Goal: Task Accomplishment & Management: Complete application form

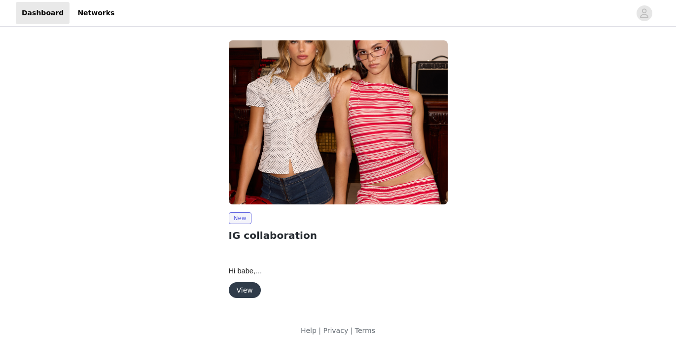
click at [250, 284] on button "View" at bounding box center [245, 291] width 32 height 16
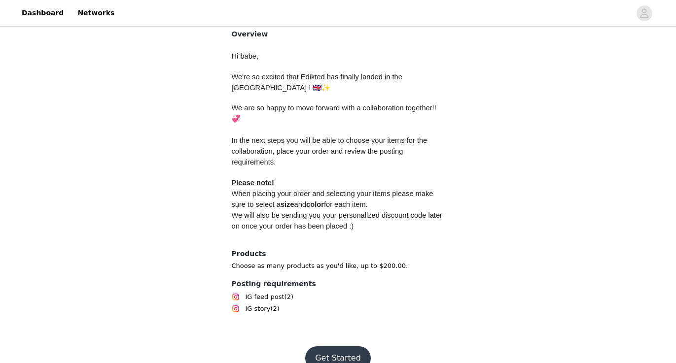
click at [337, 347] on button "Get Started" at bounding box center [338, 359] width 66 height 24
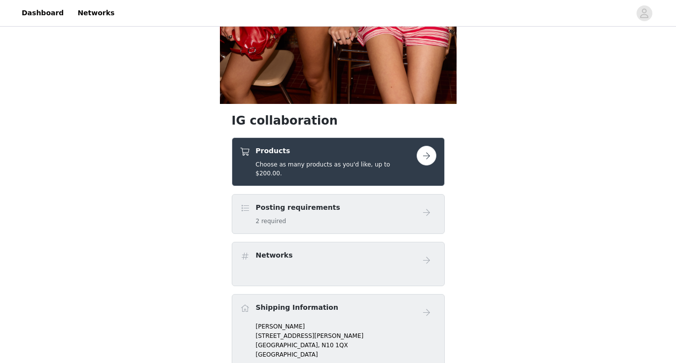
scroll to position [280, 0]
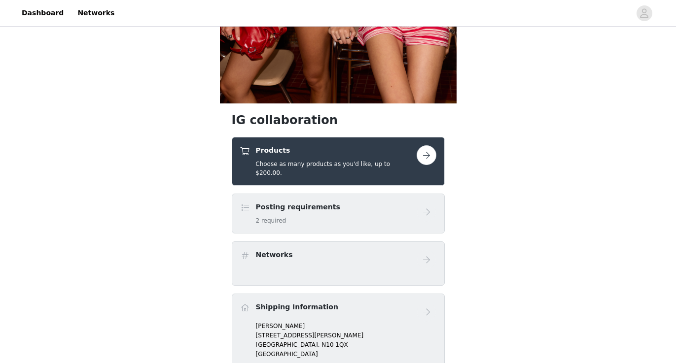
click at [421, 157] on button "button" at bounding box center [427, 155] width 20 height 20
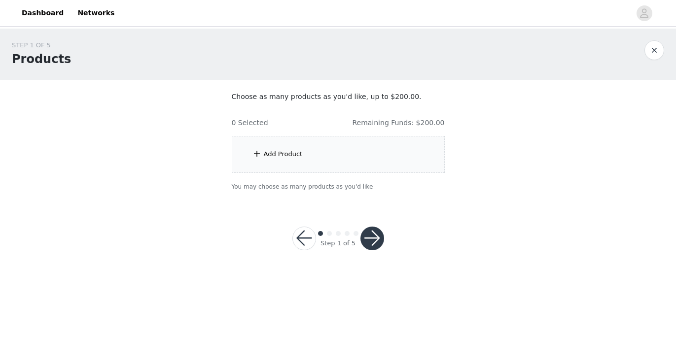
click at [374, 142] on div "Add Product" at bounding box center [338, 154] width 213 height 37
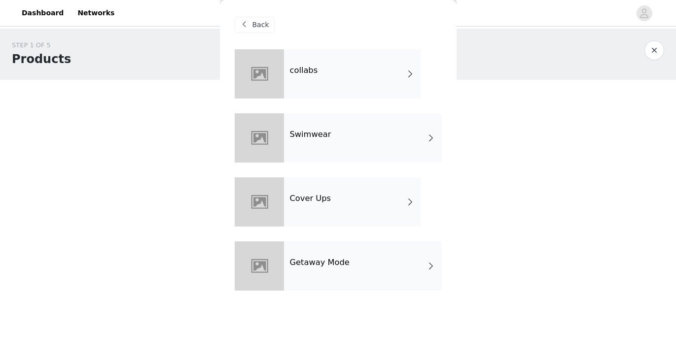
click at [369, 63] on div "collabs" at bounding box center [352, 73] width 137 height 49
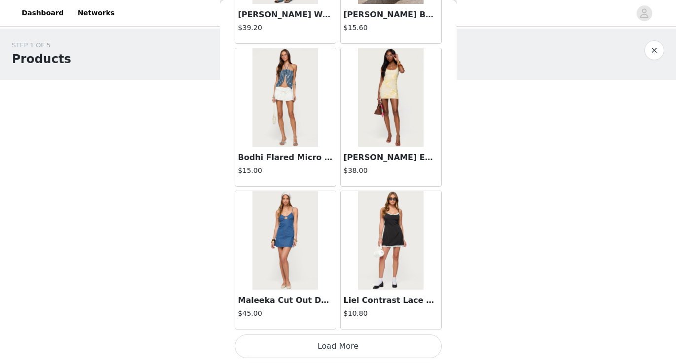
click at [336, 350] on button "Load More" at bounding box center [338, 347] width 207 height 24
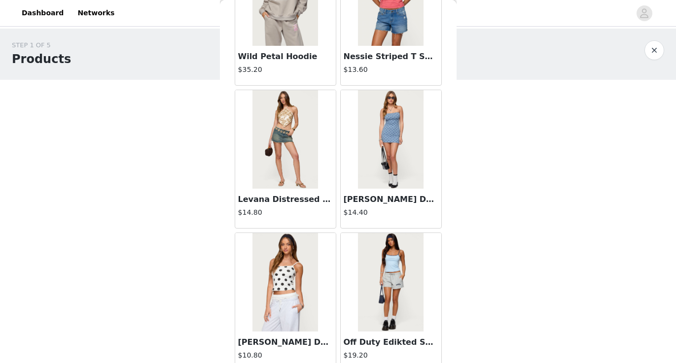
scroll to position [2535, 0]
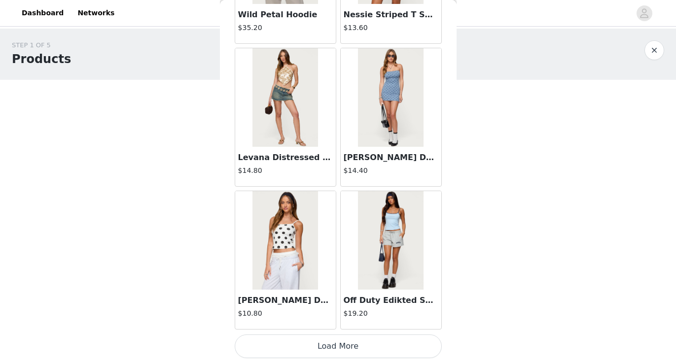
click at [351, 349] on button "Load More" at bounding box center [338, 347] width 207 height 24
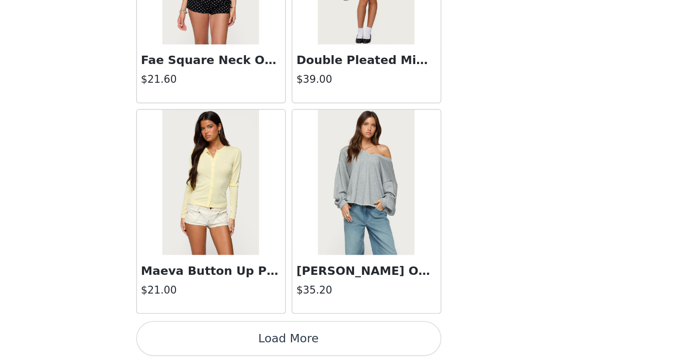
scroll to position [0, 0]
click at [235, 335] on button "Load More" at bounding box center [338, 347] width 207 height 24
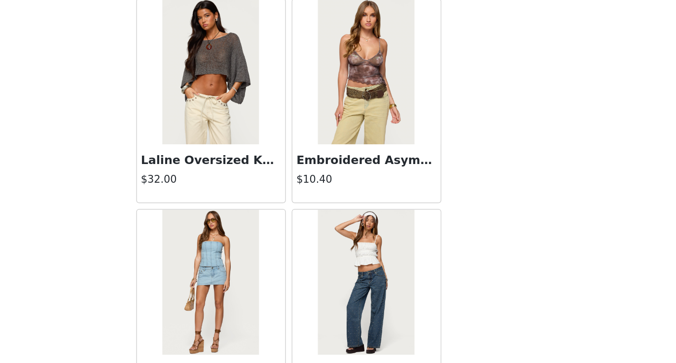
scroll to position [4225, 0]
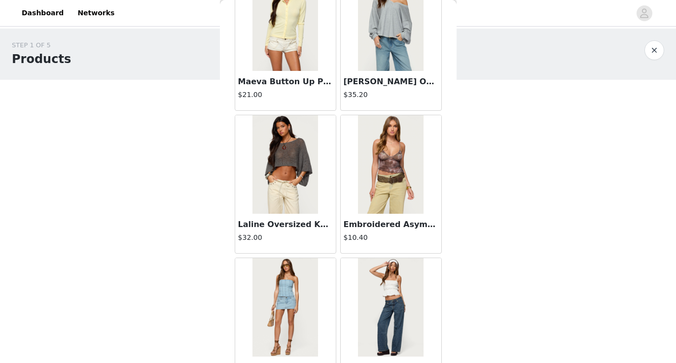
click at [323, 170] on div at bounding box center [285, 164] width 101 height 99
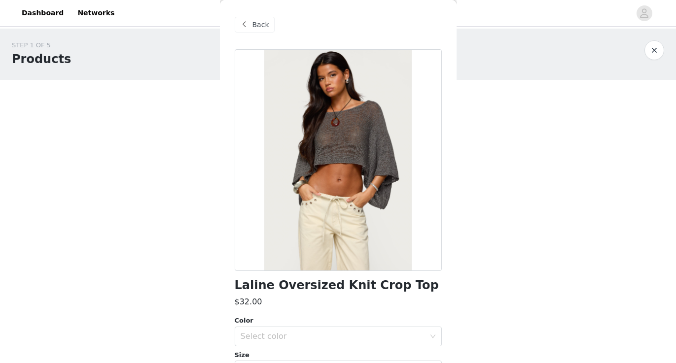
scroll to position [55, 0]
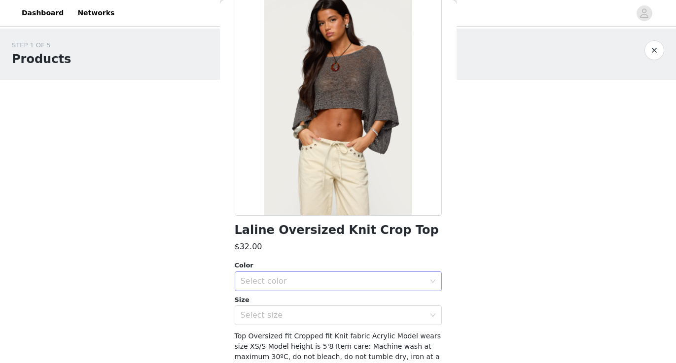
click at [346, 280] on div "Select color" at bounding box center [333, 282] width 184 height 10
click at [342, 304] on li "GRAY" at bounding box center [338, 303] width 207 height 16
click at [343, 323] on div "Select size" at bounding box center [335, 315] width 189 height 19
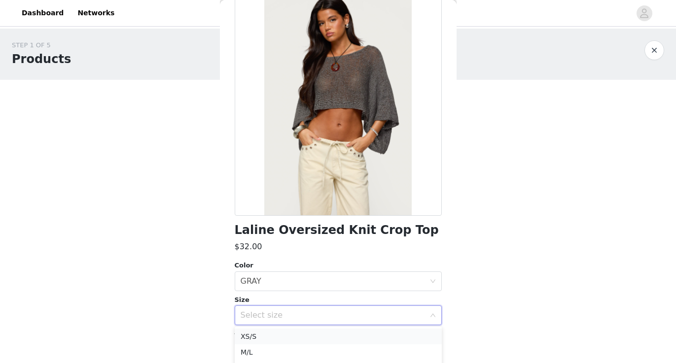
click at [348, 333] on li "XS/S" at bounding box center [338, 337] width 207 height 16
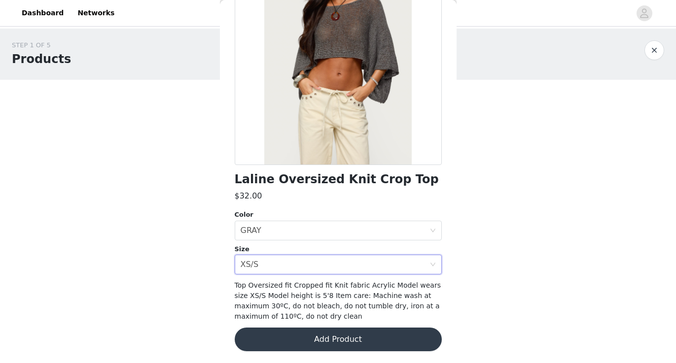
scroll to position [106, 0]
click at [349, 335] on button "Add Product" at bounding box center [338, 340] width 207 height 24
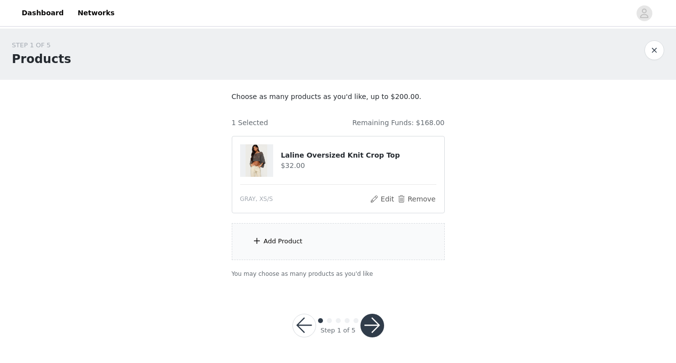
click at [328, 237] on div "Add Product" at bounding box center [338, 241] width 213 height 37
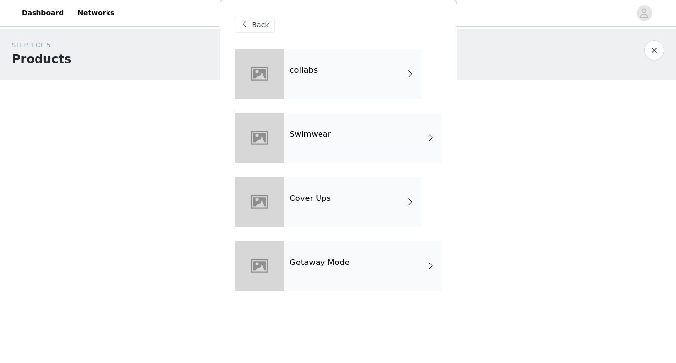
click at [351, 83] on div "collabs" at bounding box center [352, 73] width 137 height 49
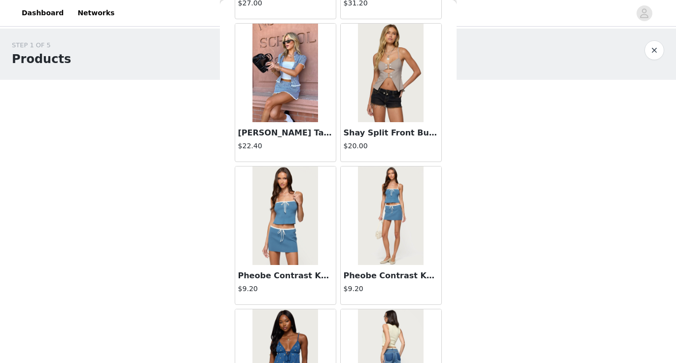
scroll to position [454, 0]
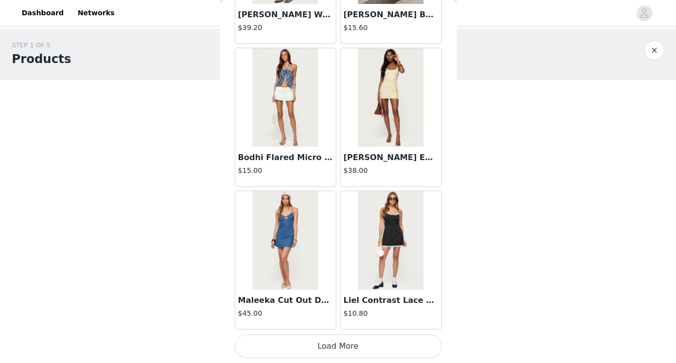
click at [336, 345] on button "Load More" at bounding box center [338, 347] width 207 height 24
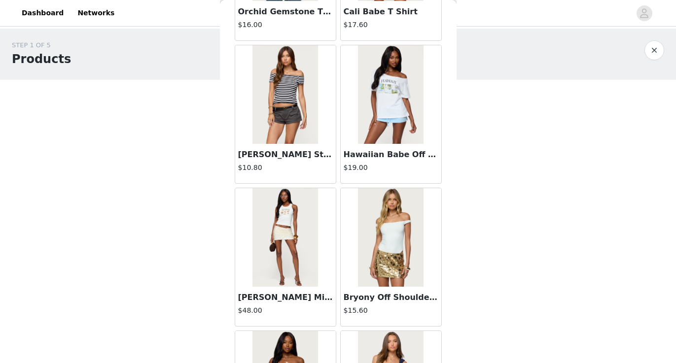
scroll to position [2008, 0]
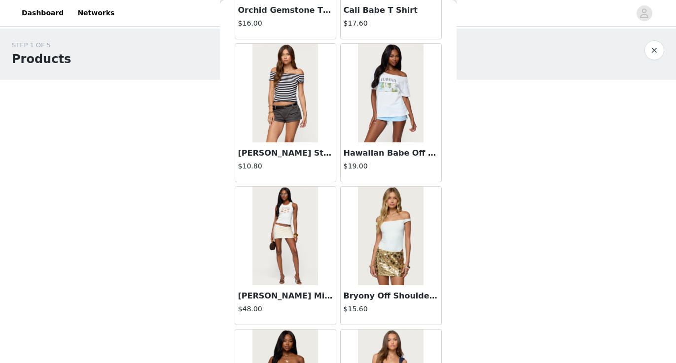
click at [390, 158] on h3 "Hawaiian Babe Off Shoulder T Shirt" at bounding box center [391, 153] width 95 height 12
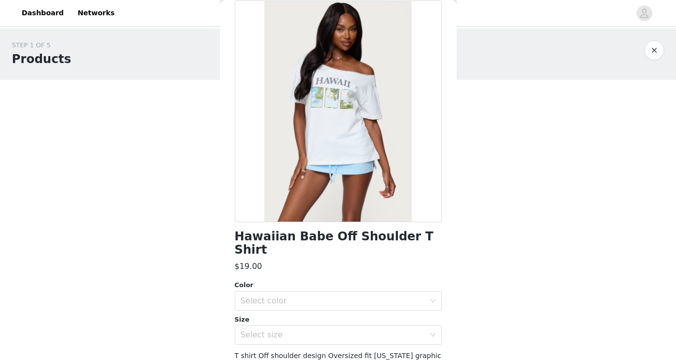
scroll to position [51, 0]
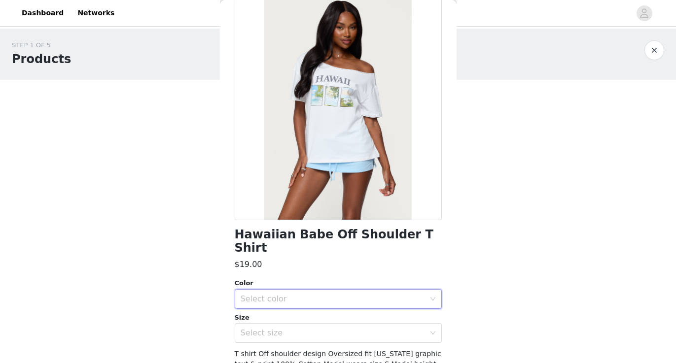
click at [356, 292] on div "Select color" at bounding box center [335, 299] width 189 height 19
click at [356, 306] on li "WHITE" at bounding box center [338, 307] width 207 height 16
click at [354, 332] on div "Hawaiian Babe Off Shoulder T Shirt $19.00 Color Select color WHITE Size Select …" at bounding box center [338, 221] width 207 height 444
click at [351, 327] on div "Select size" at bounding box center [335, 333] width 189 height 19
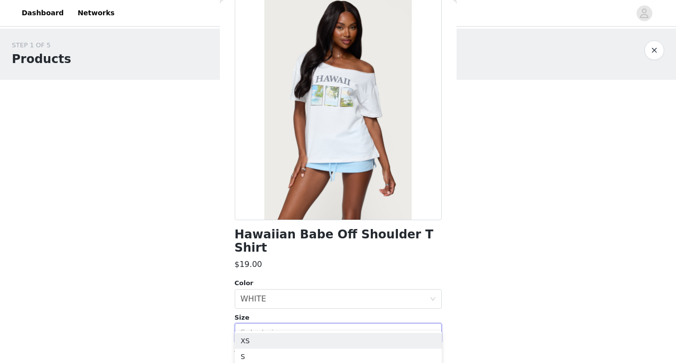
scroll to position [83, 0]
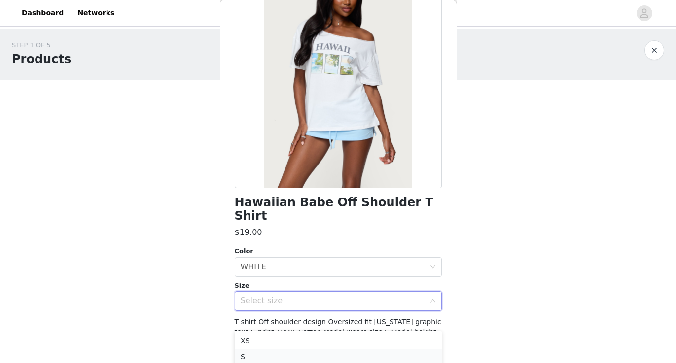
click at [335, 356] on li "S" at bounding box center [338, 357] width 207 height 16
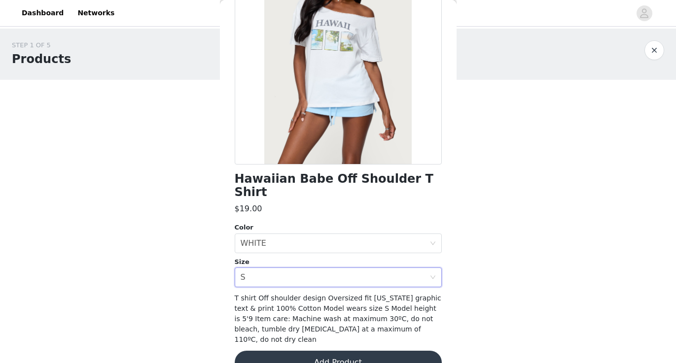
scroll to position [106, 0]
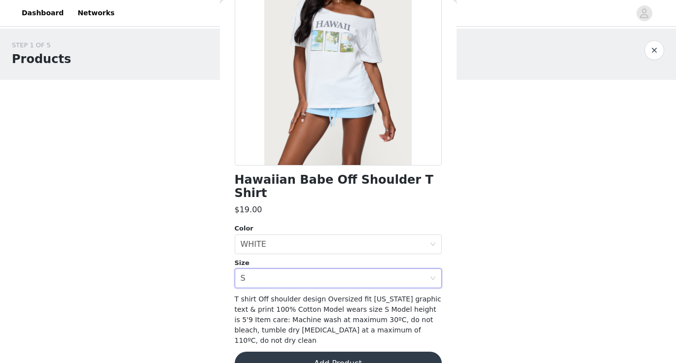
click at [361, 352] on button "Add Product" at bounding box center [338, 364] width 207 height 24
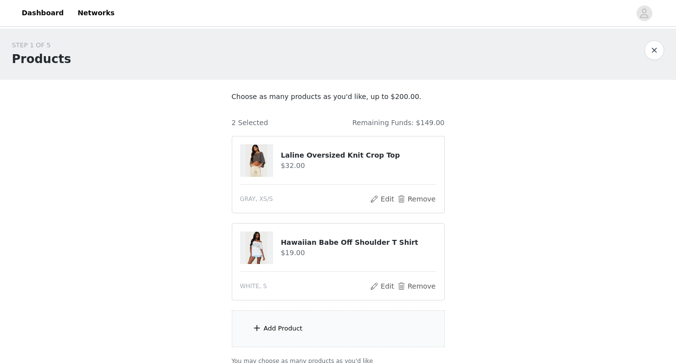
click at [350, 319] on div "Add Product" at bounding box center [338, 329] width 213 height 37
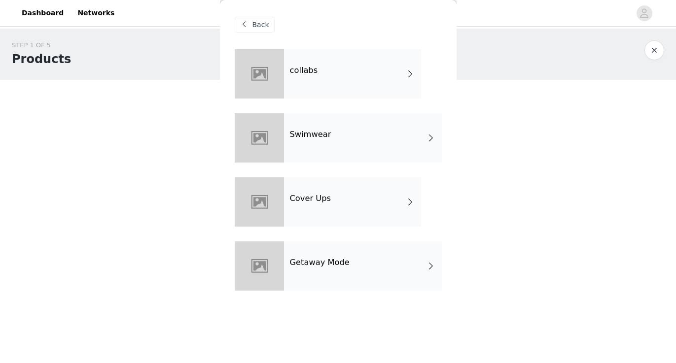
click at [371, 70] on div "collabs" at bounding box center [352, 73] width 137 height 49
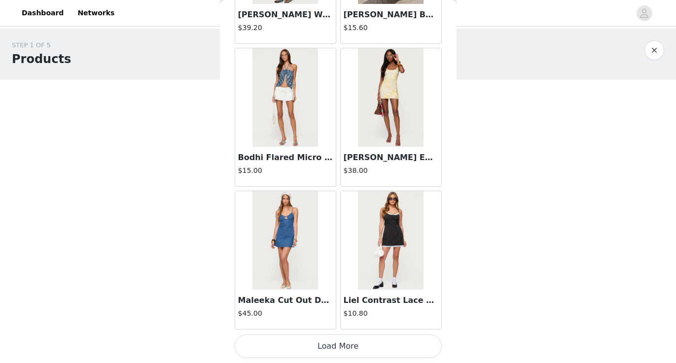
click at [340, 342] on button "Load More" at bounding box center [338, 347] width 207 height 24
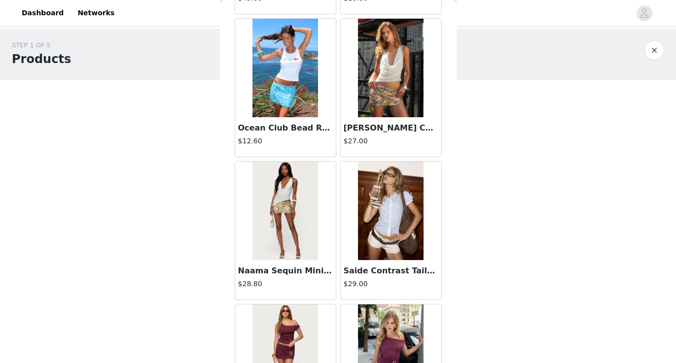
scroll to position [1462, 0]
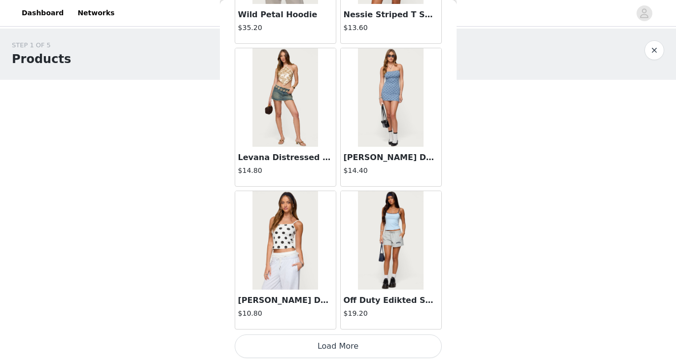
click at [355, 343] on button "Load More" at bounding box center [338, 347] width 207 height 24
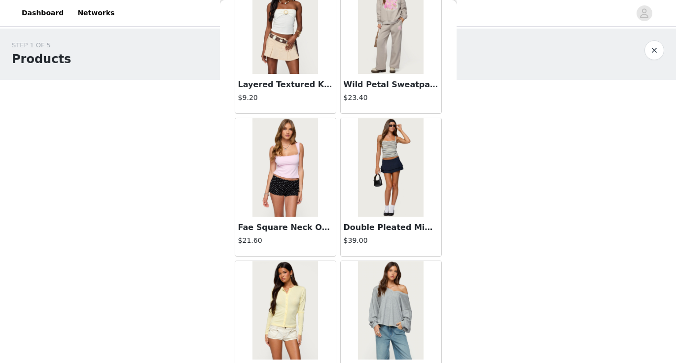
scroll to position [3937, 0]
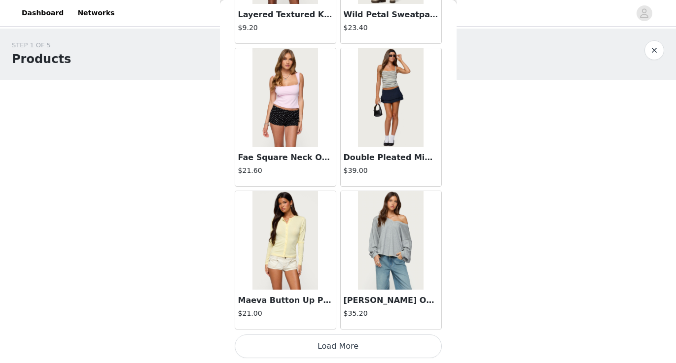
click at [347, 340] on button "Load More" at bounding box center [338, 347] width 207 height 24
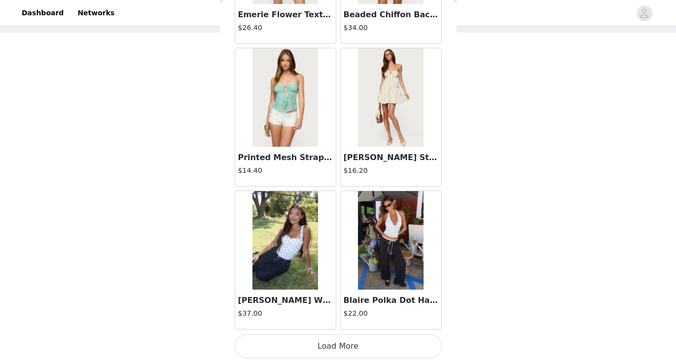
scroll to position [5436, 0]
click at [386, 299] on h3 "Blaire Polka Dot Halter Top" at bounding box center [391, 301] width 95 height 12
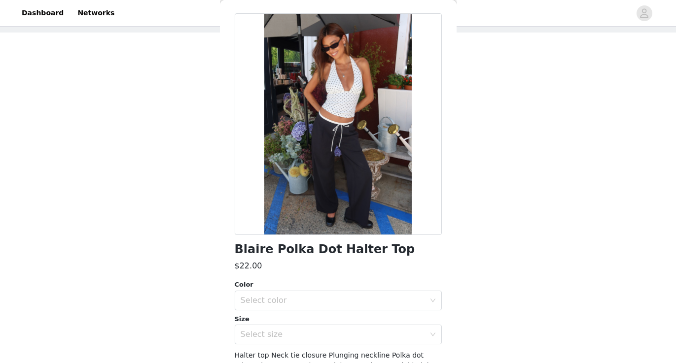
scroll to position [55, 0]
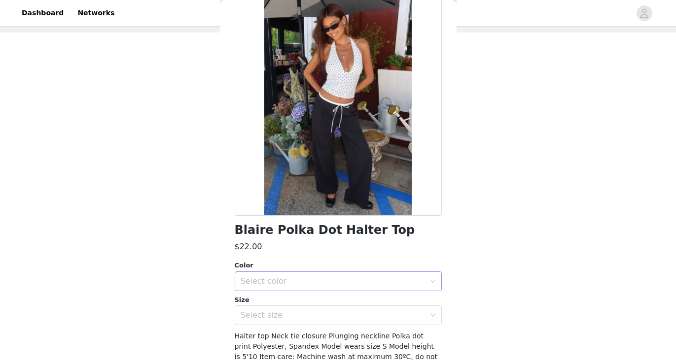
click at [383, 279] on div "Select color" at bounding box center [333, 282] width 184 height 10
click at [375, 302] on li "WHITE AND BLACK" at bounding box center [338, 303] width 207 height 16
click at [370, 323] on div "Select size" at bounding box center [335, 315] width 189 height 19
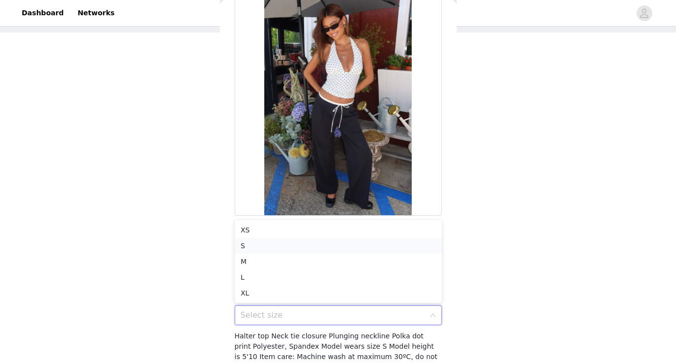
click at [371, 248] on li "S" at bounding box center [338, 246] width 207 height 16
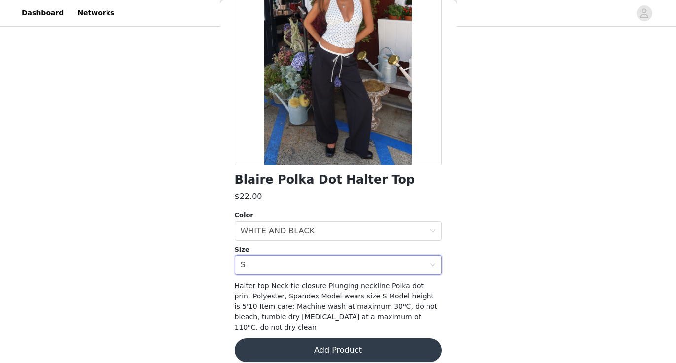
scroll to position [85, 0]
click at [374, 259] on div "Select size S" at bounding box center [335, 265] width 189 height 19
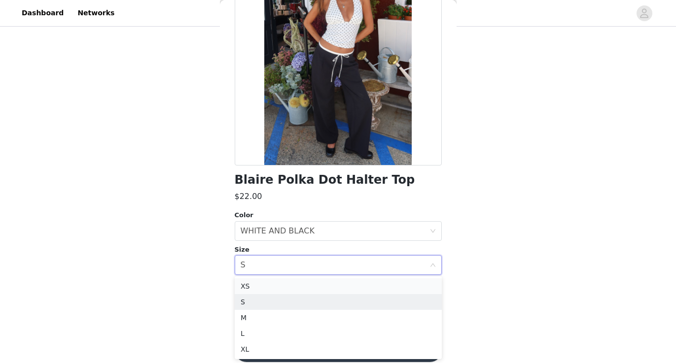
click at [372, 281] on li "XS" at bounding box center [338, 287] width 207 height 16
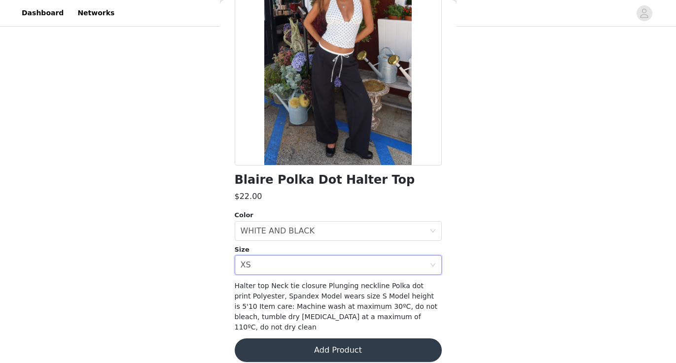
click at [370, 346] on button "Add Product" at bounding box center [338, 351] width 207 height 24
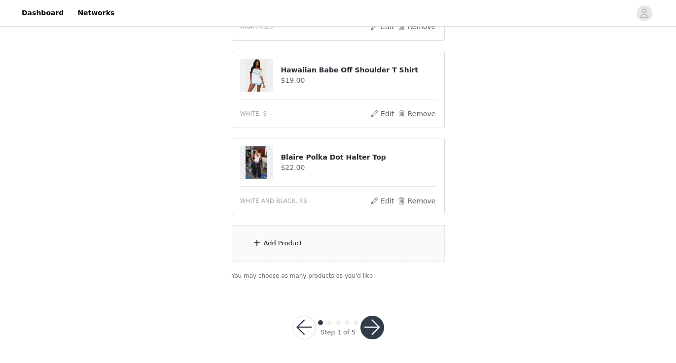
scroll to position [172, 0]
click at [366, 256] on div "Add Product" at bounding box center [338, 244] width 213 height 37
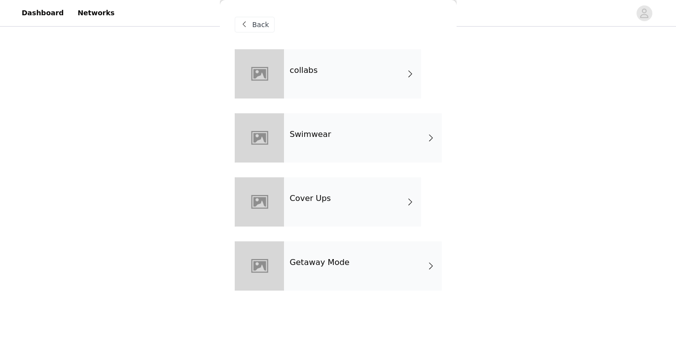
click at [393, 78] on div "collabs" at bounding box center [352, 73] width 137 height 49
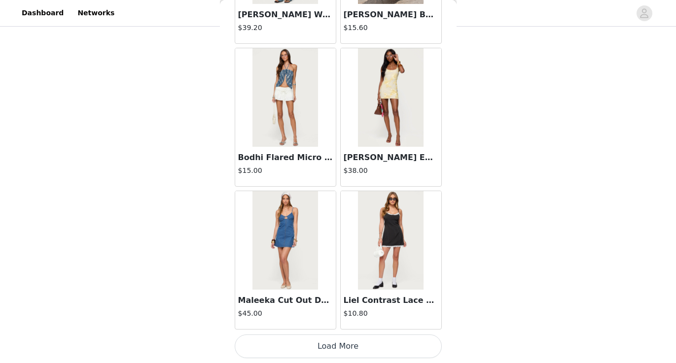
click at [346, 345] on button "Load More" at bounding box center [338, 347] width 207 height 24
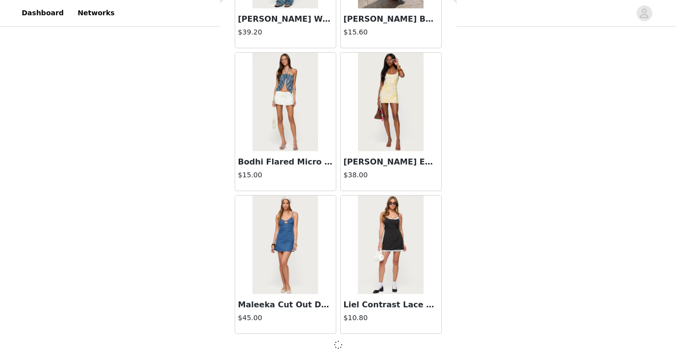
scroll to position [1141, 0]
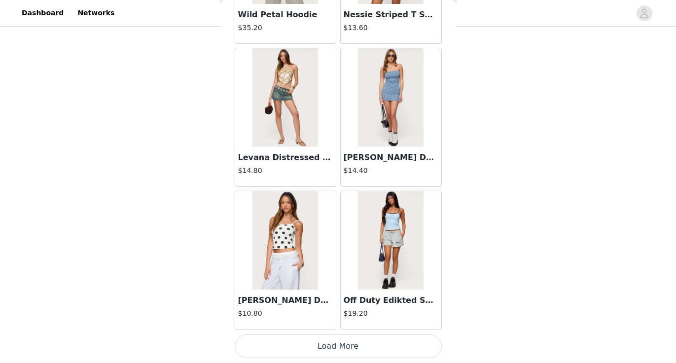
click at [331, 348] on button "Load More" at bounding box center [338, 347] width 207 height 24
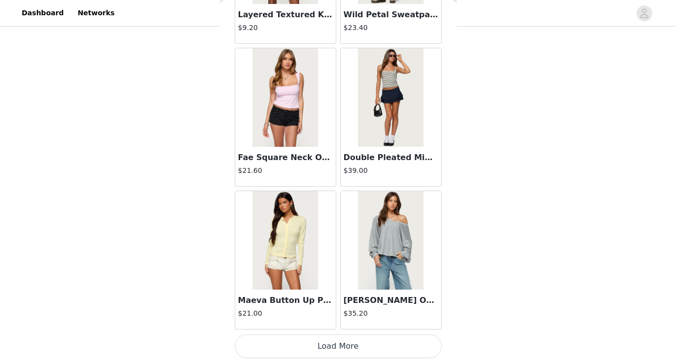
click at [331, 348] on button "Load More" at bounding box center [338, 347] width 207 height 24
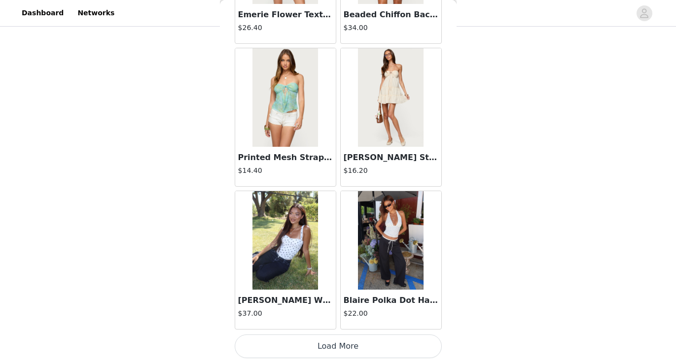
click at [331, 348] on button "Load More" at bounding box center [338, 347] width 207 height 24
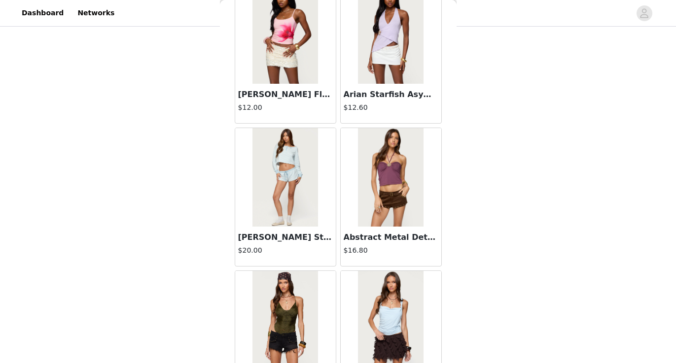
scroll to position [6642, 0]
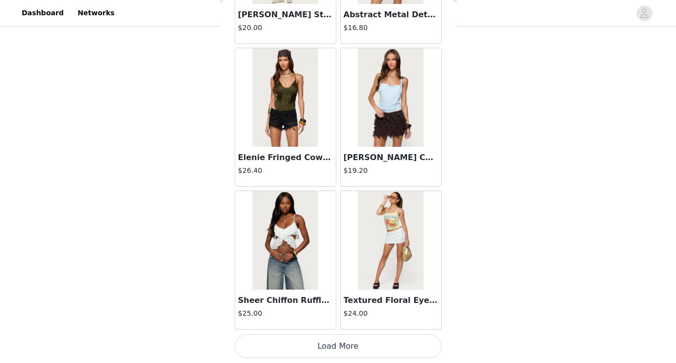
click at [337, 346] on button "Load More" at bounding box center [338, 347] width 207 height 24
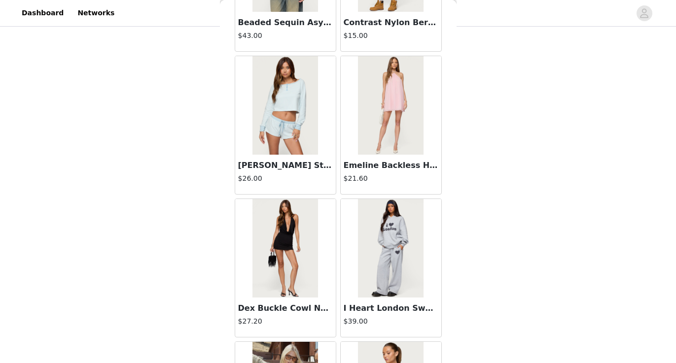
scroll to position [7863, 0]
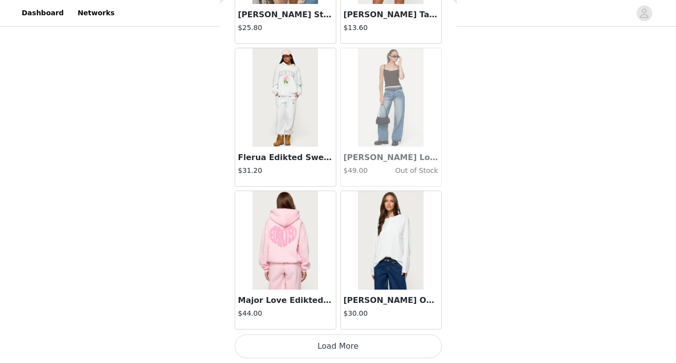
click at [341, 349] on button "Load More" at bounding box center [338, 347] width 207 height 24
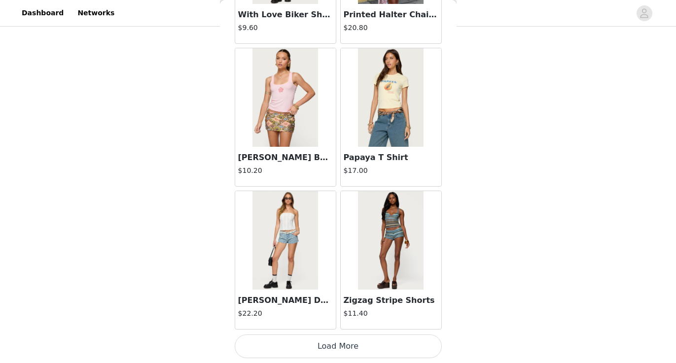
click at [338, 347] on button "Load More" at bounding box center [338, 347] width 207 height 24
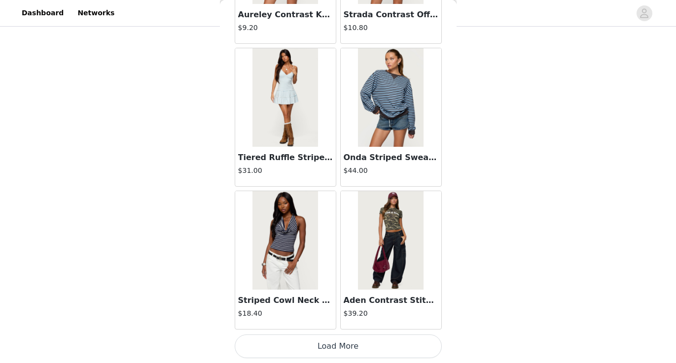
scroll to position [11156, 0]
click at [344, 342] on button "Load More" at bounding box center [338, 347] width 207 height 24
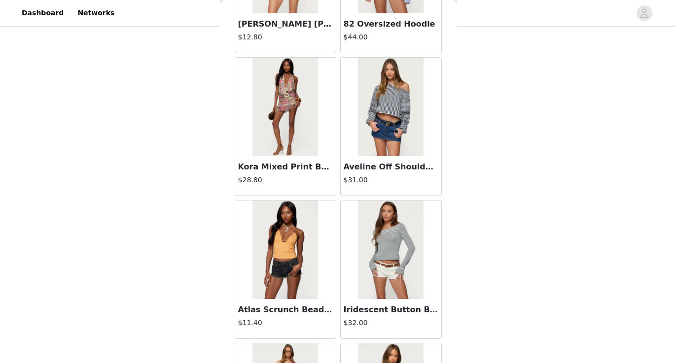
scroll to position [11577, 0]
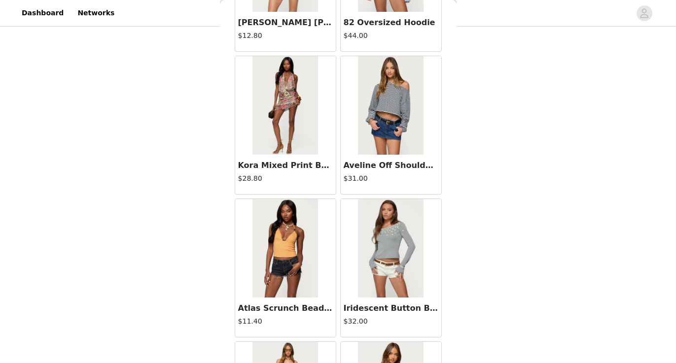
click at [392, 164] on h3 "Aveline Off Shoulder Light Sweatshirt" at bounding box center [391, 166] width 95 height 12
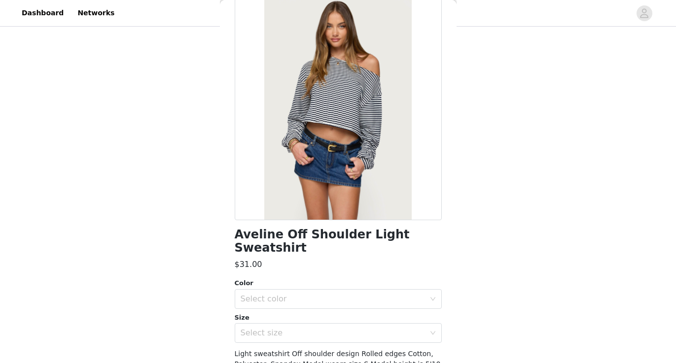
scroll to position [52, 0]
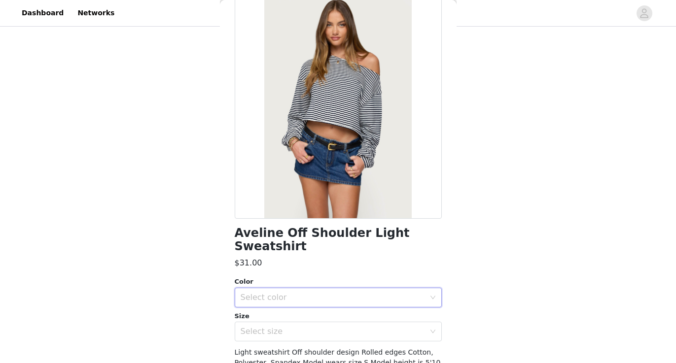
click at [357, 291] on div "Select color" at bounding box center [335, 297] width 189 height 19
click at [355, 306] on li "NAVY AND WHITE" at bounding box center [338, 306] width 207 height 16
click at [354, 326] on div "Select size" at bounding box center [335, 332] width 189 height 19
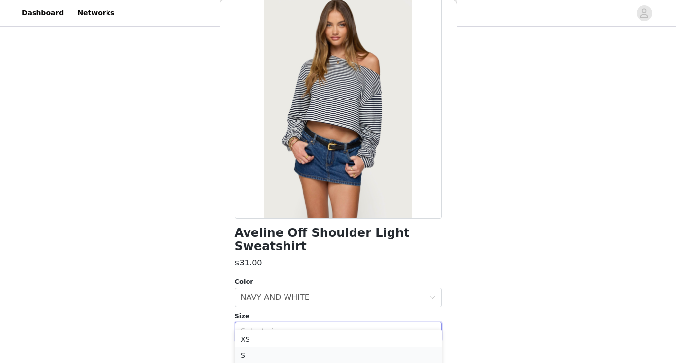
click at [343, 352] on li "S" at bounding box center [338, 356] width 207 height 16
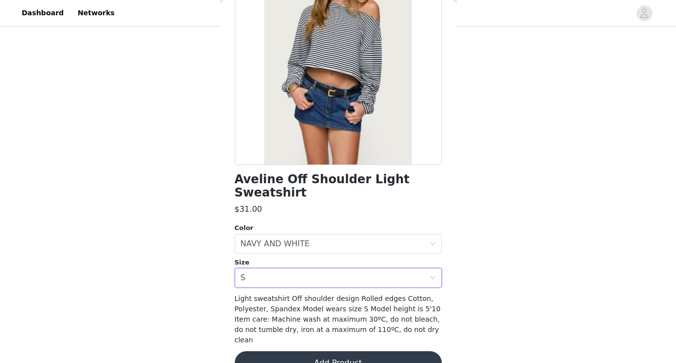
scroll to position [106, 0]
click at [343, 352] on button "Add Product" at bounding box center [338, 364] width 207 height 24
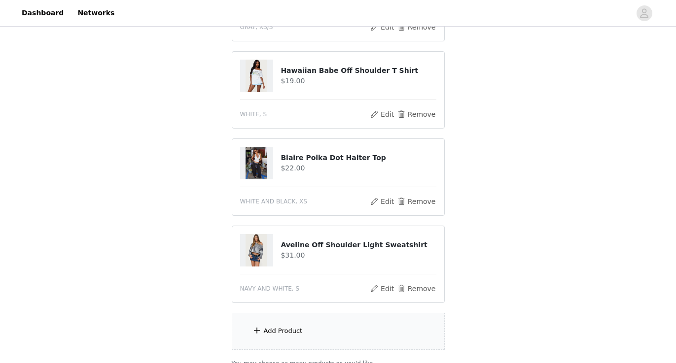
click at [343, 330] on div "Add Product" at bounding box center [338, 331] width 213 height 37
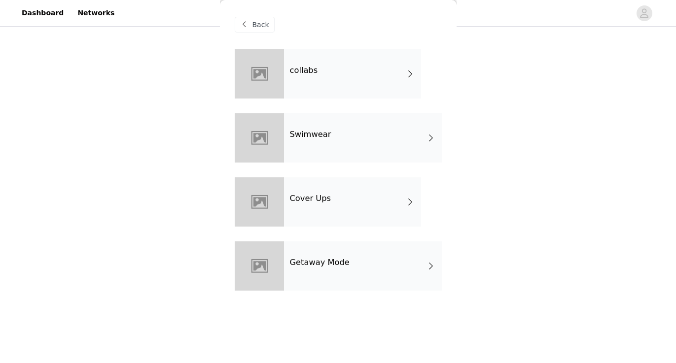
click at [359, 82] on div "collabs" at bounding box center [352, 73] width 137 height 49
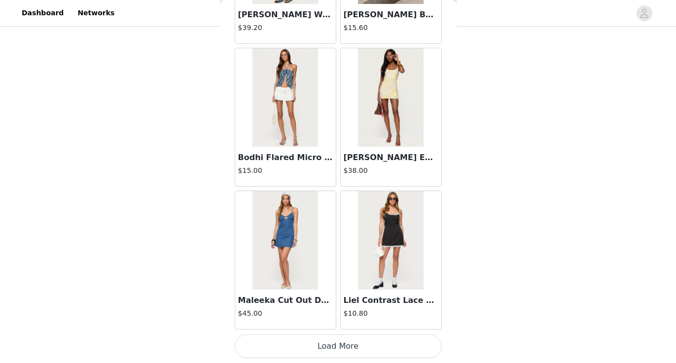
click at [348, 354] on button "Load More" at bounding box center [338, 347] width 207 height 24
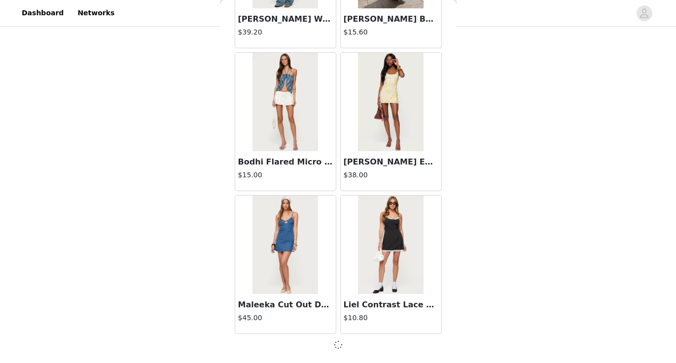
scroll to position [1141, 0]
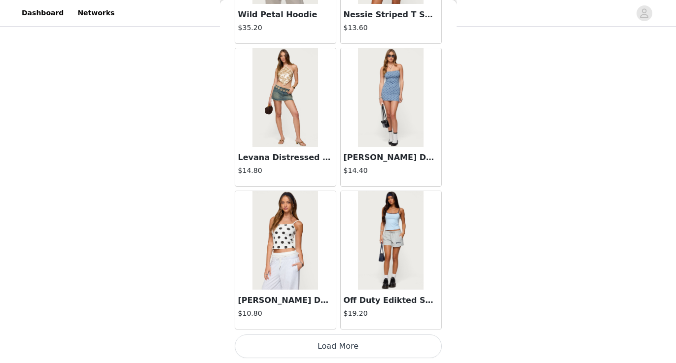
click at [347, 349] on button "Load More" at bounding box center [338, 347] width 207 height 24
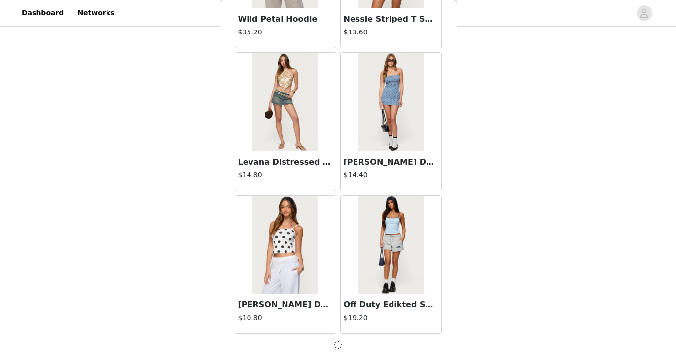
scroll to position [2571, 0]
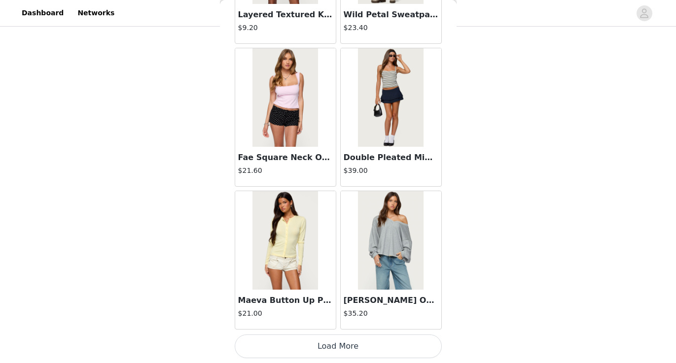
click at [347, 349] on button "Load More" at bounding box center [338, 347] width 207 height 24
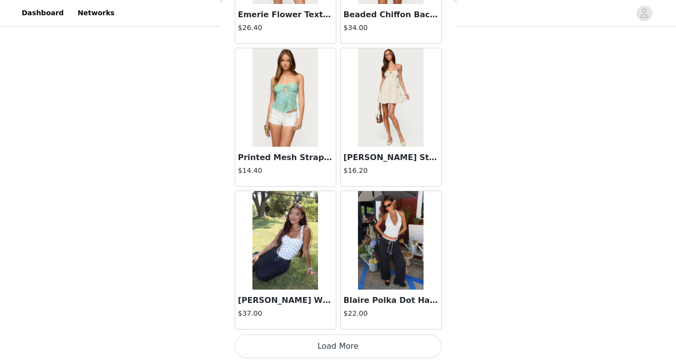
click at [347, 349] on button "Load More" at bounding box center [338, 347] width 207 height 24
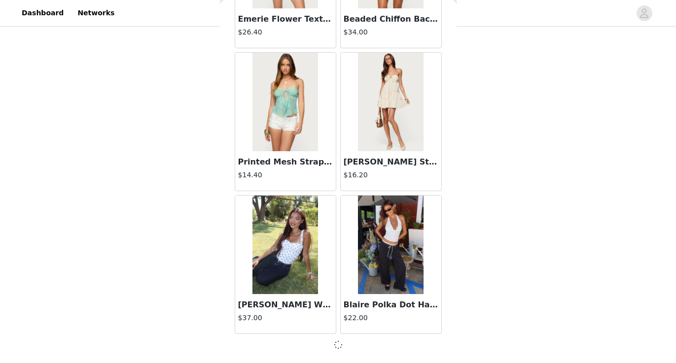
scroll to position [5431, 0]
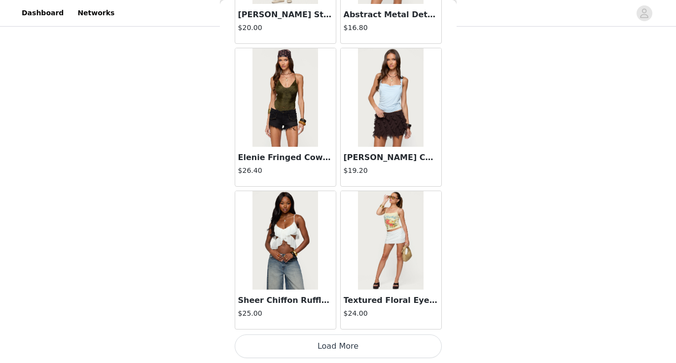
click at [347, 349] on button "Load More" at bounding box center [338, 347] width 207 height 24
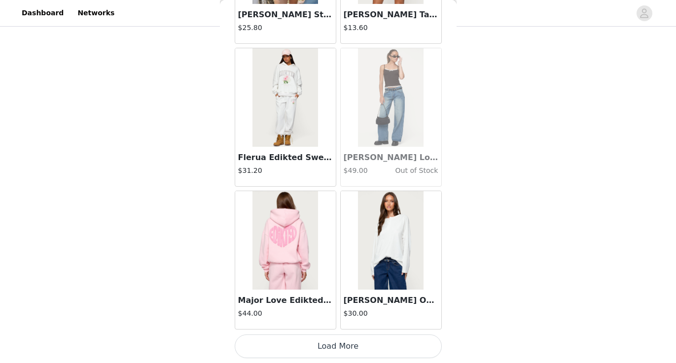
click at [348, 342] on button "Load More" at bounding box center [338, 347] width 207 height 24
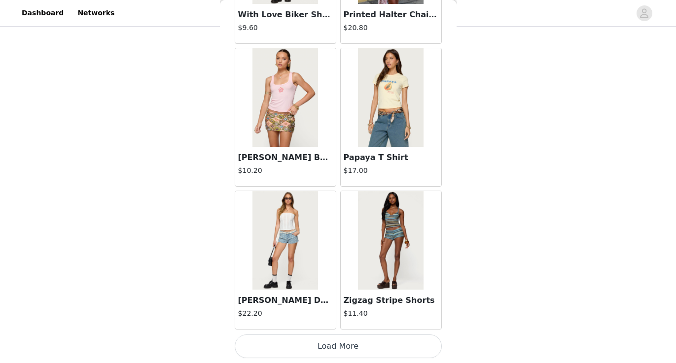
scroll to position [9726, 0]
click at [353, 345] on button "Load More" at bounding box center [338, 347] width 207 height 24
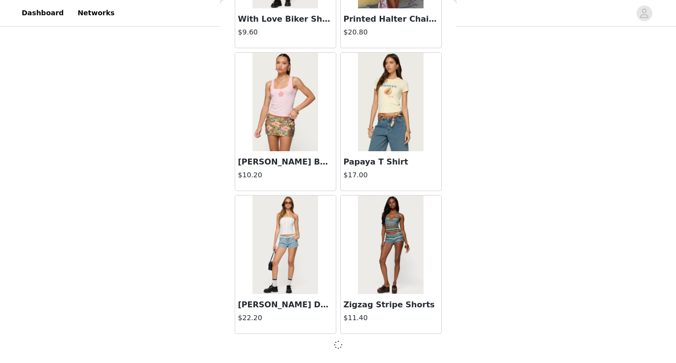
scroll to position [9722, 0]
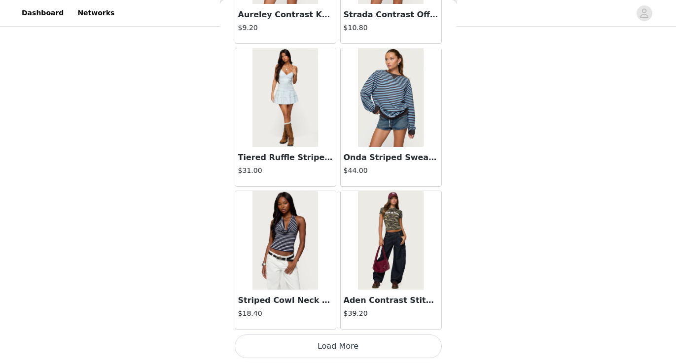
click at [355, 353] on button "Load More" at bounding box center [338, 347] width 207 height 24
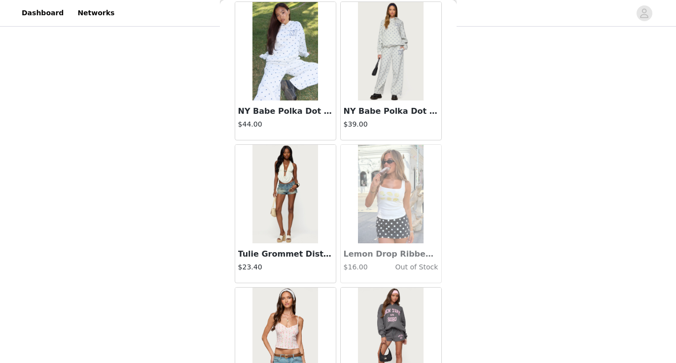
scroll to position [12490, 0]
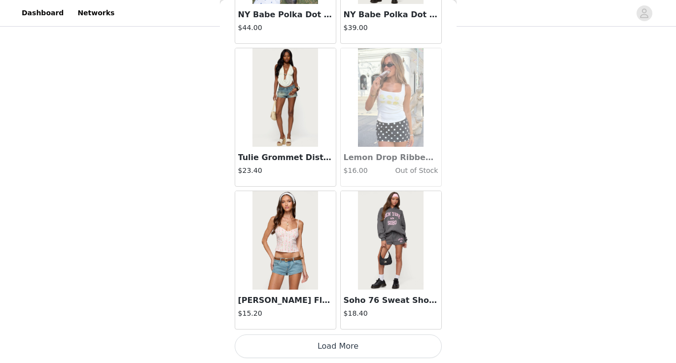
click at [355, 353] on button "Load More" at bounding box center [338, 347] width 207 height 24
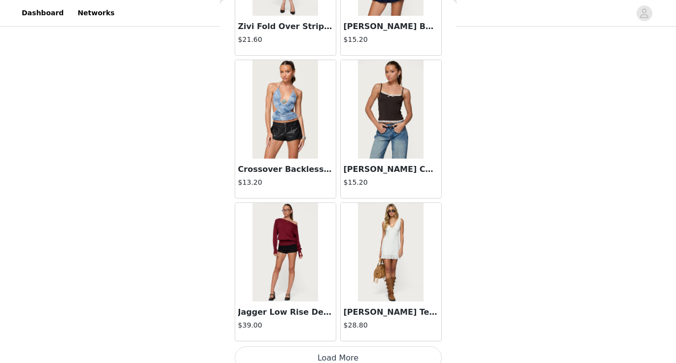
scroll to position [14011, 0]
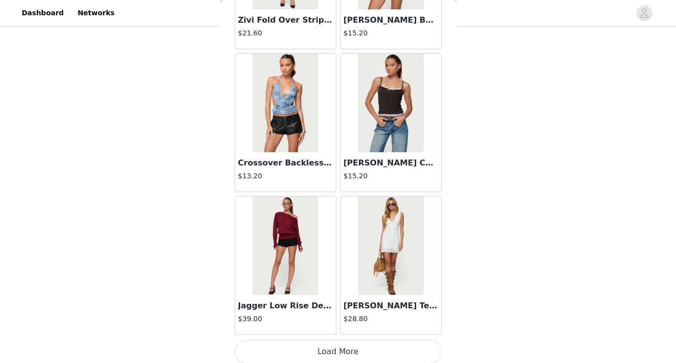
click at [355, 353] on button "Load More" at bounding box center [338, 352] width 207 height 24
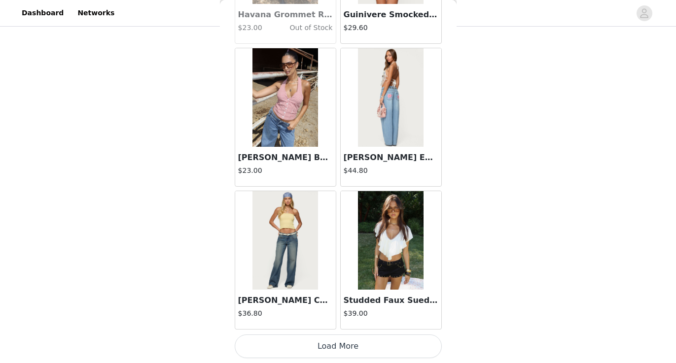
scroll to position [15446, 0]
click at [356, 338] on button "Load More" at bounding box center [338, 347] width 207 height 24
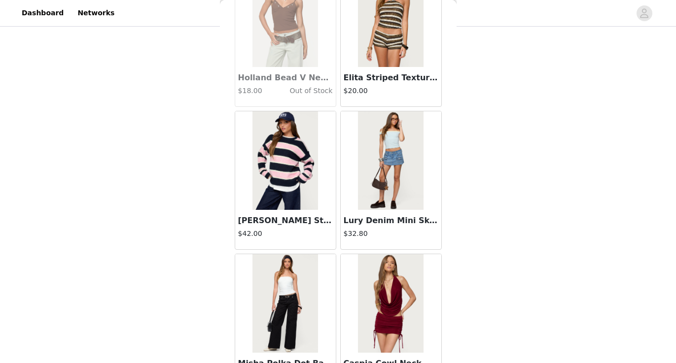
scroll to position [16814, 0]
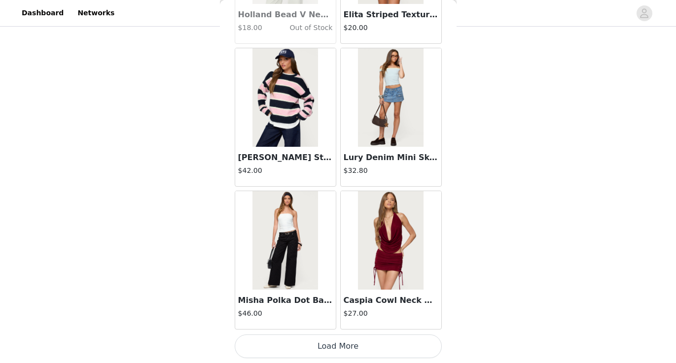
click at [357, 354] on button "Load More" at bounding box center [338, 347] width 207 height 24
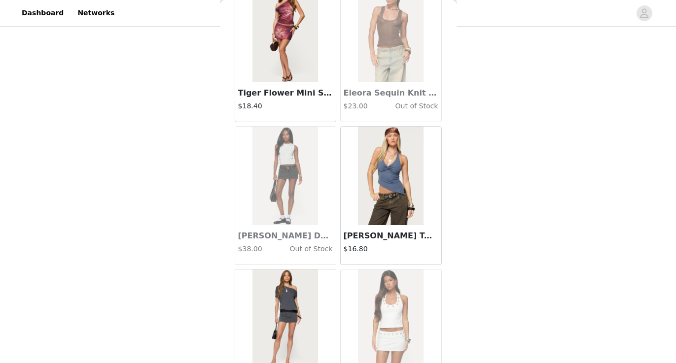
scroll to position [18229, 0]
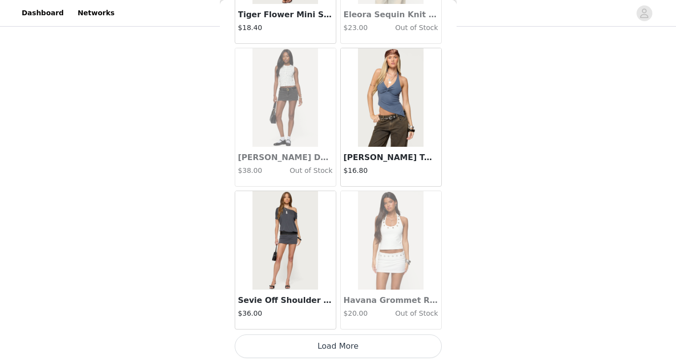
click at [341, 342] on button "Load More" at bounding box center [338, 347] width 207 height 24
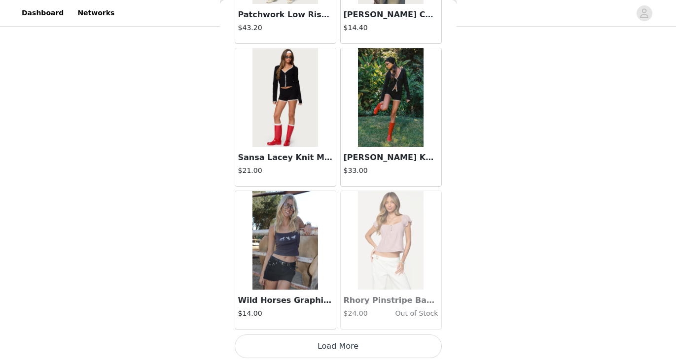
scroll to position [19737, 0]
click at [309, 338] on button "Load More" at bounding box center [338, 347] width 207 height 24
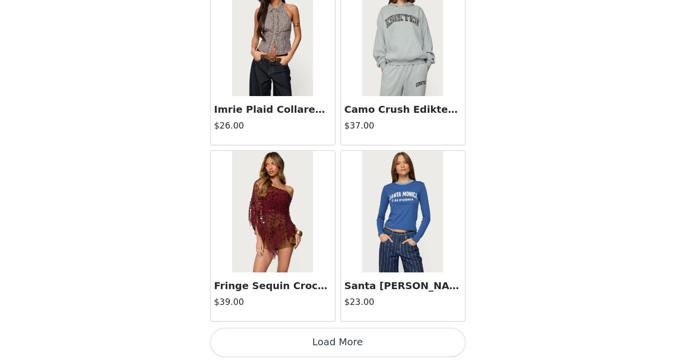
scroll to position [256, 0]
click at [277, 335] on button "Load More" at bounding box center [338, 347] width 207 height 24
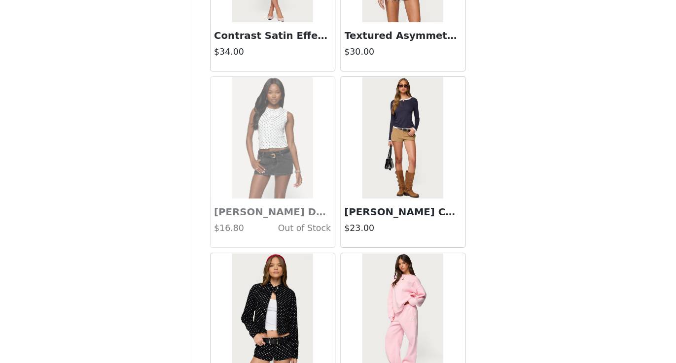
scroll to position [22514, 0]
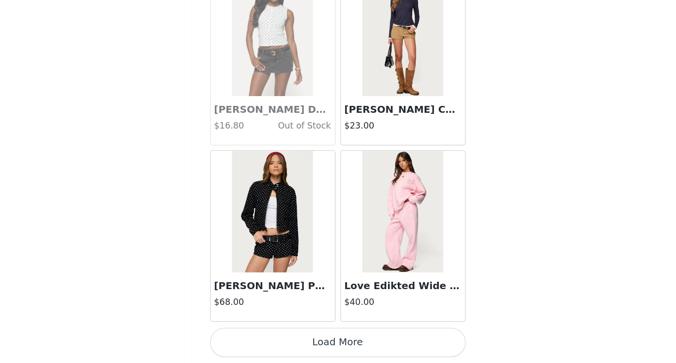
click at [276, 335] on button "Load More" at bounding box center [338, 347] width 207 height 24
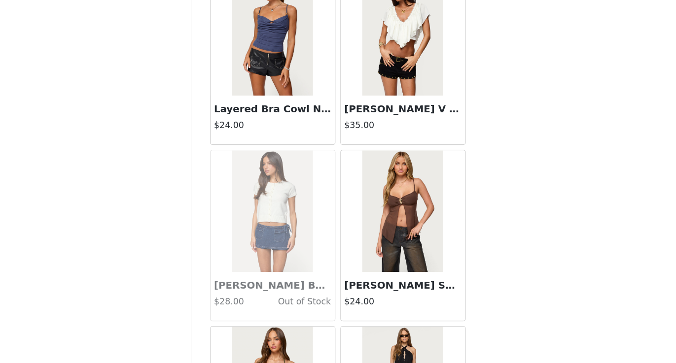
scroll to position [23885, 0]
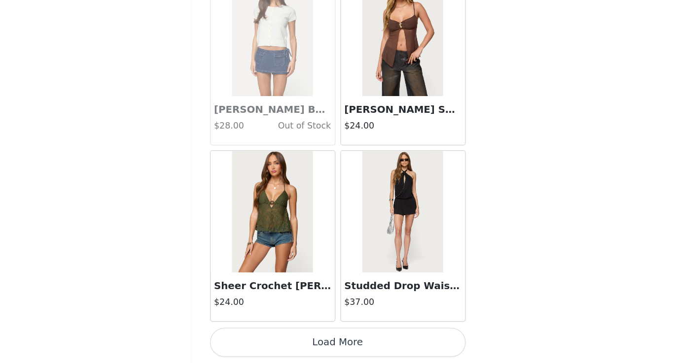
click at [277, 335] on button "Load More" at bounding box center [338, 347] width 207 height 24
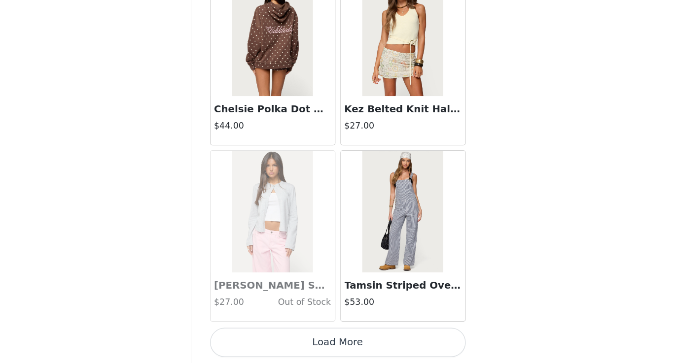
scroll to position [25457, 0]
click at [272, 335] on button "Load More" at bounding box center [338, 347] width 207 height 24
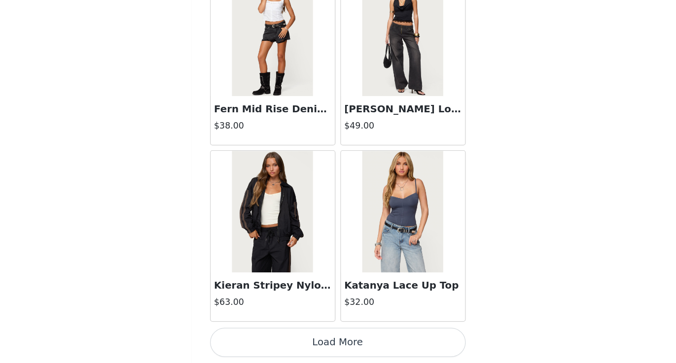
scroll to position [26887, 0]
click at [277, 335] on button "Load More" at bounding box center [338, 347] width 207 height 24
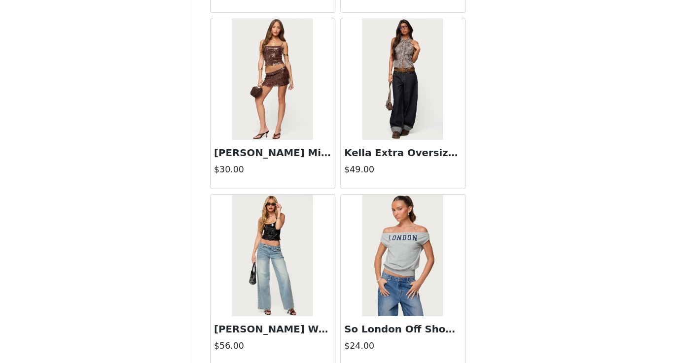
scroll to position [28143, 0]
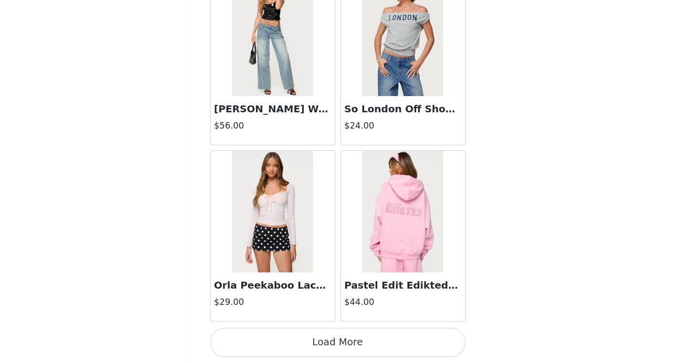
click at [275, 335] on button "Load More" at bounding box center [338, 347] width 207 height 24
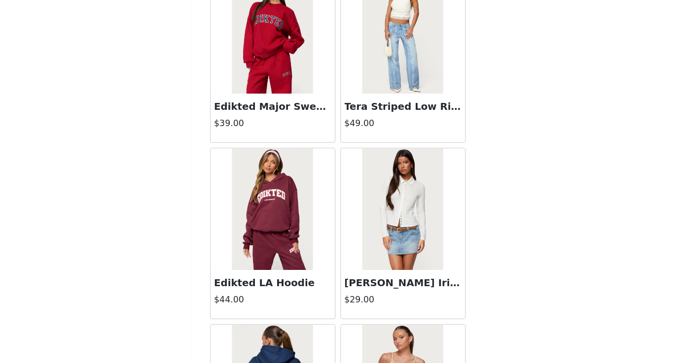
scroll to position [29320, 0]
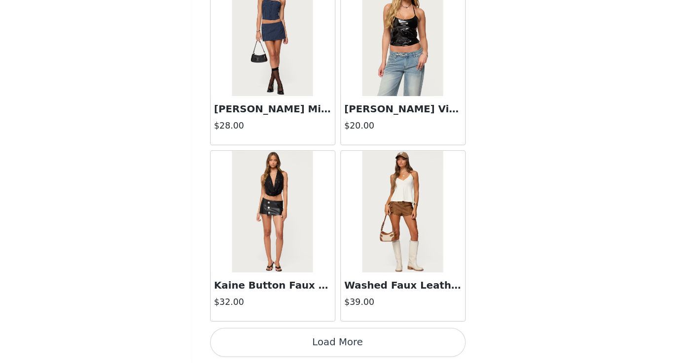
click at [278, 335] on button "Load More" at bounding box center [338, 347] width 207 height 24
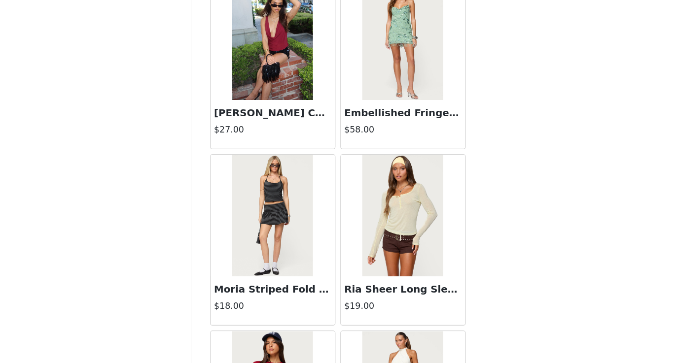
scroll to position [29032, 0]
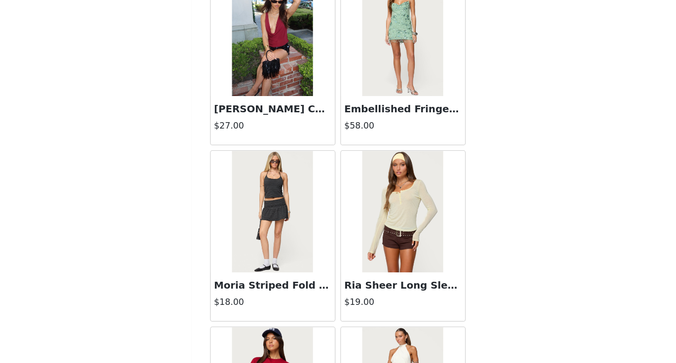
click at [358, 215] on img at bounding box center [391, 240] width 66 height 99
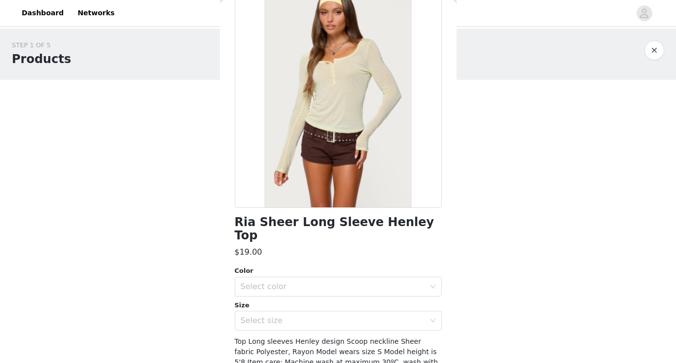
scroll to position [0, 0]
click at [647, 48] on button "button" at bounding box center [655, 50] width 20 height 20
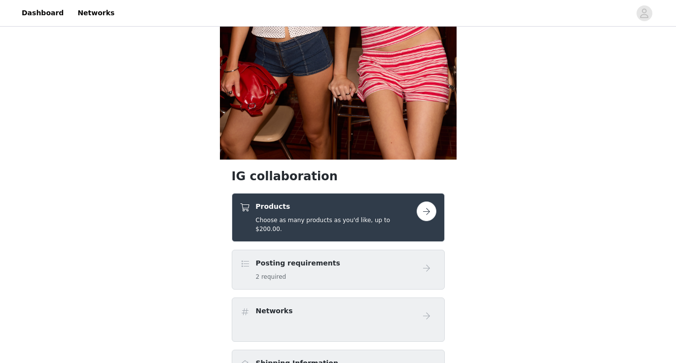
scroll to position [214, 0]
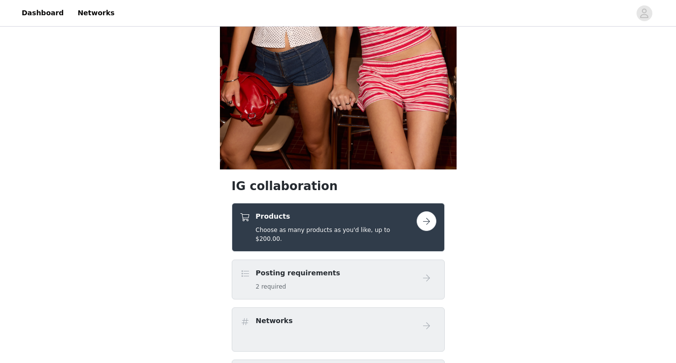
click at [413, 221] on div "Products Choose as many products as you'd like, up to $200.00." at bounding box center [328, 228] width 177 height 32
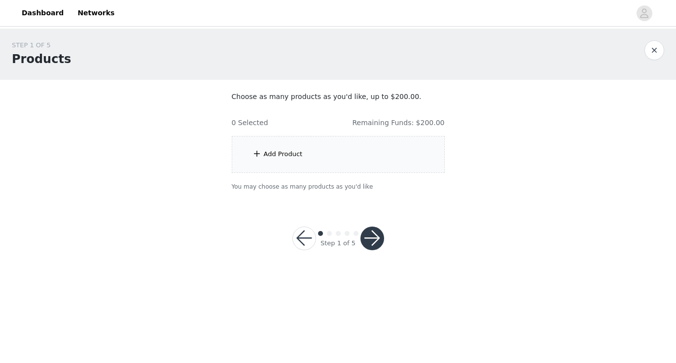
click at [381, 167] on div "Add Product" at bounding box center [338, 154] width 213 height 37
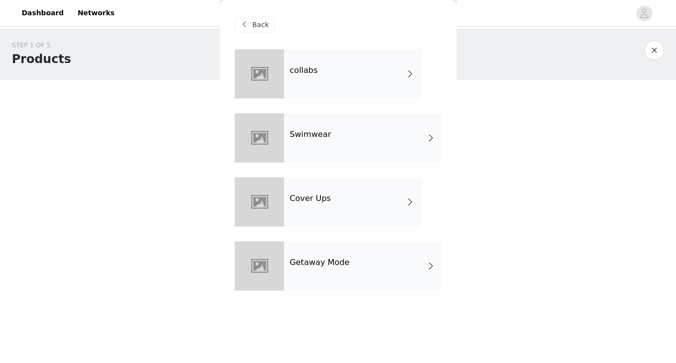
click at [360, 78] on div "collabs" at bounding box center [352, 73] width 137 height 49
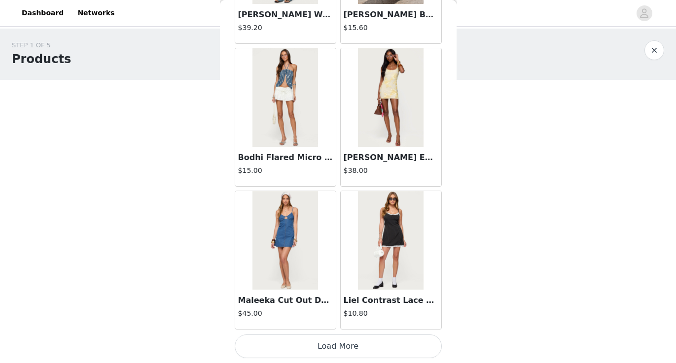
click at [359, 352] on button "Load More" at bounding box center [338, 347] width 207 height 24
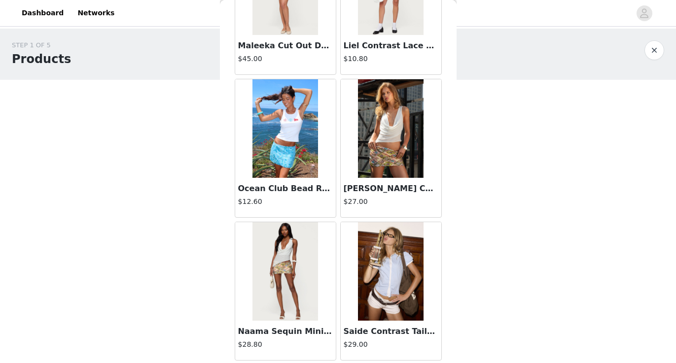
scroll to position [1404, 0]
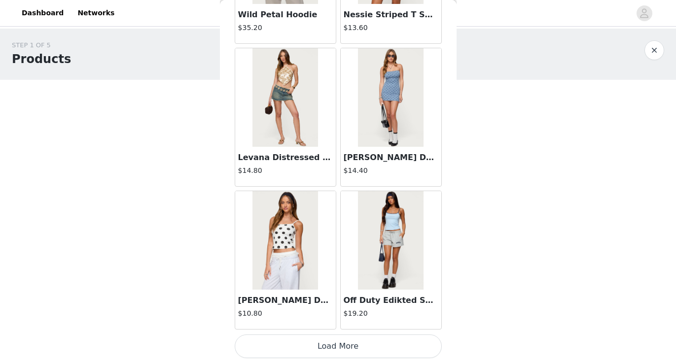
click at [368, 346] on button "Load More" at bounding box center [338, 347] width 207 height 24
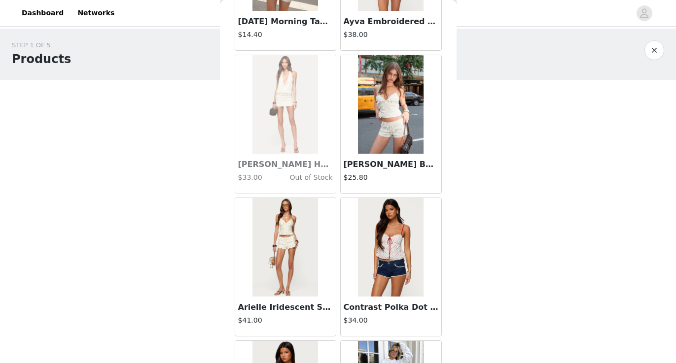
scroll to position [3002, 0]
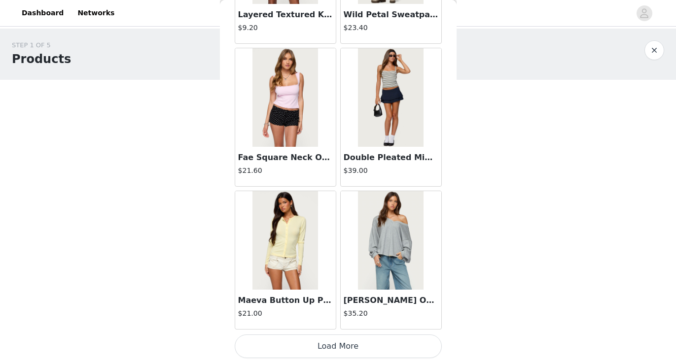
click at [373, 341] on button "Load More" at bounding box center [338, 347] width 207 height 24
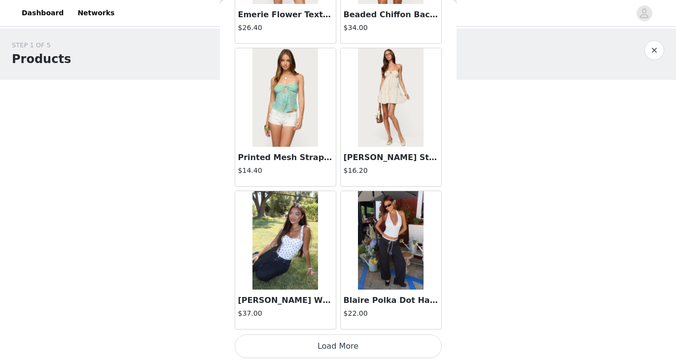
scroll to position [5436, 0]
click at [377, 301] on h3 "Blaire Polka Dot Halter Top" at bounding box center [391, 301] width 95 height 12
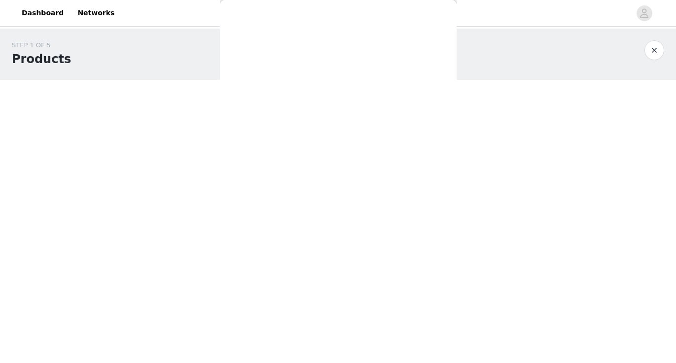
scroll to position [106, 0]
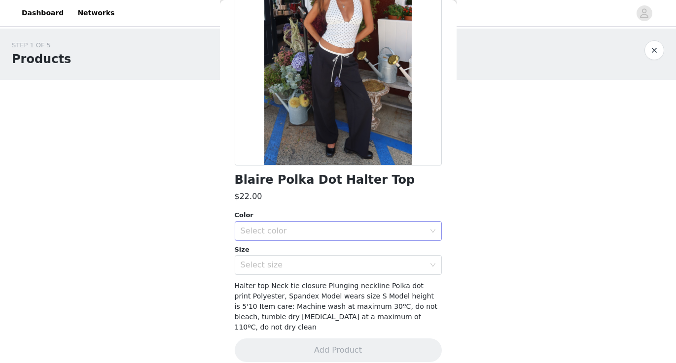
click at [402, 223] on div "Select color" at bounding box center [335, 231] width 189 height 19
click at [389, 249] on li "WHITE AND BLACK" at bounding box center [338, 253] width 207 height 16
click at [388, 267] on div "Select size" at bounding box center [333, 265] width 184 height 10
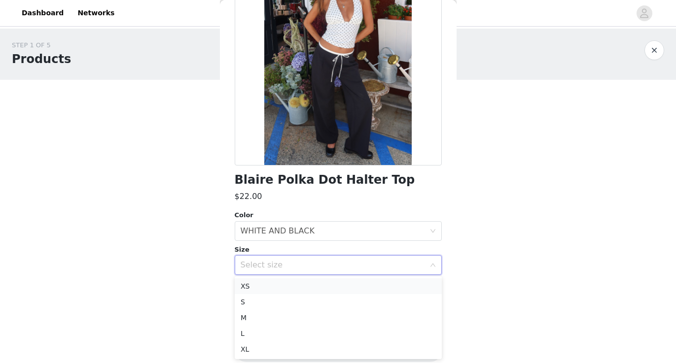
click at [383, 283] on li "XS" at bounding box center [338, 287] width 207 height 16
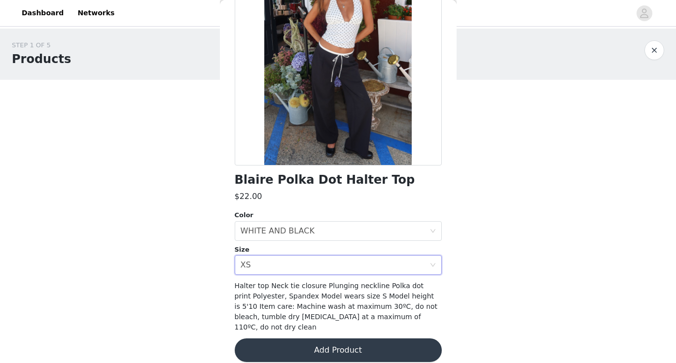
click at [374, 339] on button "Add Product" at bounding box center [338, 351] width 207 height 24
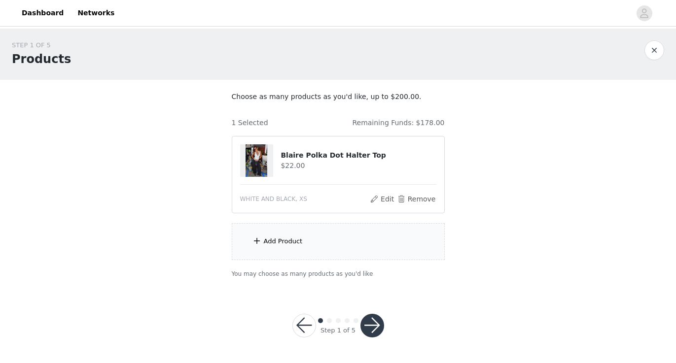
click at [371, 249] on div "Add Product" at bounding box center [338, 241] width 213 height 37
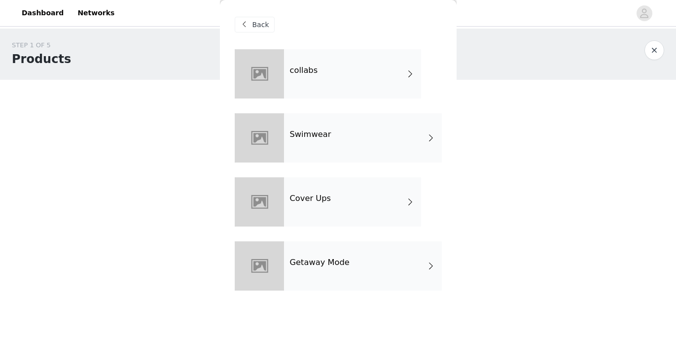
click at [367, 96] on div "collabs" at bounding box center [352, 73] width 137 height 49
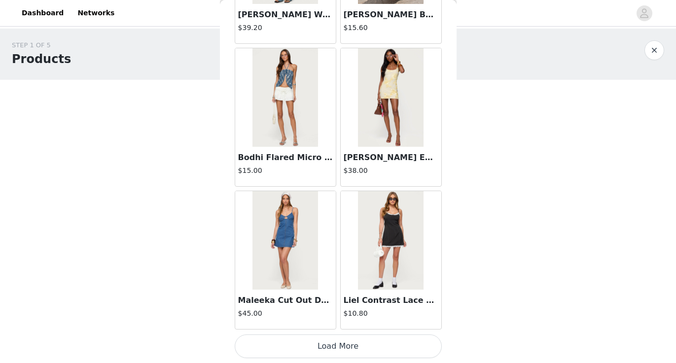
click at [349, 342] on button "Load More" at bounding box center [338, 347] width 207 height 24
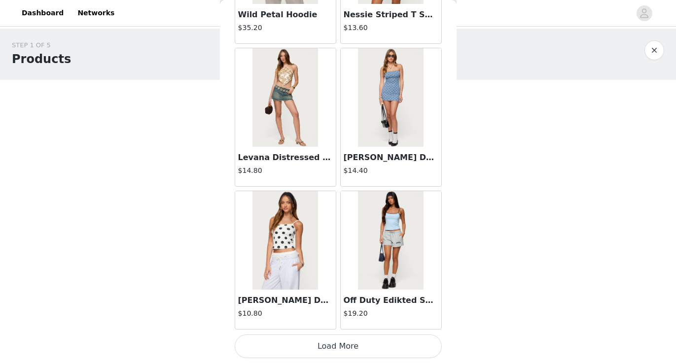
click at [352, 348] on button "Load More" at bounding box center [338, 347] width 207 height 24
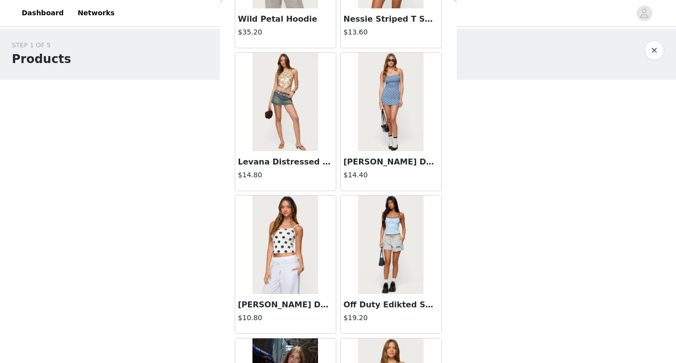
scroll to position [0, 0]
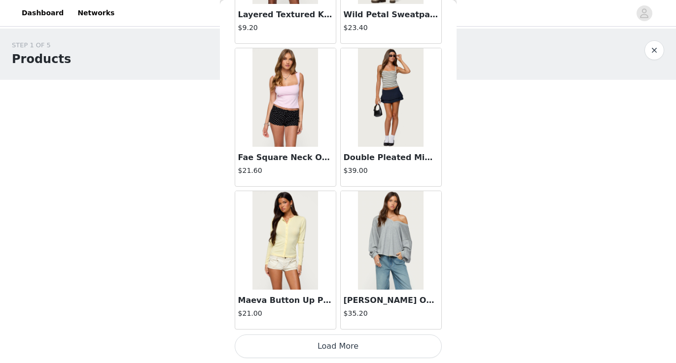
click at [352, 348] on button "Load More" at bounding box center [338, 347] width 207 height 24
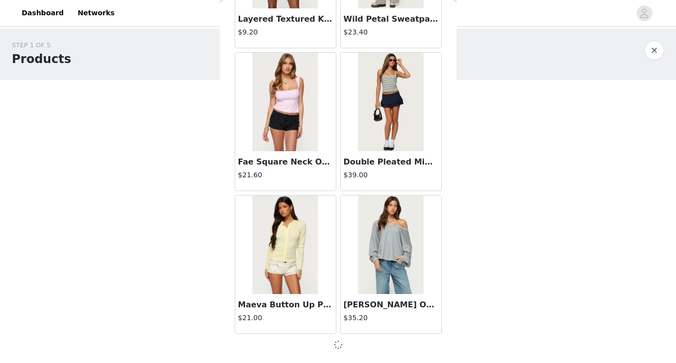
scroll to position [4001, 0]
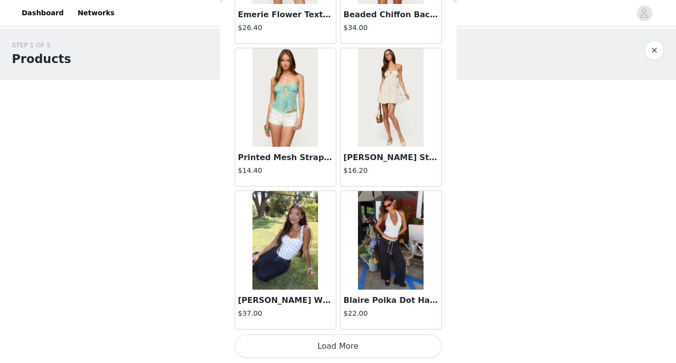
click at [353, 348] on button "Load More" at bounding box center [338, 347] width 207 height 24
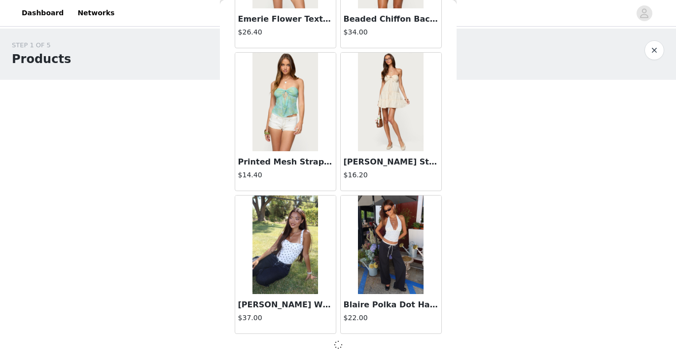
scroll to position [5431, 0]
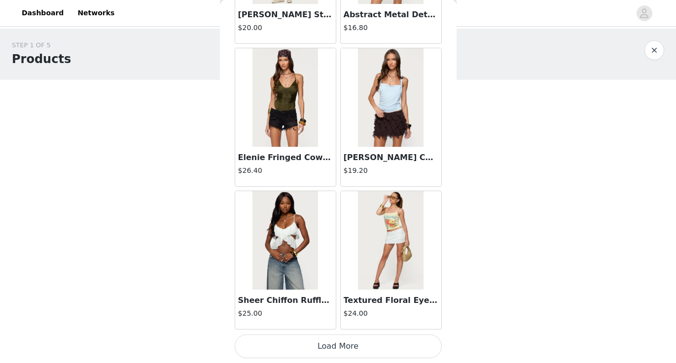
click at [353, 348] on button "Load More" at bounding box center [338, 347] width 207 height 24
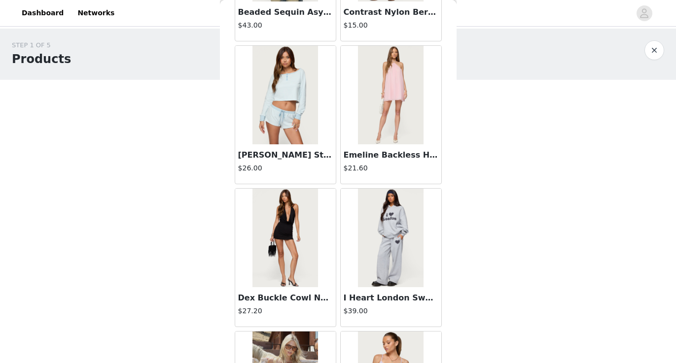
scroll to position [7870, 0]
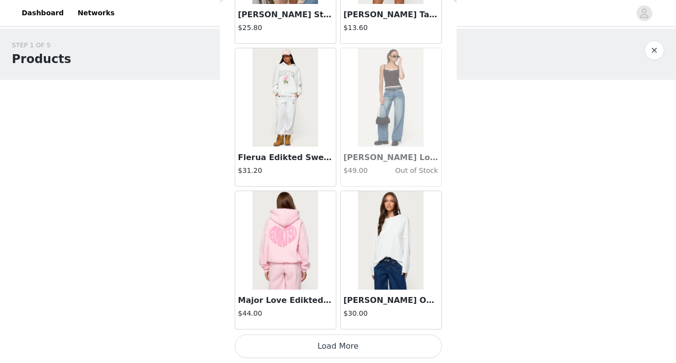
click at [350, 347] on button "Load More" at bounding box center [338, 347] width 207 height 24
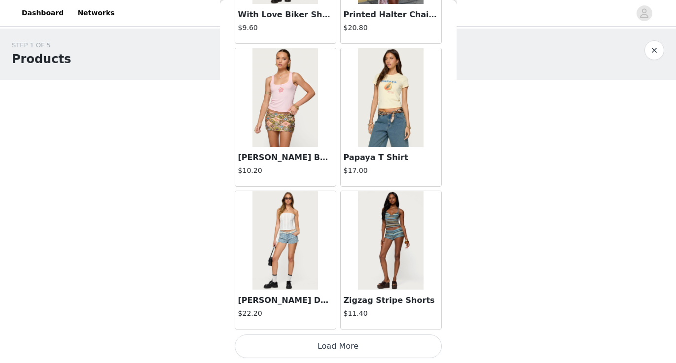
click at [348, 341] on button "Load More" at bounding box center [338, 347] width 207 height 24
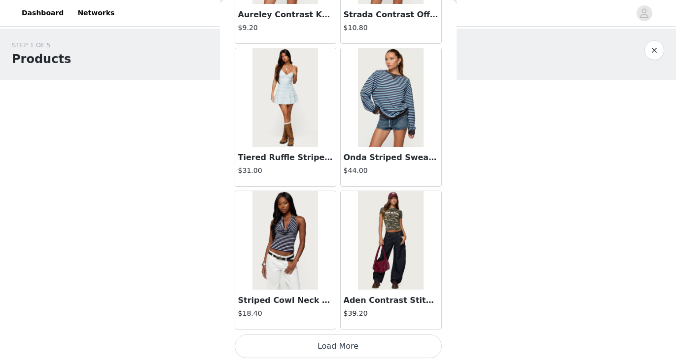
scroll to position [11156, 0]
click at [343, 345] on button "Load More" at bounding box center [338, 347] width 207 height 24
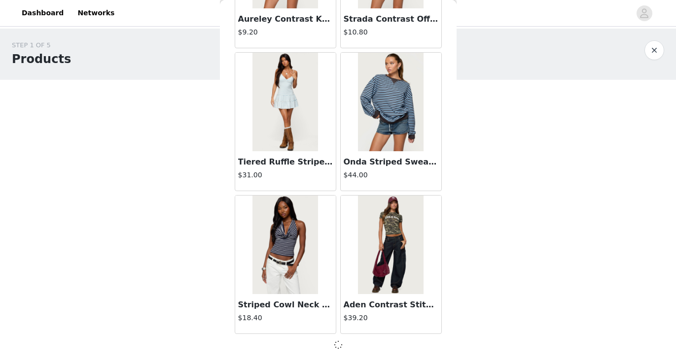
scroll to position [11152, 0]
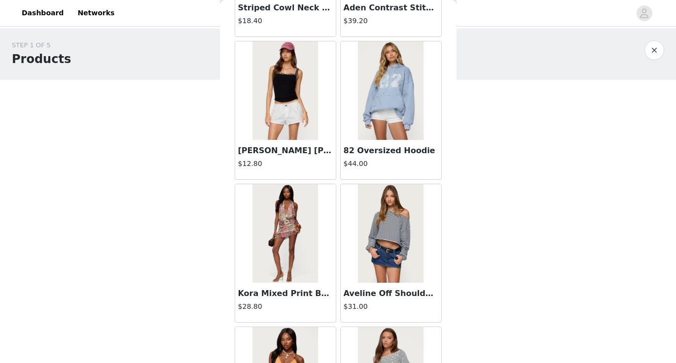
click at [388, 294] on h3 "Aveline Off Shoulder Light Sweatshirt" at bounding box center [391, 294] width 95 height 12
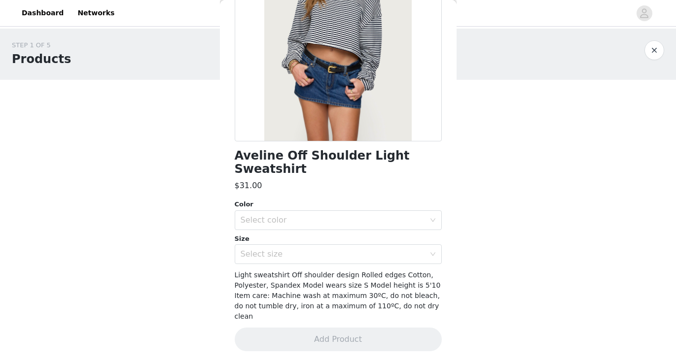
scroll to position [106, 0]
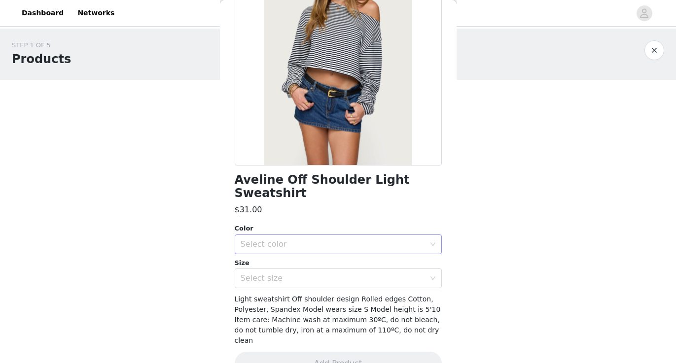
click at [377, 240] on div "Select color" at bounding box center [333, 245] width 184 height 10
click at [367, 252] on li "NAVY AND WHITE" at bounding box center [338, 253] width 207 height 16
click at [363, 272] on div "Select size" at bounding box center [335, 278] width 189 height 19
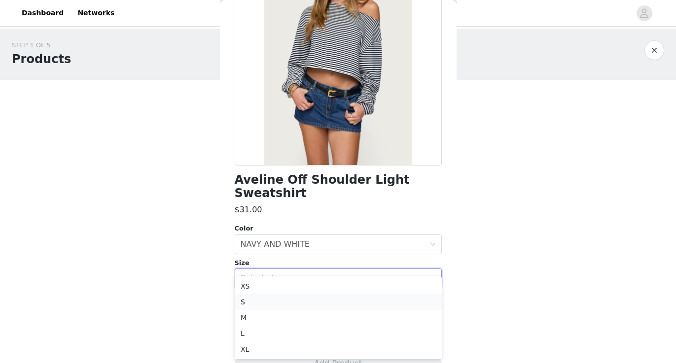
click at [352, 300] on li "S" at bounding box center [338, 302] width 207 height 16
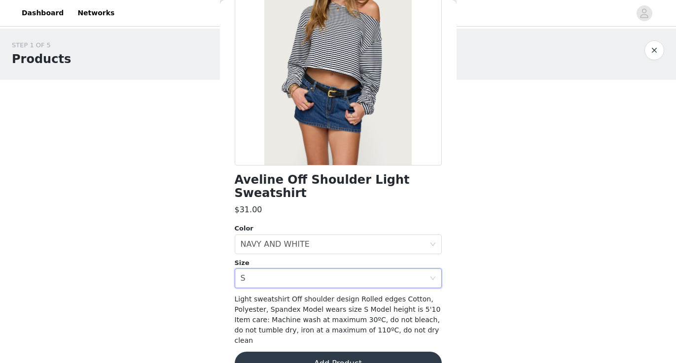
click at [348, 352] on button "Add Product" at bounding box center [338, 364] width 207 height 24
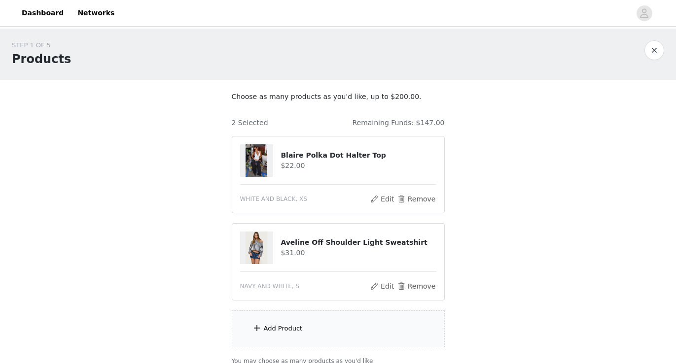
click at [348, 338] on div "Add Product" at bounding box center [338, 329] width 213 height 37
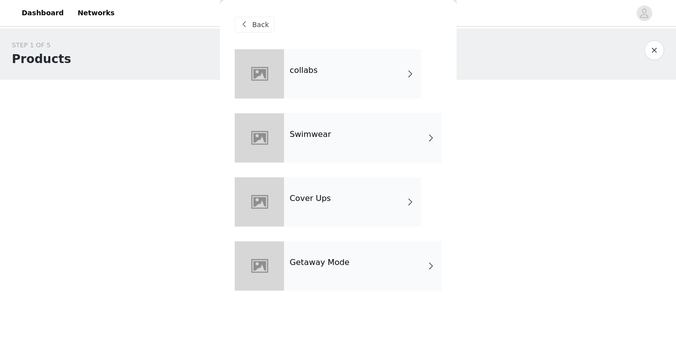
click at [396, 55] on div "collabs" at bounding box center [352, 73] width 137 height 49
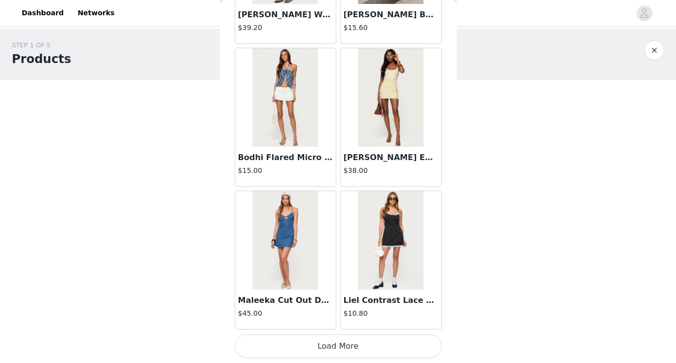
click at [340, 346] on button "Load More" at bounding box center [338, 347] width 207 height 24
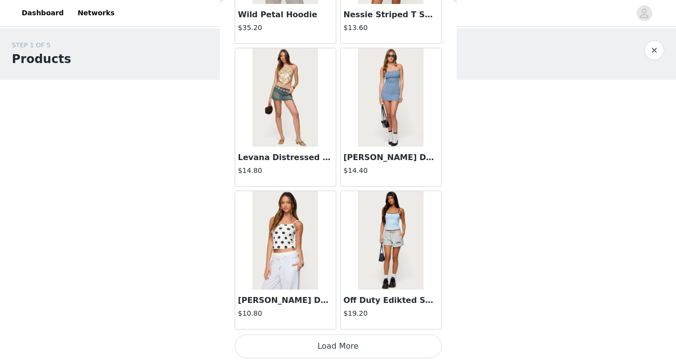
scroll to position [2576, 0]
click at [350, 344] on button "Load More" at bounding box center [338, 347] width 207 height 24
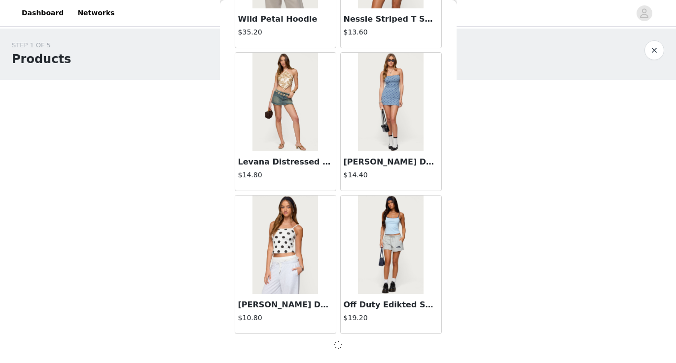
scroll to position [2571, 0]
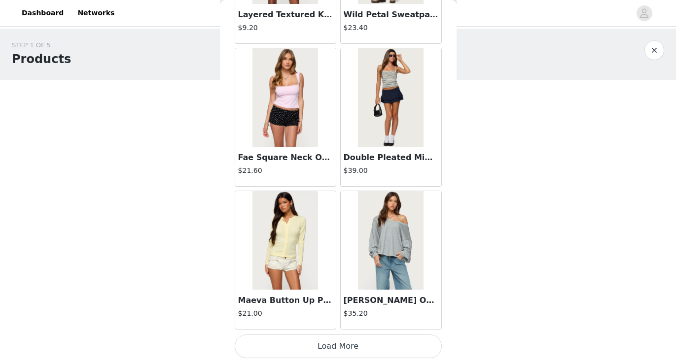
click at [351, 344] on button "Load More" at bounding box center [338, 347] width 207 height 24
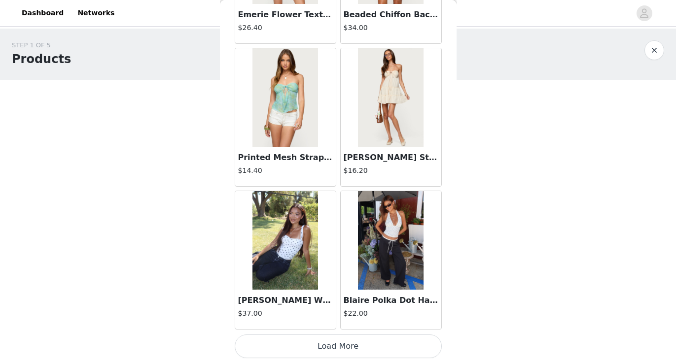
click at [351, 344] on button "Load More" at bounding box center [338, 347] width 207 height 24
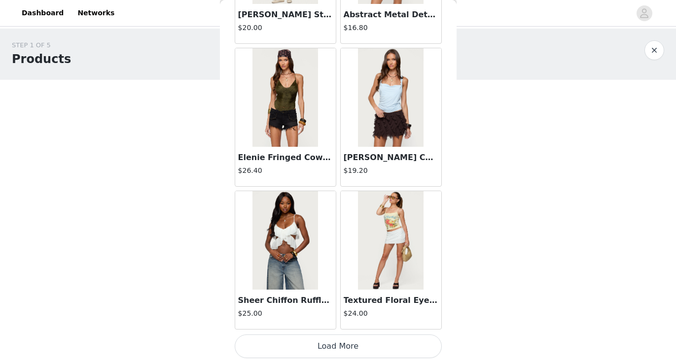
click at [351, 344] on button "Load More" at bounding box center [338, 347] width 207 height 24
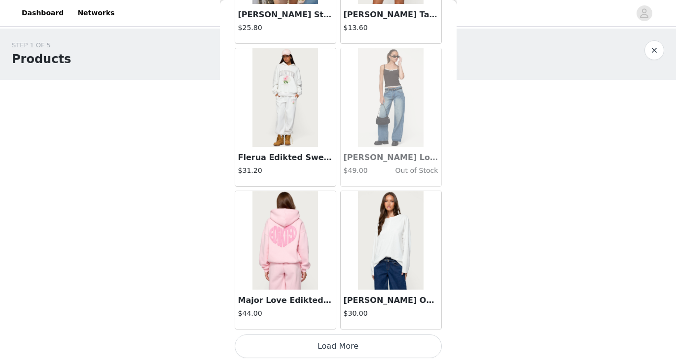
click at [351, 344] on button "Load More" at bounding box center [338, 347] width 207 height 24
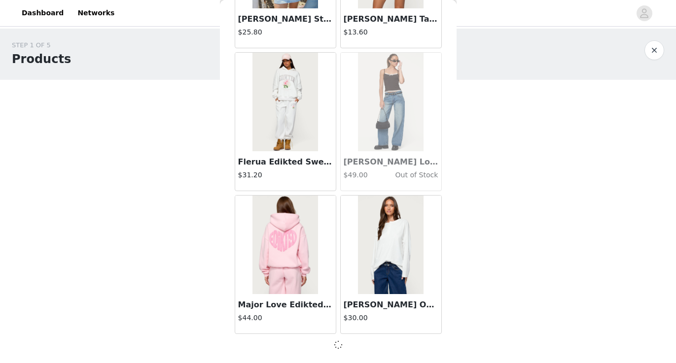
scroll to position [8291, 0]
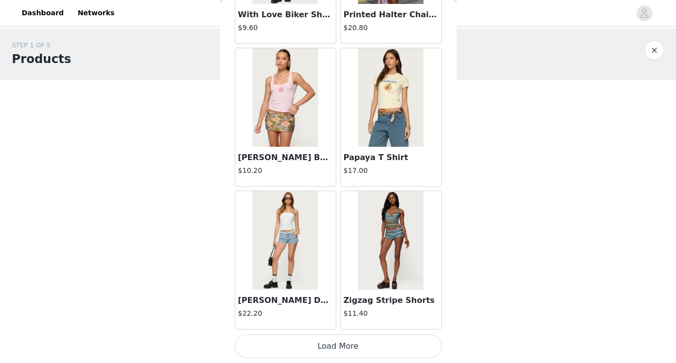
click at [349, 350] on button "Load More" at bounding box center [338, 347] width 207 height 24
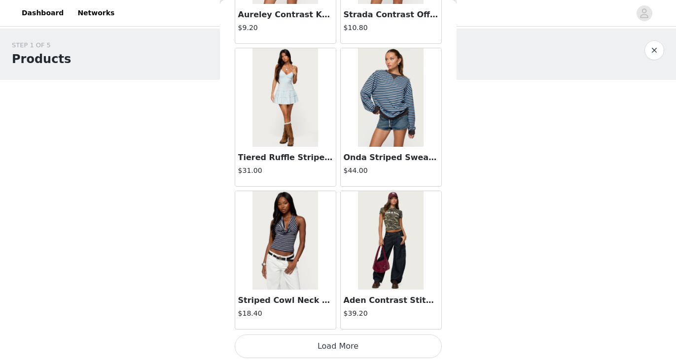
scroll to position [11156, 0]
click at [340, 346] on button "Load More" at bounding box center [338, 347] width 207 height 24
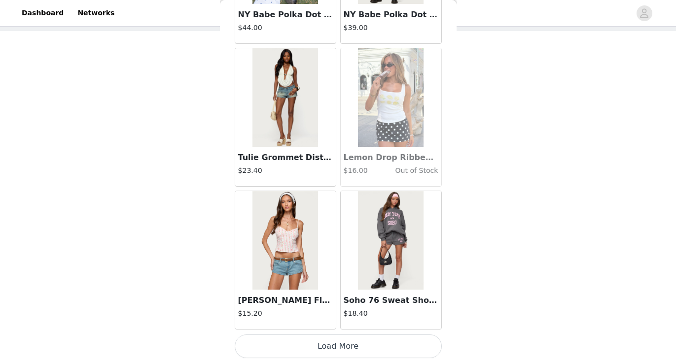
scroll to position [66, 0]
click at [340, 346] on button "Load More" at bounding box center [338, 347] width 207 height 24
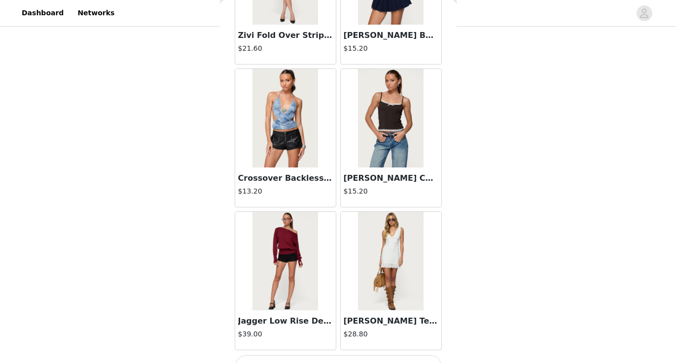
scroll to position [13999, 0]
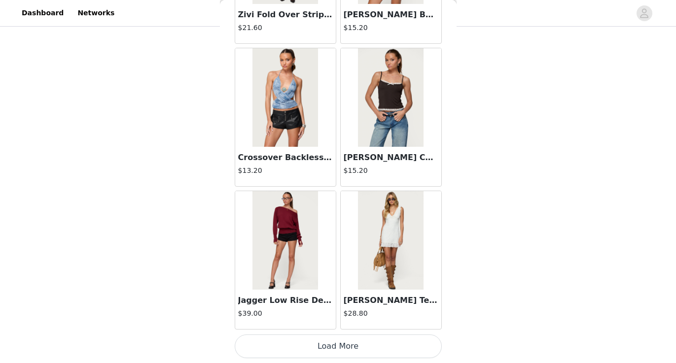
click at [340, 346] on button "Load More" at bounding box center [338, 347] width 207 height 24
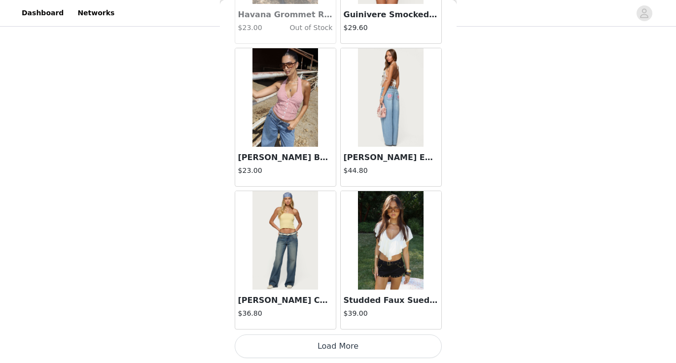
scroll to position [15446, 0]
click at [342, 357] on button "Load More" at bounding box center [338, 347] width 207 height 24
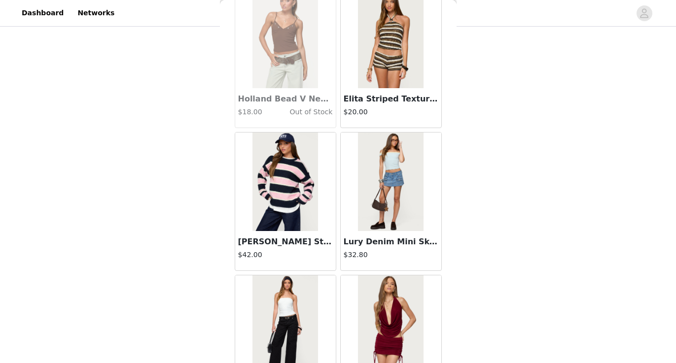
scroll to position [16795, 0]
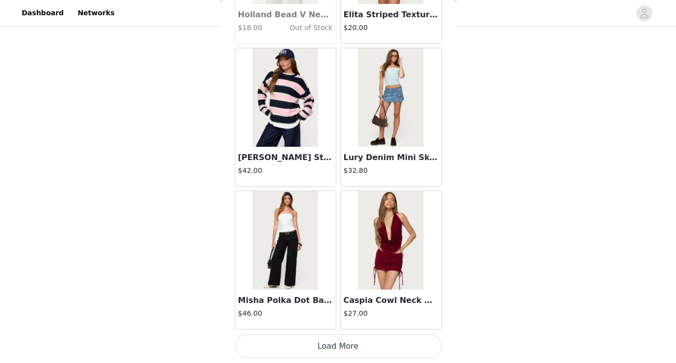
click at [339, 339] on button "Load More" at bounding box center [338, 347] width 207 height 24
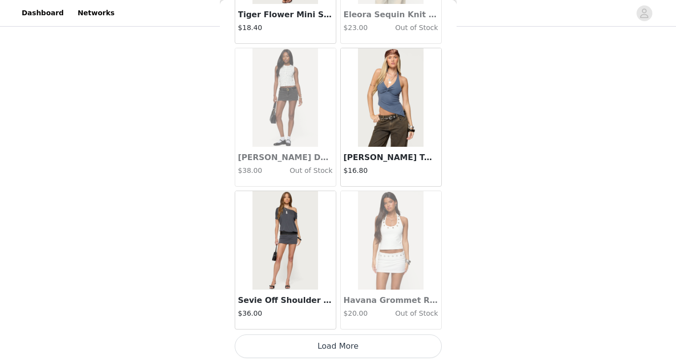
scroll to position [85, 0]
click at [350, 343] on button "Load More" at bounding box center [338, 347] width 207 height 24
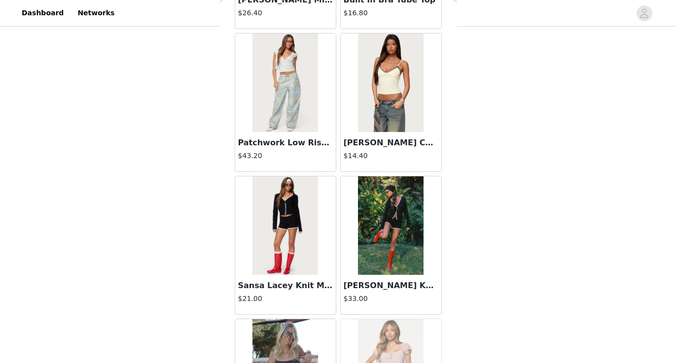
scroll to position [19610, 0]
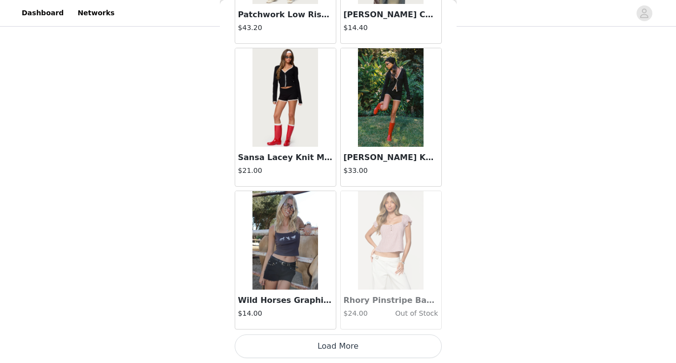
click at [347, 351] on button "Load More" at bounding box center [338, 347] width 207 height 24
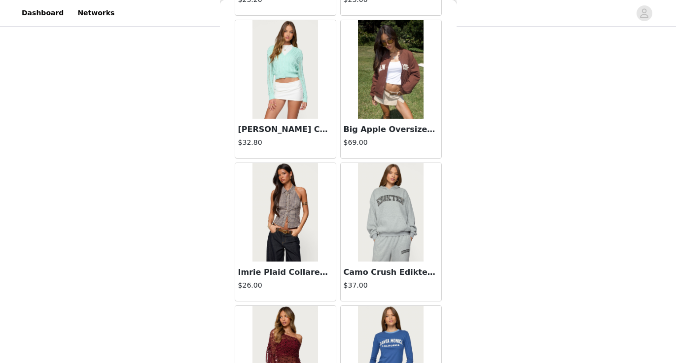
scroll to position [21053, 0]
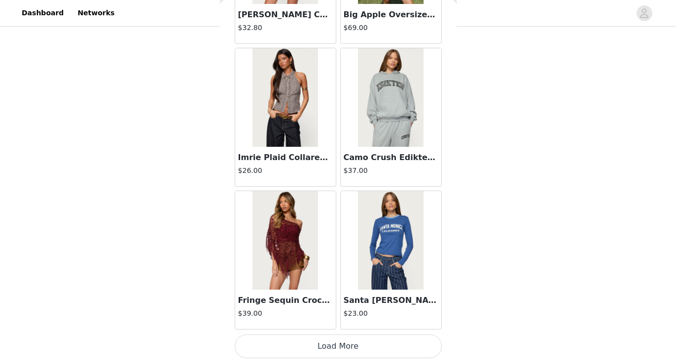
click at [347, 350] on button "Load More" at bounding box center [338, 347] width 207 height 24
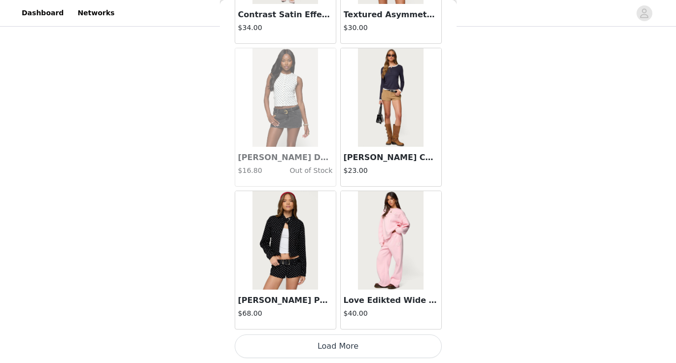
scroll to position [22597, 0]
click at [348, 342] on button "Load More" at bounding box center [338, 347] width 207 height 24
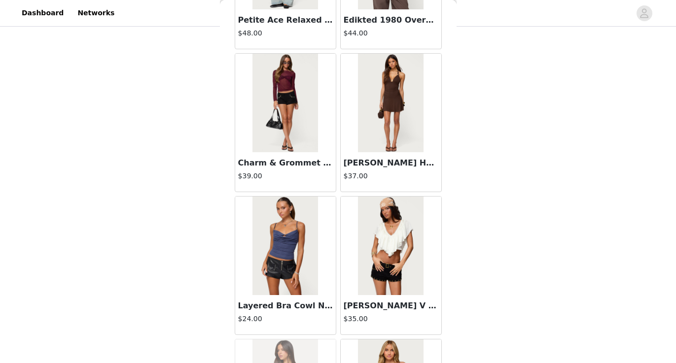
scroll to position [23784, 0]
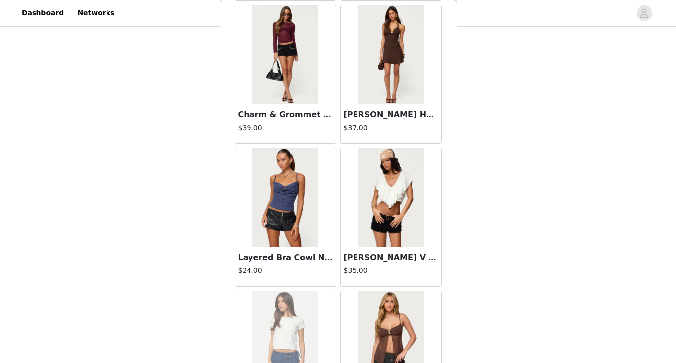
click at [377, 233] on img at bounding box center [391, 197] width 66 height 99
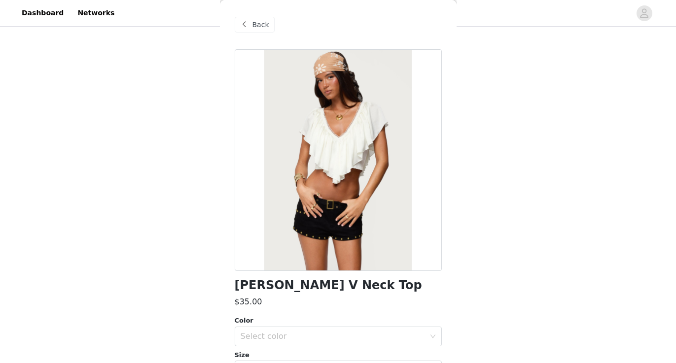
scroll to position [29, 0]
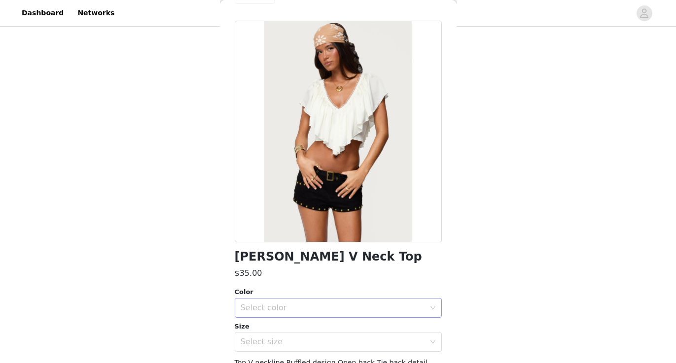
click at [350, 300] on div "Select color" at bounding box center [335, 308] width 189 height 19
click at [346, 326] on li "CREAM" at bounding box center [338, 330] width 207 height 16
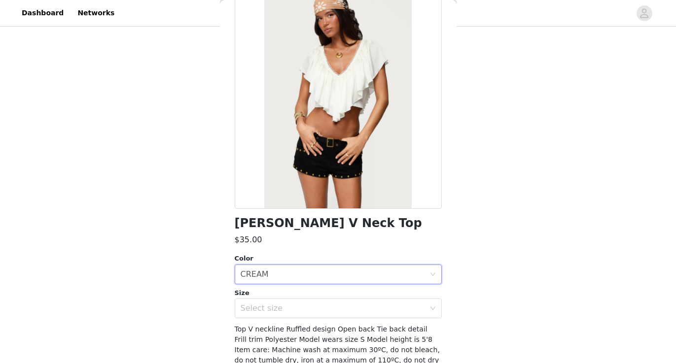
scroll to position [64, 0]
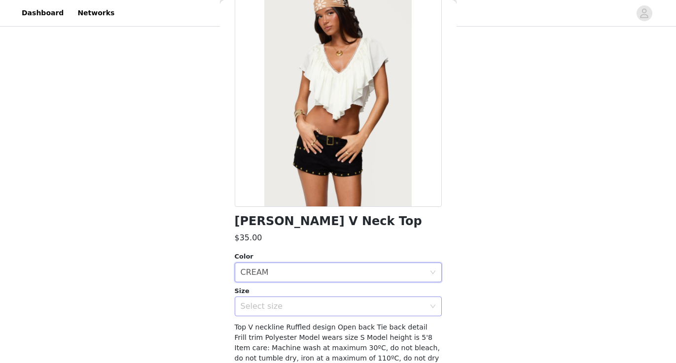
click at [352, 303] on div "Select size" at bounding box center [333, 307] width 184 height 10
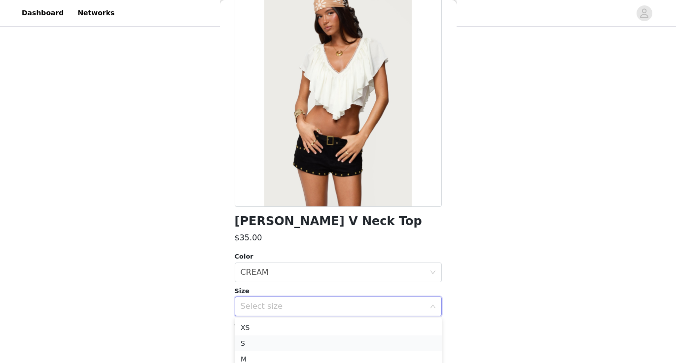
click at [345, 340] on li "S" at bounding box center [338, 344] width 207 height 16
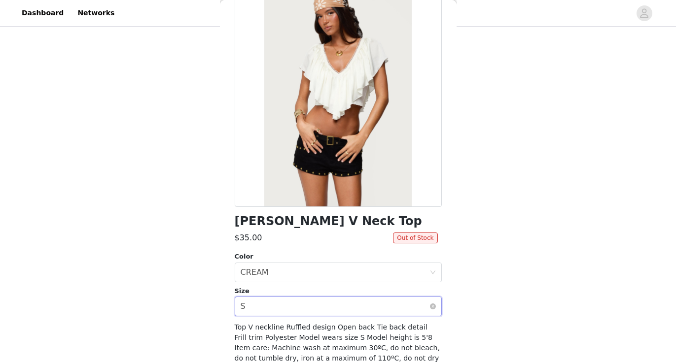
click at [326, 309] on div "Select size S" at bounding box center [335, 306] width 189 height 19
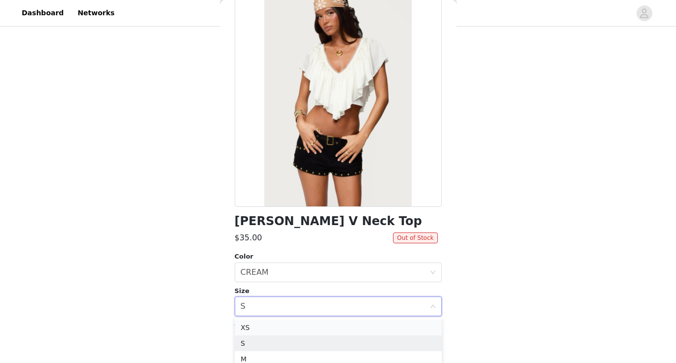
click at [320, 325] on li "XS" at bounding box center [338, 328] width 207 height 16
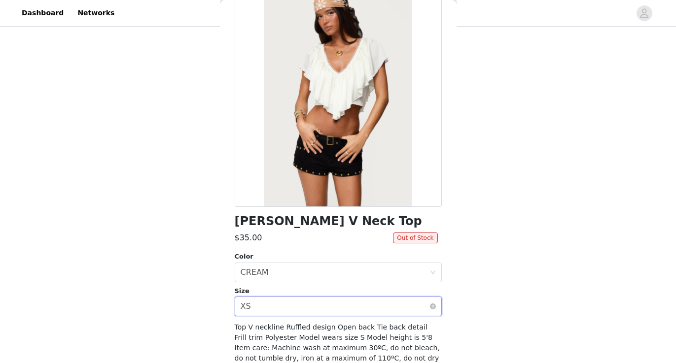
click at [323, 302] on div "Select size XS" at bounding box center [335, 306] width 189 height 19
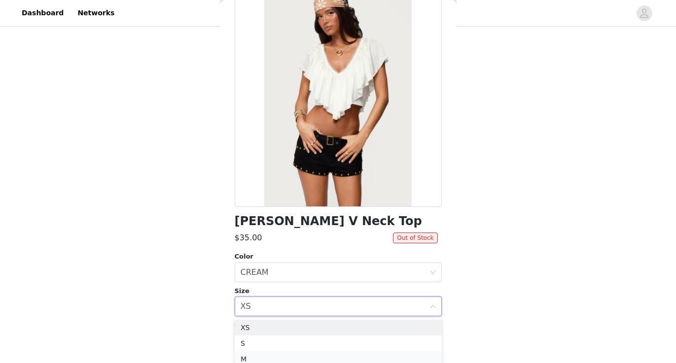
click at [323, 354] on li "M" at bounding box center [338, 360] width 207 height 16
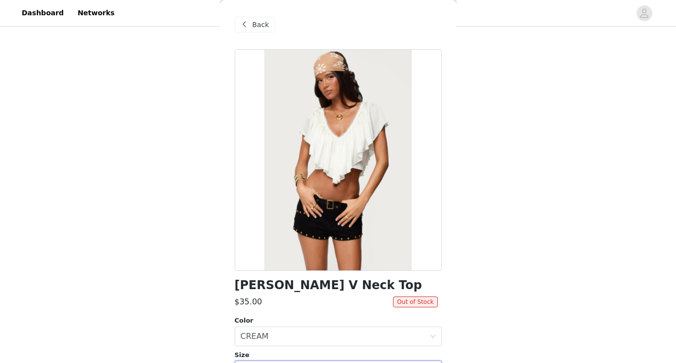
scroll to position [0, 0]
click at [265, 28] on span "Back" at bounding box center [260, 25] width 17 height 10
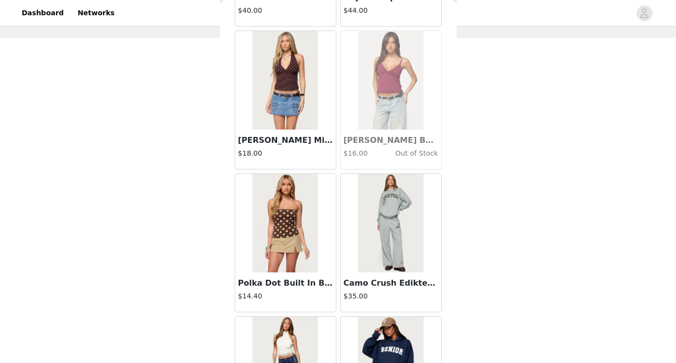
scroll to position [23045, 0]
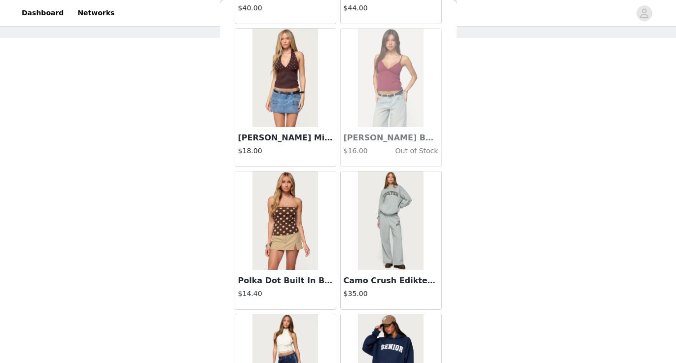
click at [298, 285] on h3 "Polka Dot Built In Bra Tube Top" at bounding box center [285, 281] width 95 height 12
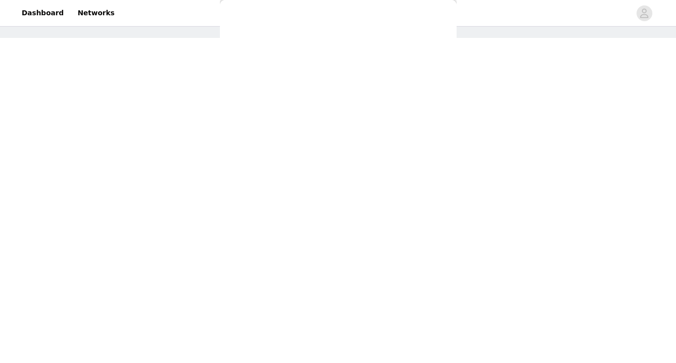
scroll to position [0, 0]
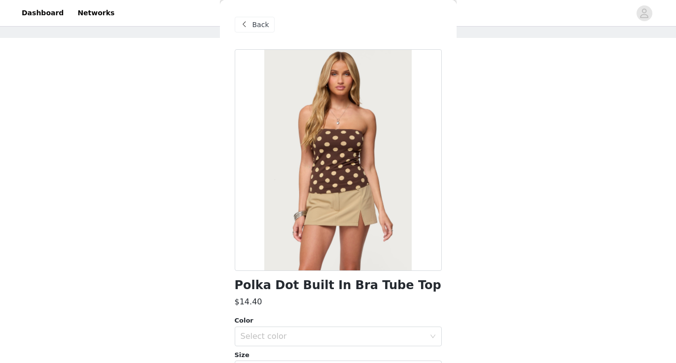
click at [248, 29] on span at bounding box center [245, 25] width 12 height 12
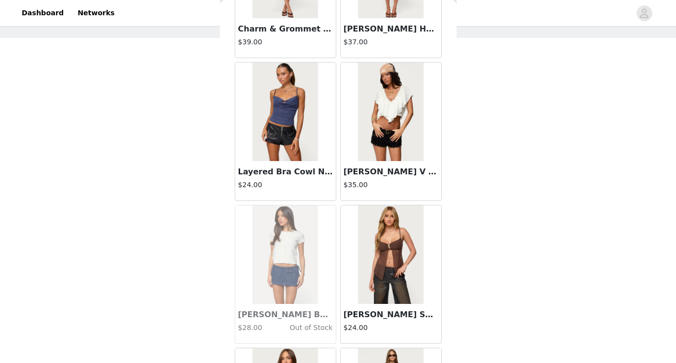
scroll to position [23837, 0]
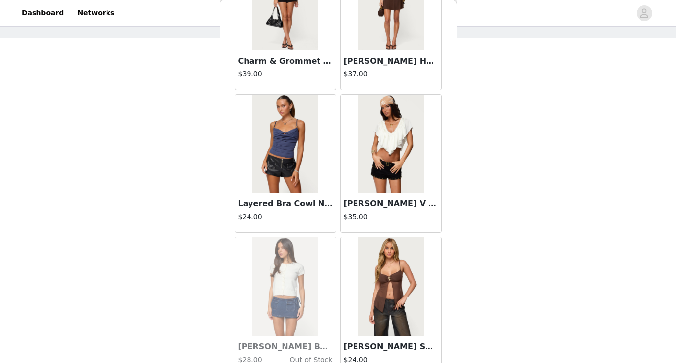
click at [294, 157] on img at bounding box center [285, 144] width 66 height 99
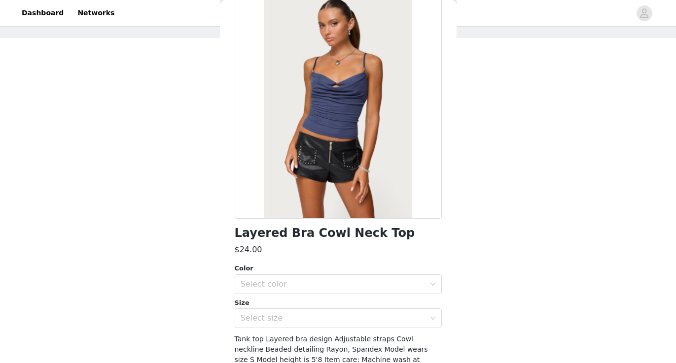
scroll to position [52, 0]
click at [318, 285] on div "Select color" at bounding box center [333, 285] width 184 height 10
click at [316, 306] on li "DARK BLUE" at bounding box center [338, 306] width 207 height 16
click at [315, 323] on div "Select size" at bounding box center [333, 319] width 184 height 10
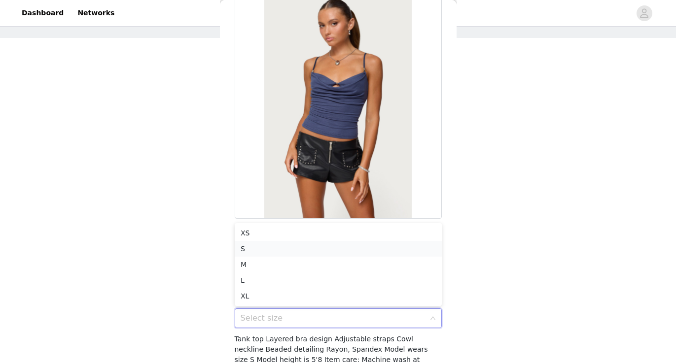
click at [299, 251] on li "S" at bounding box center [338, 249] width 207 height 16
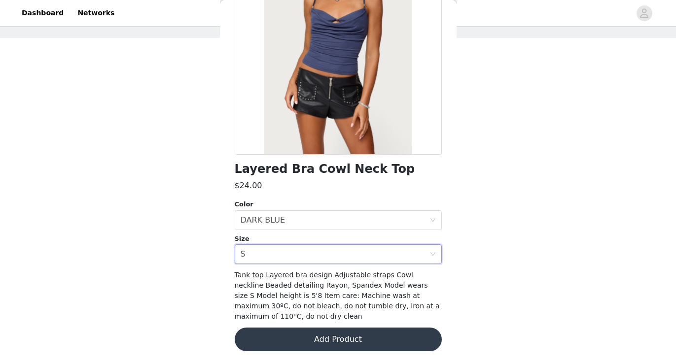
scroll to position [116, 0]
click at [321, 336] on button "Add Product" at bounding box center [338, 340] width 207 height 24
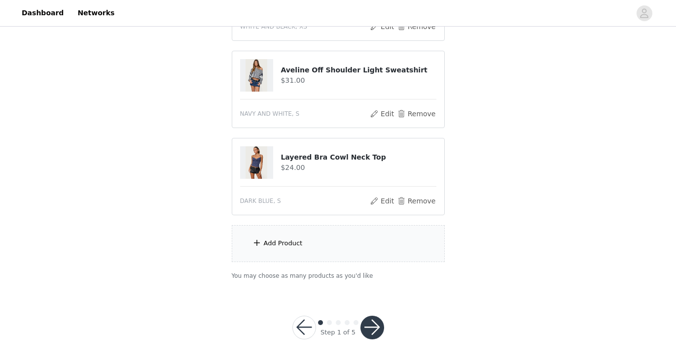
scroll to position [172, 0]
click at [310, 248] on div "Add Product" at bounding box center [338, 244] width 213 height 37
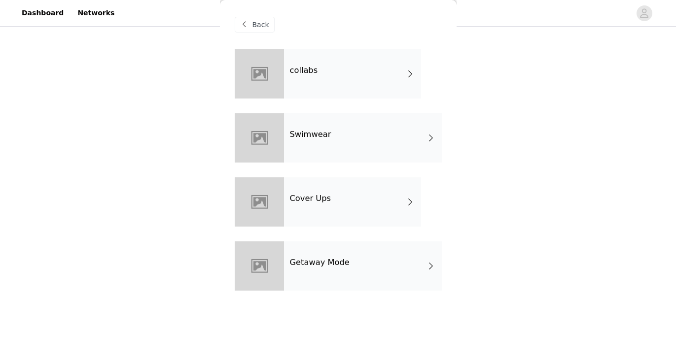
click at [333, 86] on div "collabs" at bounding box center [352, 73] width 137 height 49
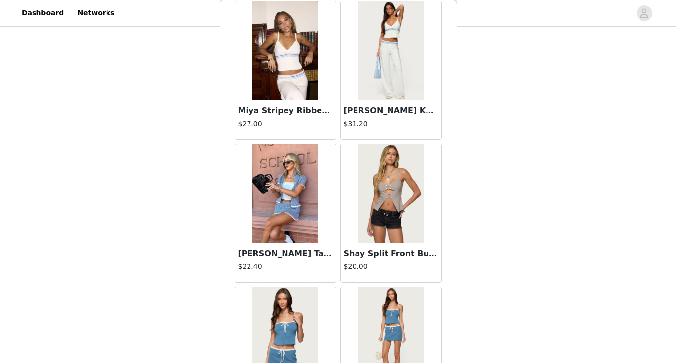
scroll to position [335, 0]
click at [380, 88] on img at bounding box center [391, 50] width 66 height 99
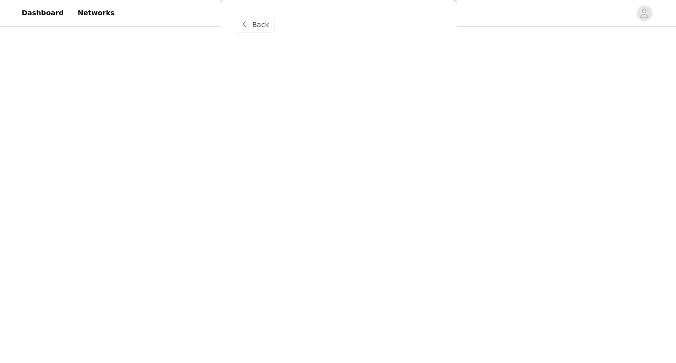
scroll to position [0, 0]
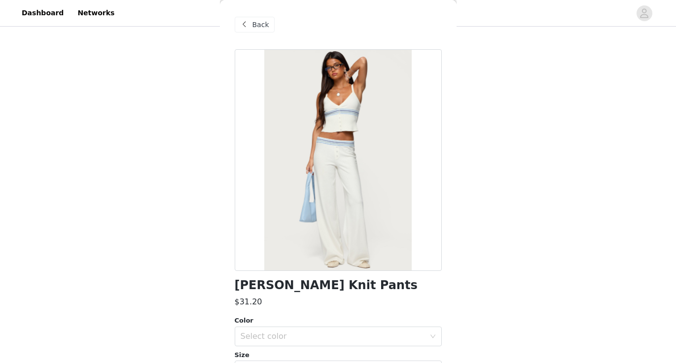
click at [266, 26] on span "Back" at bounding box center [260, 25] width 17 height 10
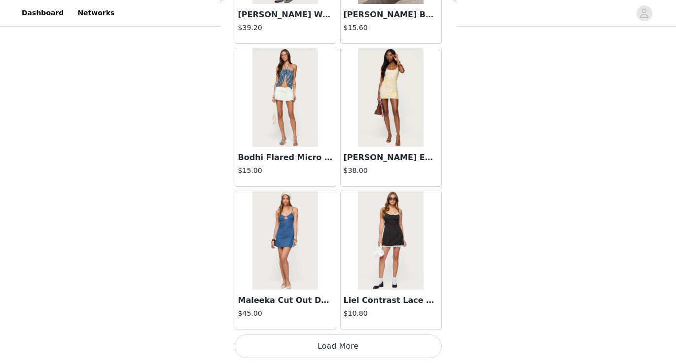
scroll to position [172, 0]
click at [383, 346] on button "Load More" at bounding box center [338, 347] width 207 height 24
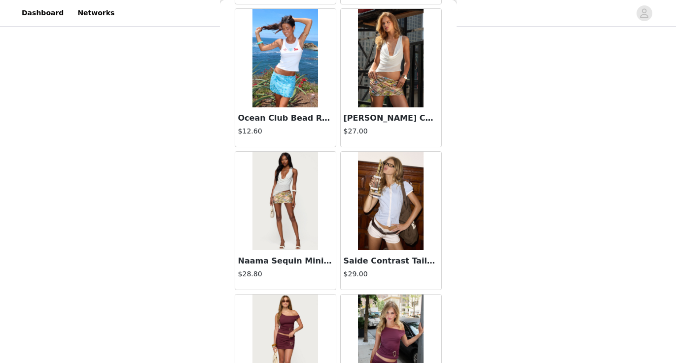
scroll to position [1472, 0]
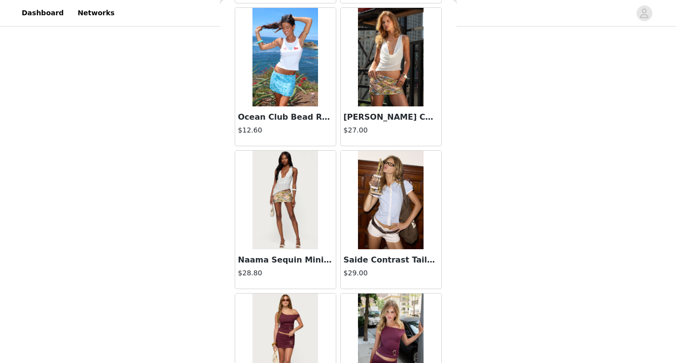
click at [379, 259] on h3 "Saide Contrast Tailored Button Up Shirt" at bounding box center [391, 260] width 95 height 12
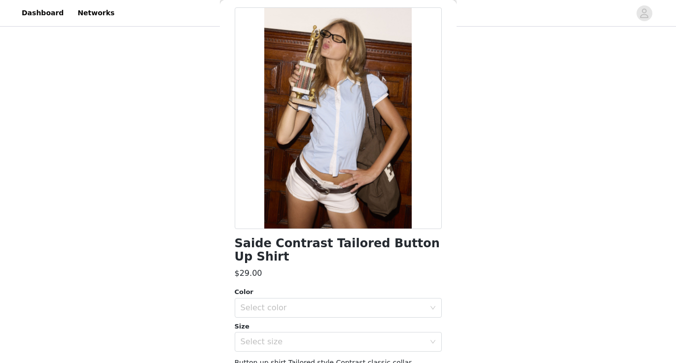
scroll to position [43, 0]
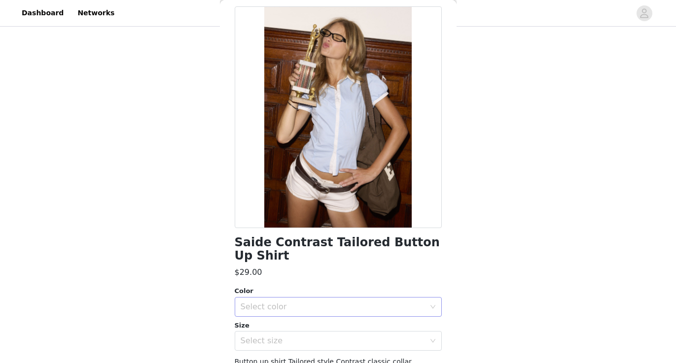
click at [380, 305] on div "Select color" at bounding box center [333, 307] width 184 height 10
click at [376, 324] on li "LIGHT BLUE" at bounding box center [338, 329] width 207 height 16
click at [370, 341] on div "Select size" at bounding box center [333, 341] width 184 height 10
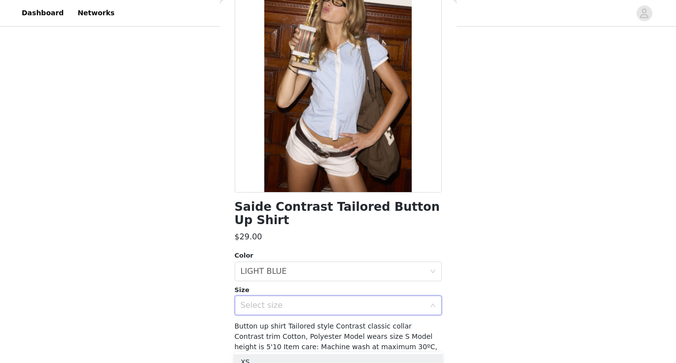
scroll to position [89, 0]
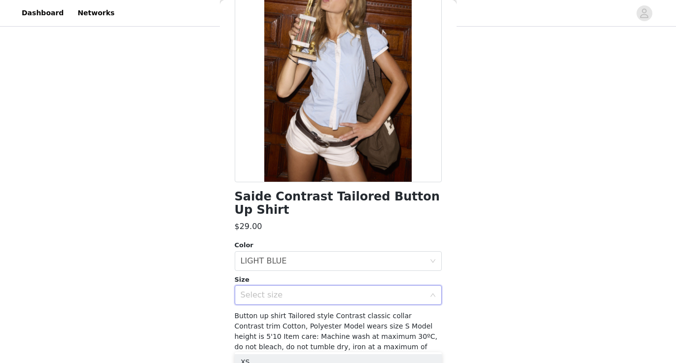
click at [361, 292] on div "Select size" at bounding box center [333, 295] width 184 height 10
click at [340, 232] on li "S" at bounding box center [338, 226] width 207 height 16
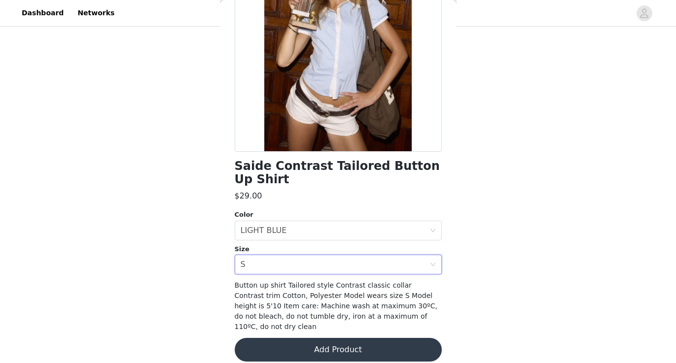
scroll to position [119, 0]
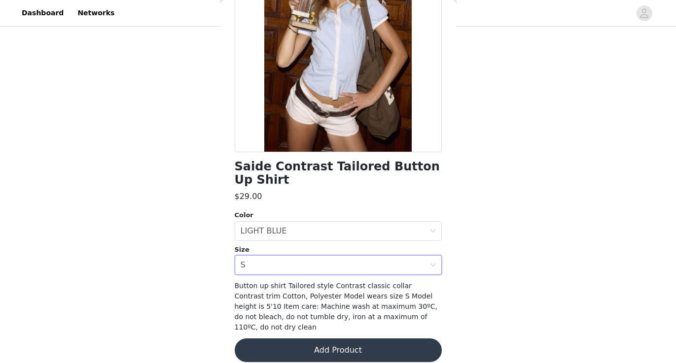
click at [345, 339] on button "Add Product" at bounding box center [338, 351] width 207 height 24
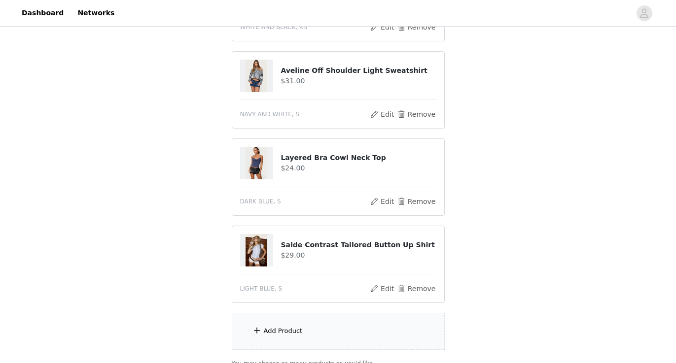
click at [345, 333] on div "Add Product" at bounding box center [338, 331] width 213 height 37
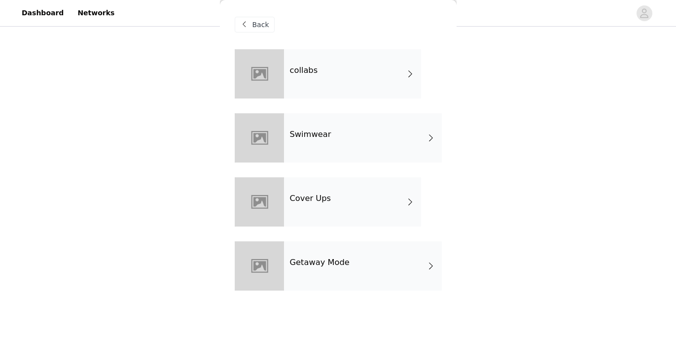
click at [355, 86] on div "collabs" at bounding box center [352, 73] width 137 height 49
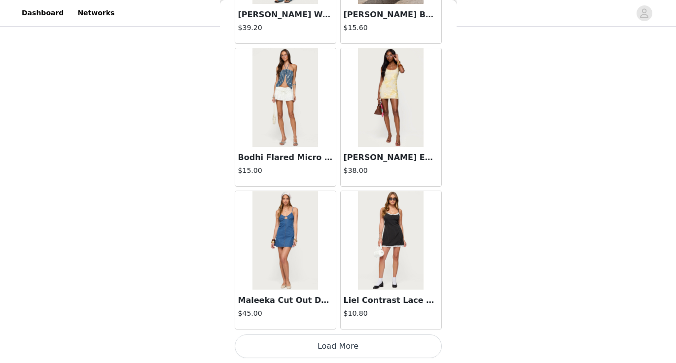
scroll to position [235, 0]
click at [343, 338] on button "Load More" at bounding box center [338, 347] width 207 height 24
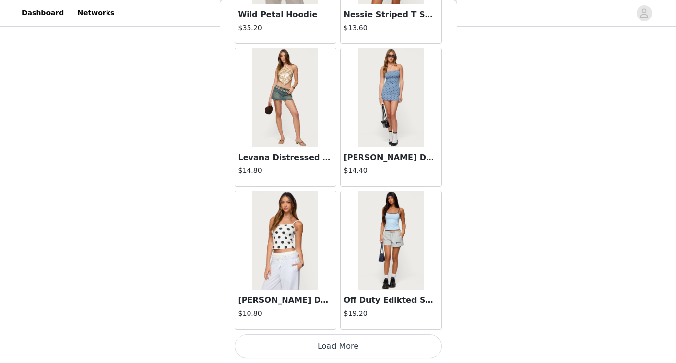
click at [344, 342] on button "Load More" at bounding box center [338, 347] width 207 height 24
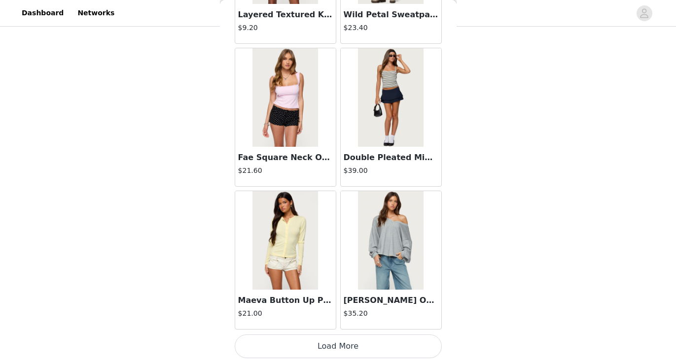
scroll to position [4006, 0]
click at [344, 342] on button "Load More" at bounding box center [338, 347] width 207 height 24
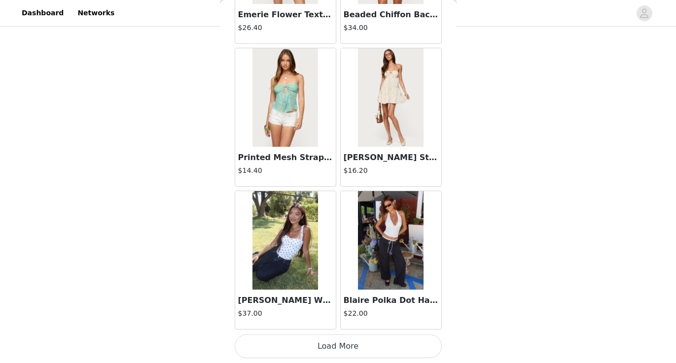
scroll to position [5436, 0]
click at [342, 353] on button "Load More" at bounding box center [338, 347] width 207 height 24
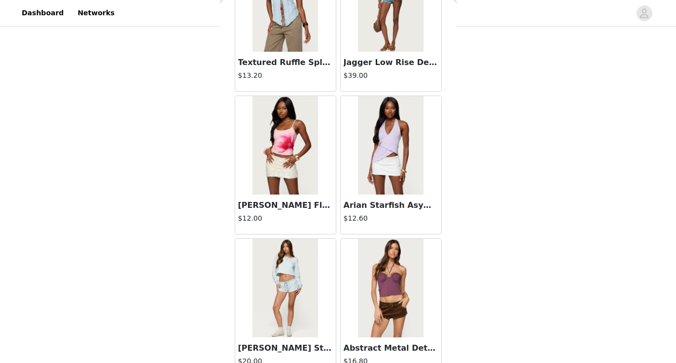
scroll to position [6540, 0]
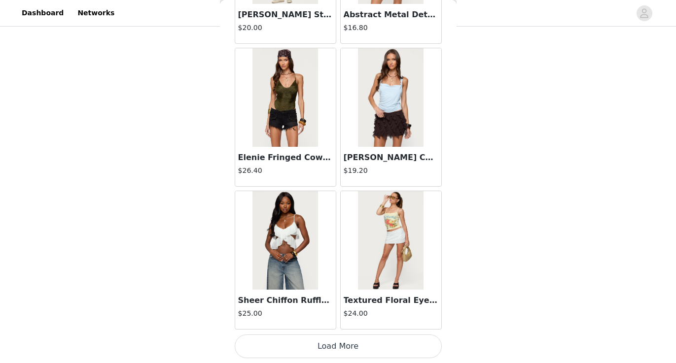
click at [337, 345] on button "Load More" at bounding box center [338, 347] width 207 height 24
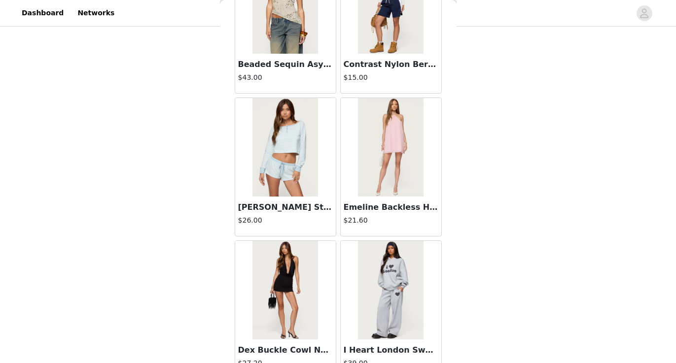
scroll to position [7800, 0]
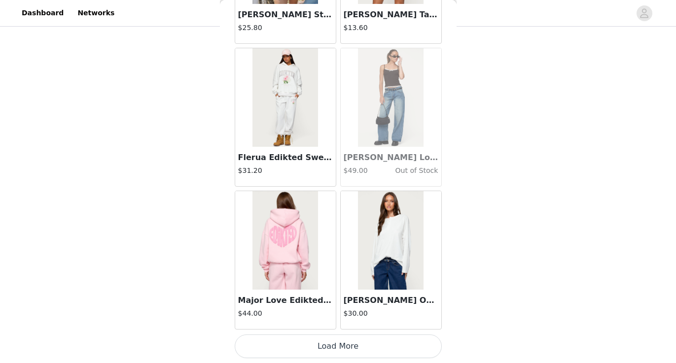
click at [342, 346] on button "Load More" at bounding box center [338, 347] width 207 height 24
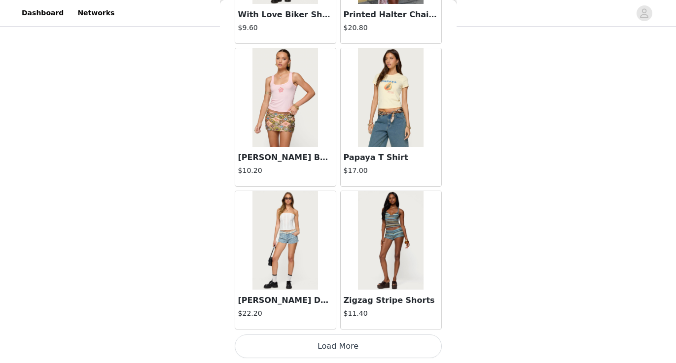
scroll to position [9726, 0]
click at [389, 271] on img at bounding box center [391, 240] width 66 height 99
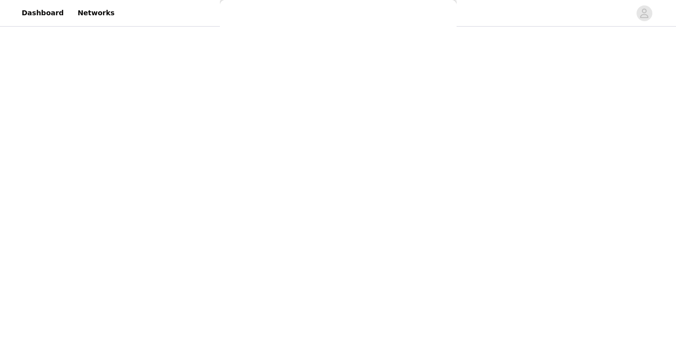
scroll to position [0, 0]
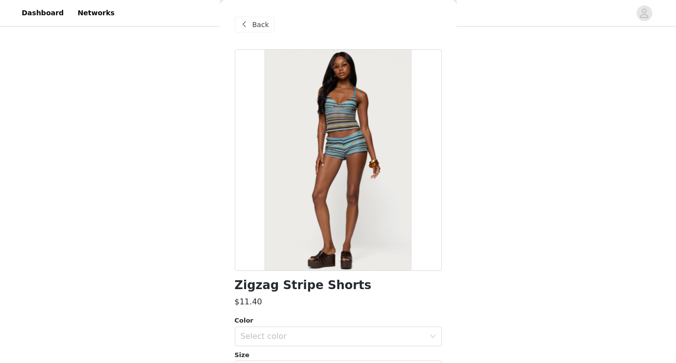
click at [250, 24] on span at bounding box center [245, 25] width 12 height 12
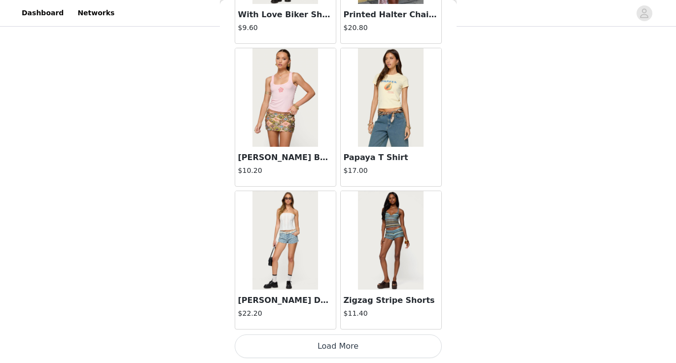
scroll to position [259, 0]
click at [324, 351] on button "Load More" at bounding box center [338, 347] width 207 height 24
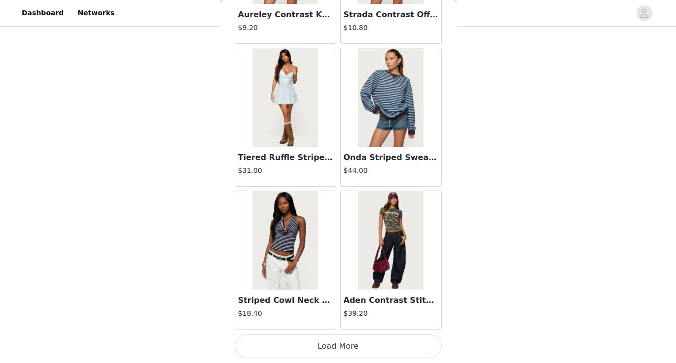
click at [366, 341] on button "Load More" at bounding box center [338, 347] width 207 height 24
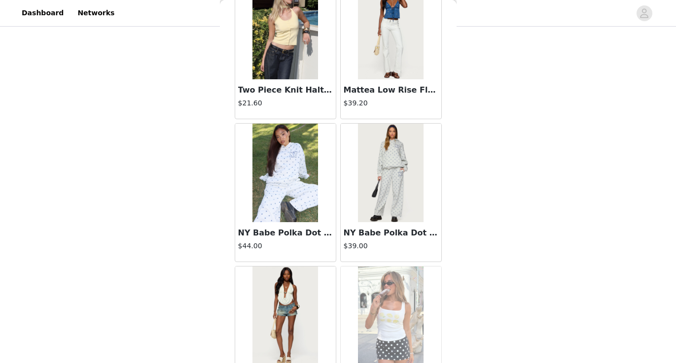
scroll to position [12368, 0]
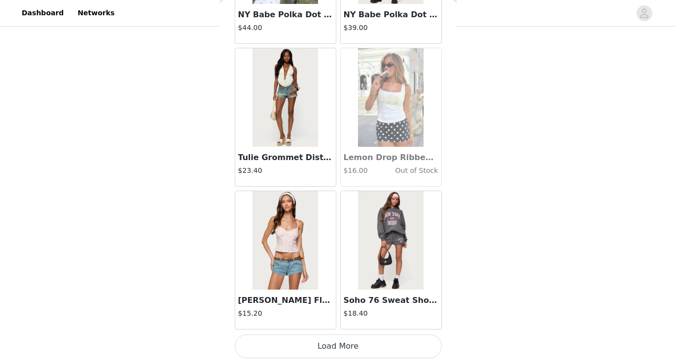
click at [364, 351] on button "Load More" at bounding box center [338, 347] width 207 height 24
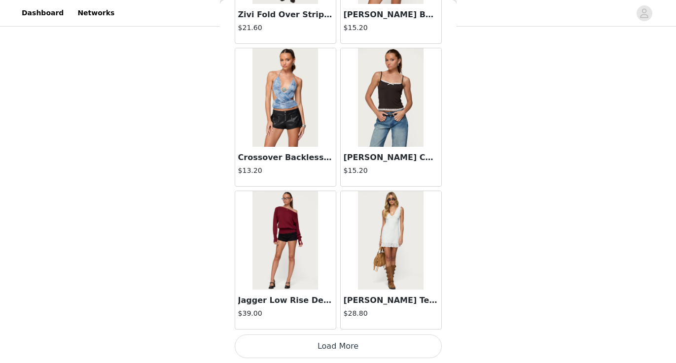
scroll to position [14016, 0]
click at [331, 351] on button "Load More" at bounding box center [338, 347] width 207 height 24
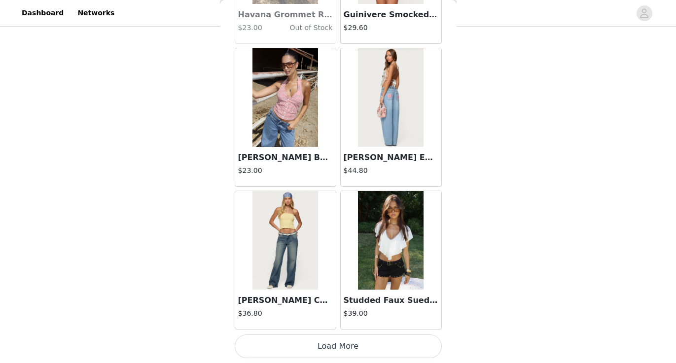
scroll to position [259, 0]
click at [335, 341] on button "Load More" at bounding box center [338, 347] width 207 height 24
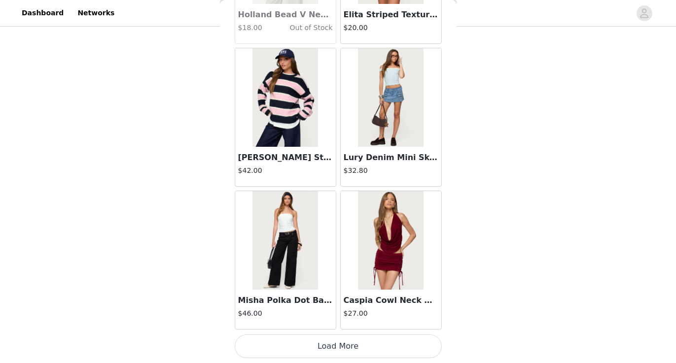
scroll to position [16876, 0]
click at [329, 348] on button "Load More" at bounding box center [338, 347] width 207 height 24
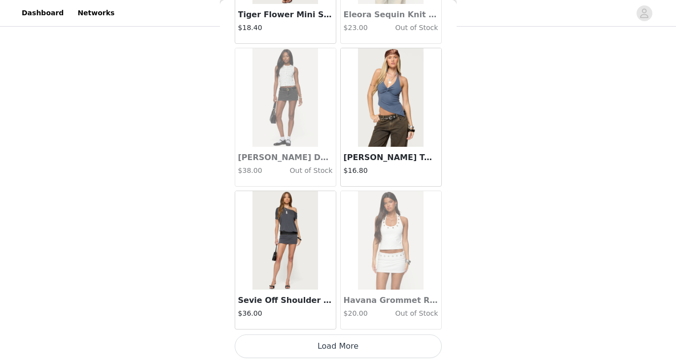
scroll to position [18306, 0]
click at [348, 350] on button "Load More" at bounding box center [338, 347] width 207 height 24
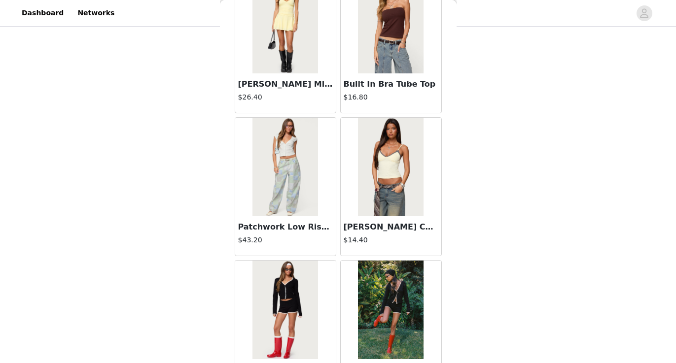
scroll to position [19525, 0]
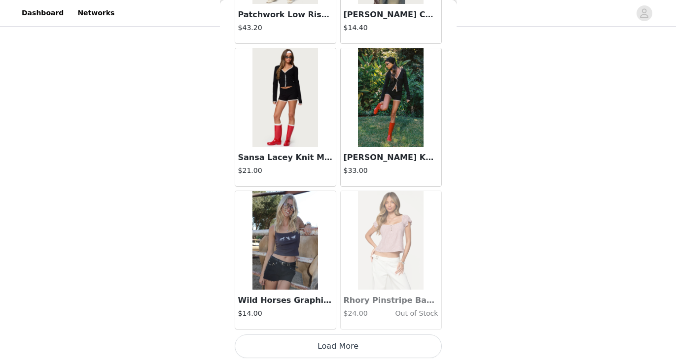
click at [342, 346] on button "Load More" at bounding box center [338, 347] width 207 height 24
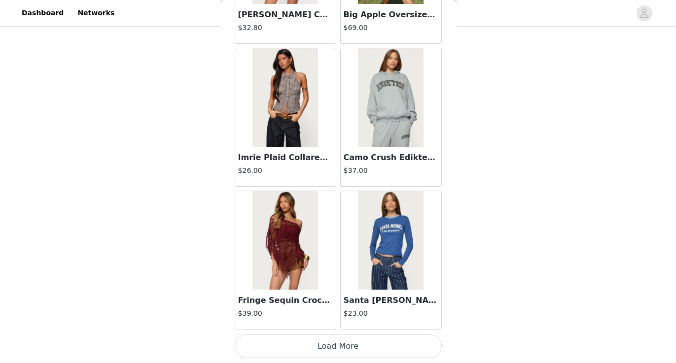
scroll to position [259, 0]
click at [318, 346] on button "Load More" at bounding box center [338, 347] width 207 height 24
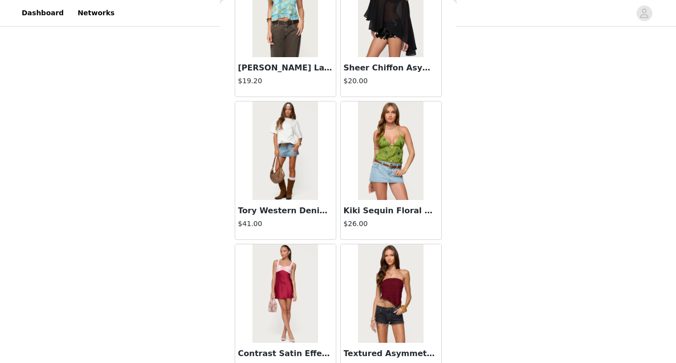
scroll to position [22272, 0]
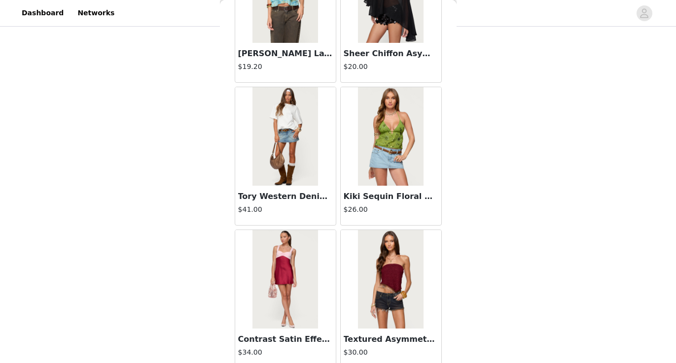
click at [283, 199] on h3 "Tory Western Denim Mini Skirt" at bounding box center [285, 197] width 95 height 12
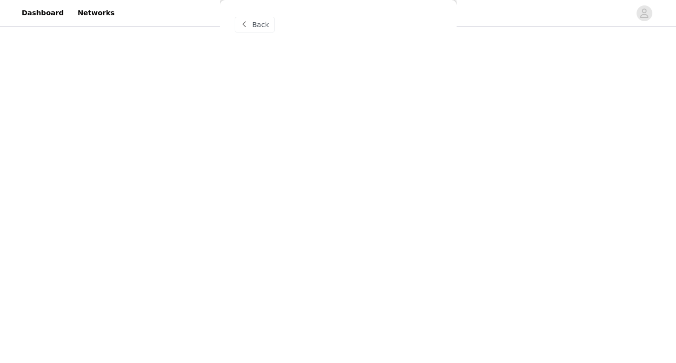
scroll to position [0, 0]
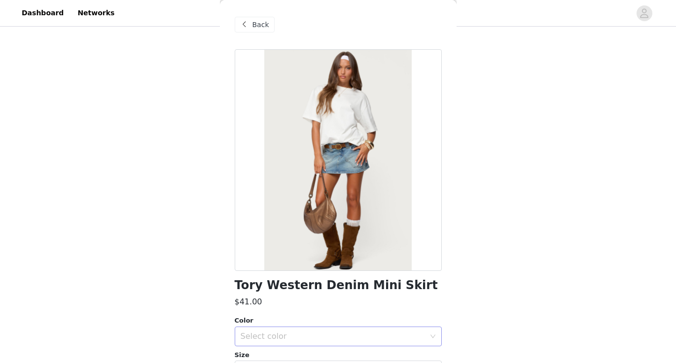
click at [277, 332] on div "Select color" at bounding box center [333, 337] width 184 height 10
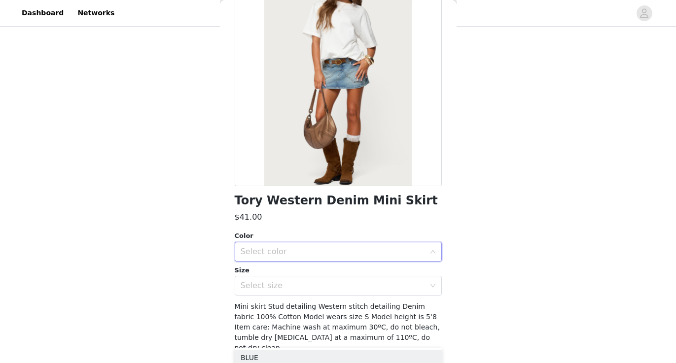
scroll to position [96, 0]
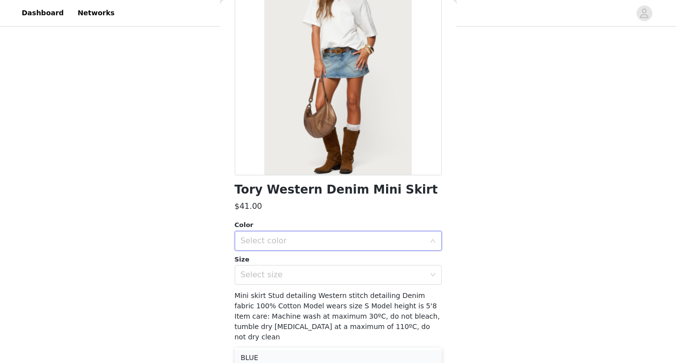
click at [260, 359] on li "BLUE" at bounding box center [338, 358] width 207 height 16
click at [272, 274] on div "Select size" at bounding box center [333, 275] width 184 height 10
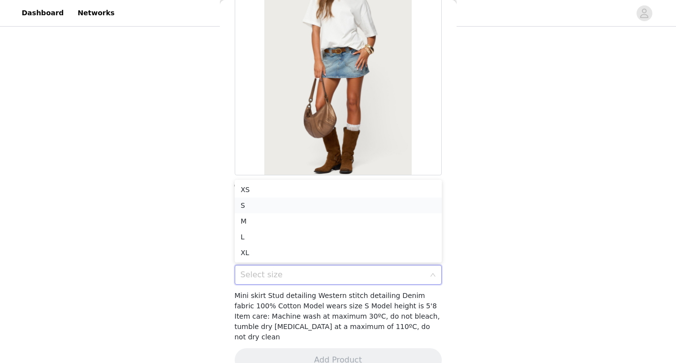
click at [286, 206] on li "S" at bounding box center [338, 206] width 207 height 16
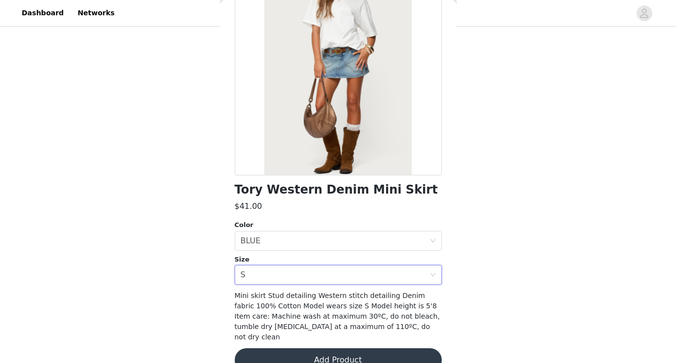
click at [299, 349] on button "Add Product" at bounding box center [338, 361] width 207 height 24
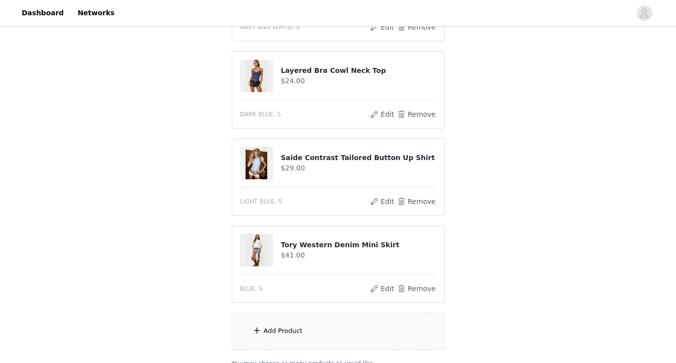
click at [299, 346] on div "Add Product" at bounding box center [338, 331] width 213 height 37
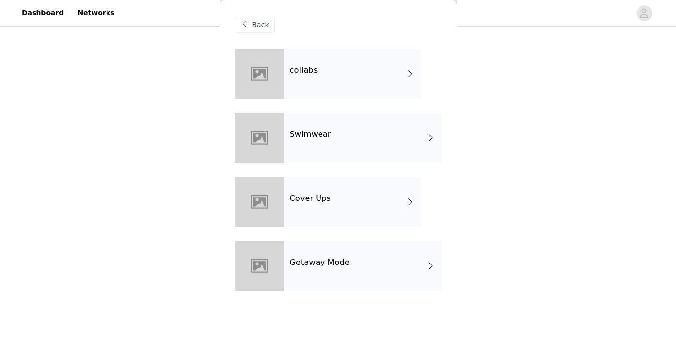
click at [270, 81] on div at bounding box center [259, 73] width 49 height 49
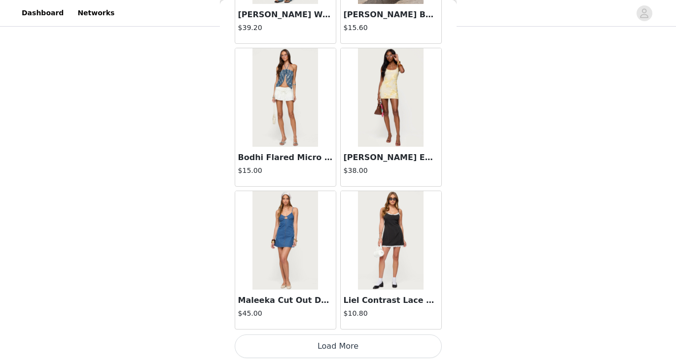
scroll to position [1146, 0]
click at [345, 341] on button "Load More" at bounding box center [338, 347] width 207 height 24
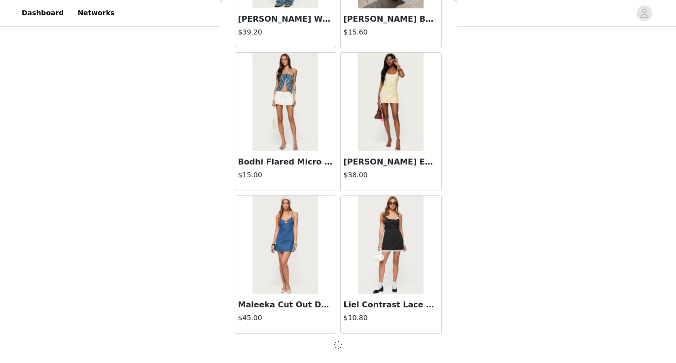
scroll to position [1141, 0]
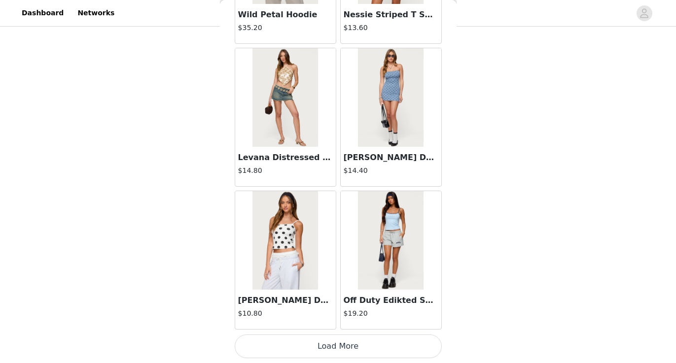
click at [345, 337] on button "Load More" at bounding box center [338, 347] width 207 height 24
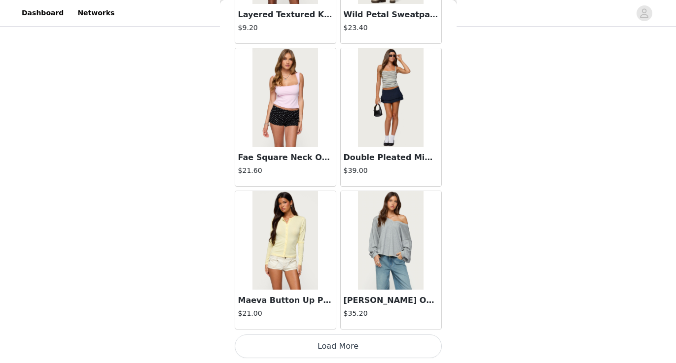
scroll to position [4006, 0]
click at [345, 337] on button "Load More" at bounding box center [338, 347] width 207 height 24
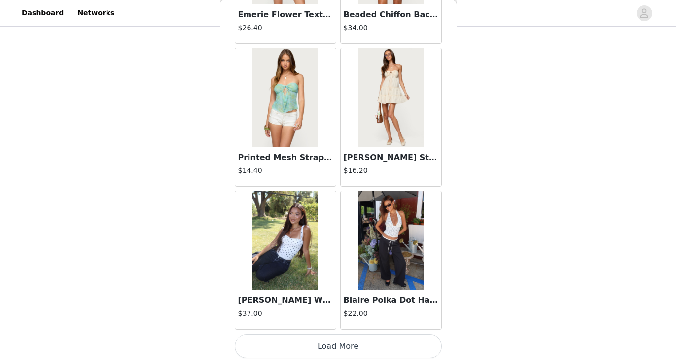
click at [339, 347] on button "Load More" at bounding box center [338, 347] width 207 height 24
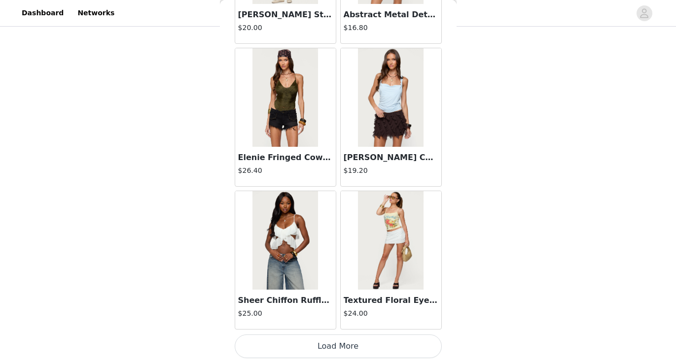
click at [339, 346] on button "Load More" at bounding box center [338, 347] width 207 height 24
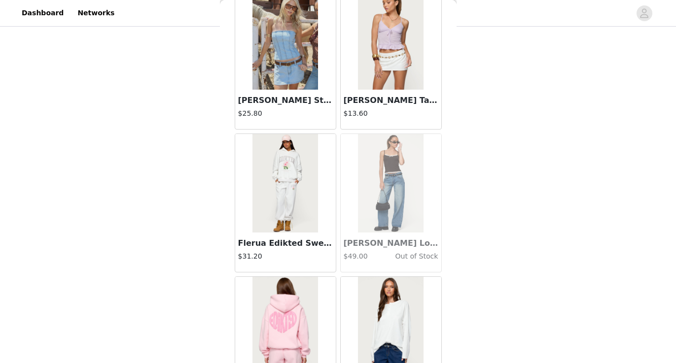
scroll to position [8211, 0]
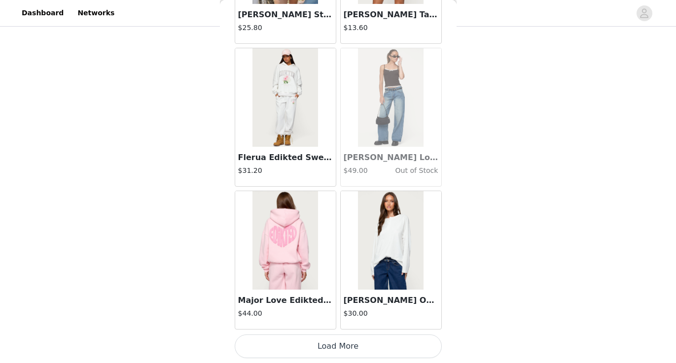
click at [346, 347] on button "Load More" at bounding box center [338, 347] width 207 height 24
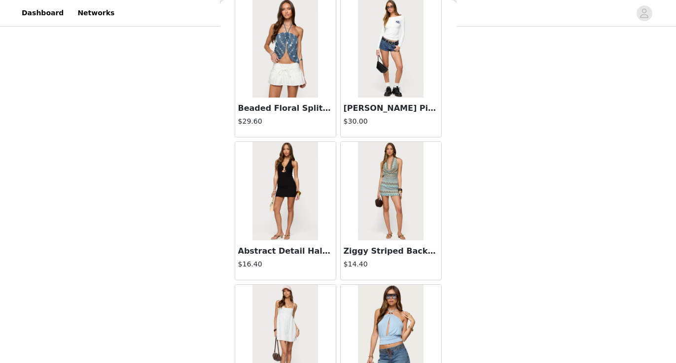
scroll to position [8775, 0]
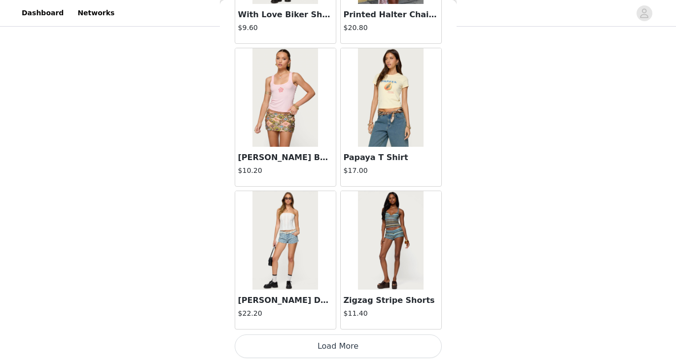
click at [344, 347] on button "Load More" at bounding box center [338, 347] width 207 height 24
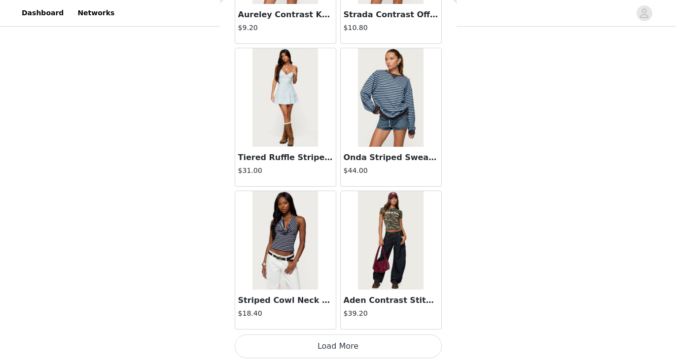
scroll to position [11156, 0]
click at [336, 355] on button "Load More" at bounding box center [338, 347] width 207 height 24
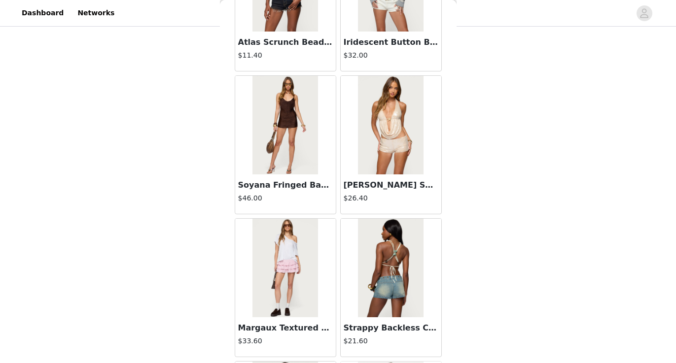
scroll to position [11842, 0]
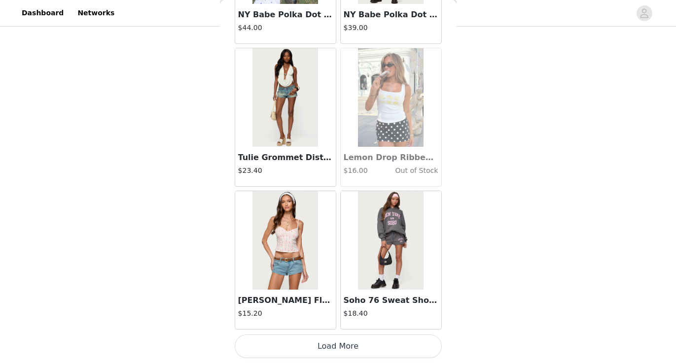
click at [330, 351] on button "Load More" at bounding box center [338, 347] width 207 height 24
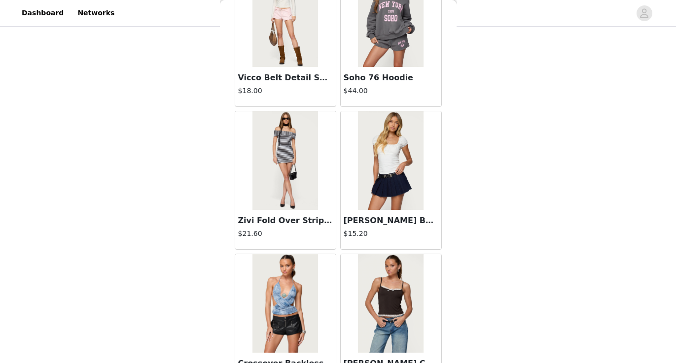
scroll to position [13811, 0]
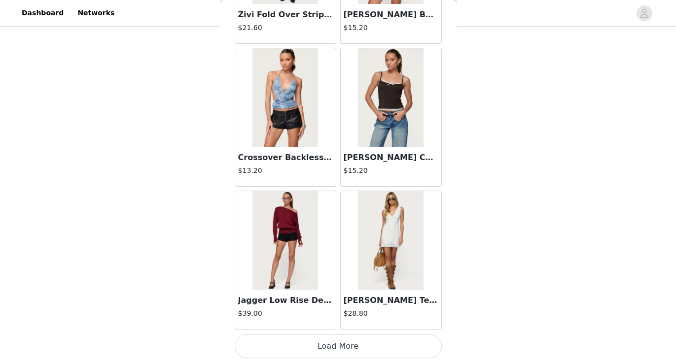
click at [330, 348] on button "Load More" at bounding box center [338, 347] width 207 height 24
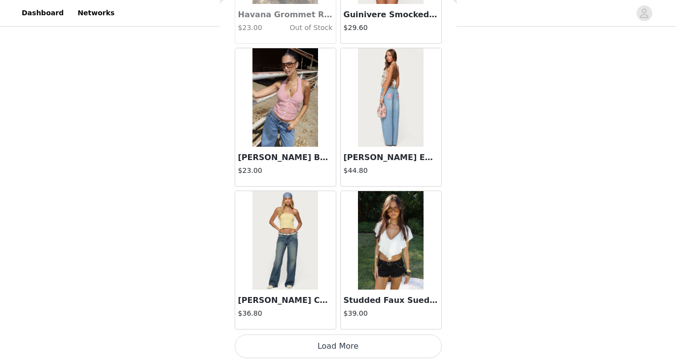
scroll to position [15446, 0]
click at [329, 350] on button "Load More" at bounding box center [338, 347] width 207 height 24
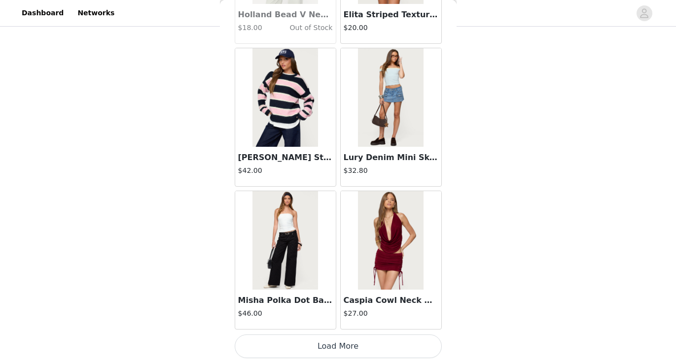
scroll to position [16876, 0]
click at [329, 346] on button "Load More" at bounding box center [338, 347] width 207 height 24
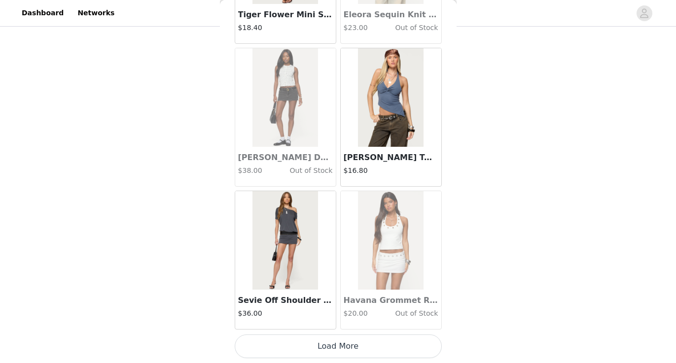
scroll to position [347, 0]
click at [329, 346] on button "Load More" at bounding box center [338, 347] width 207 height 24
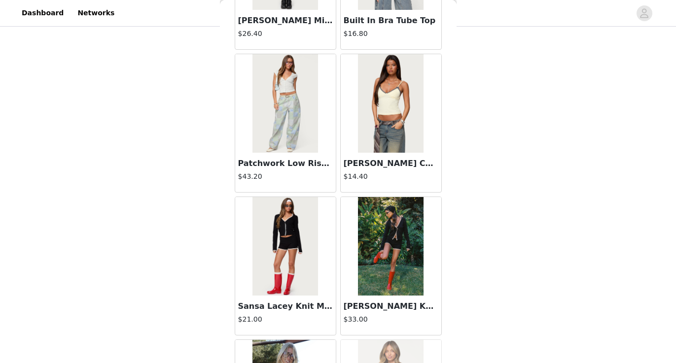
scroll to position [19590, 0]
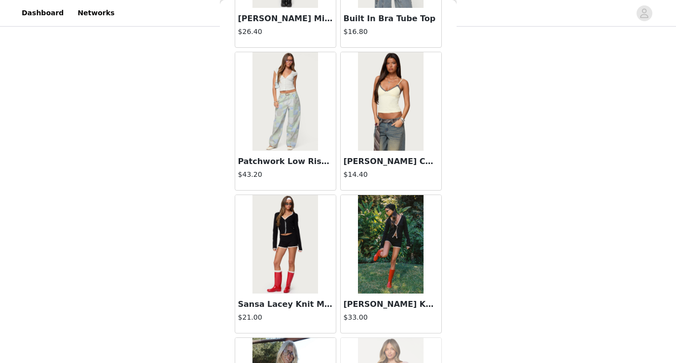
click at [390, 146] on img at bounding box center [391, 101] width 66 height 99
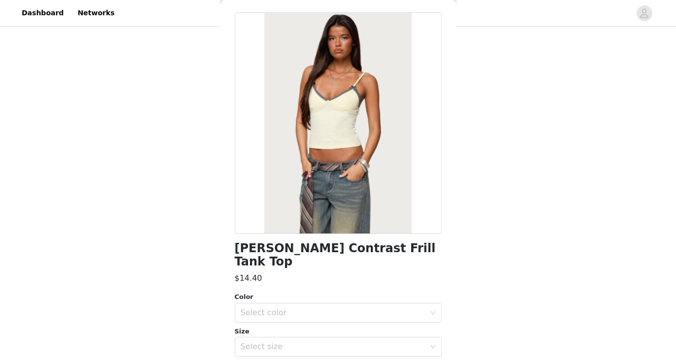
scroll to position [40, 0]
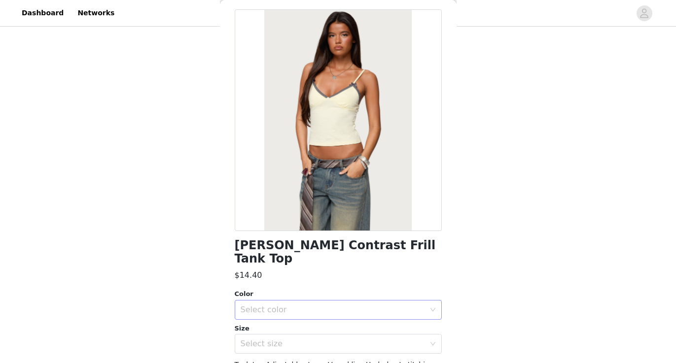
click at [347, 305] on div "Select color" at bounding box center [333, 310] width 184 height 10
click at [353, 315] on li "YELLOW" at bounding box center [338, 318] width 207 height 16
click at [348, 339] on div "Select size" at bounding box center [333, 344] width 184 height 10
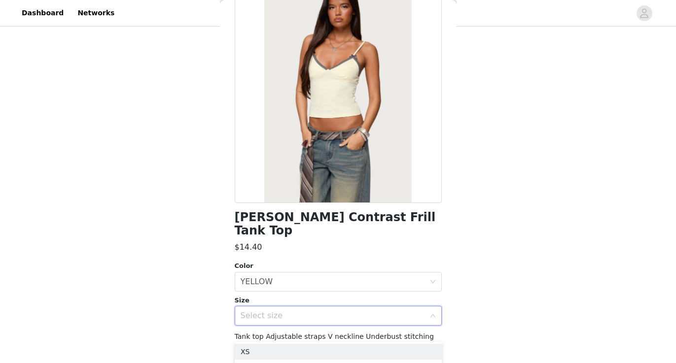
scroll to position [78, 0]
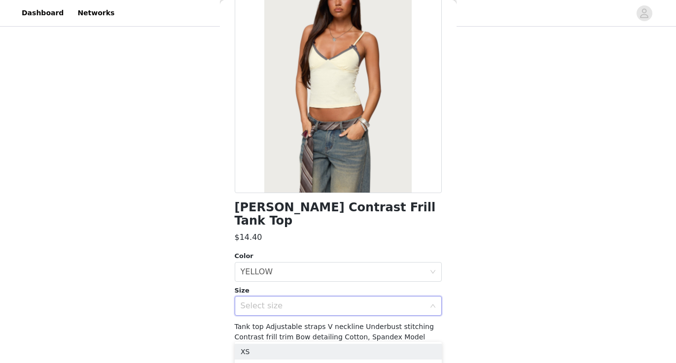
click at [343, 322] on div "Tank top Adjustable straps V neckline Underbust stitching Contrast frill trim B…" at bounding box center [338, 348] width 207 height 52
click at [339, 297] on div "Select size" at bounding box center [335, 306] width 189 height 19
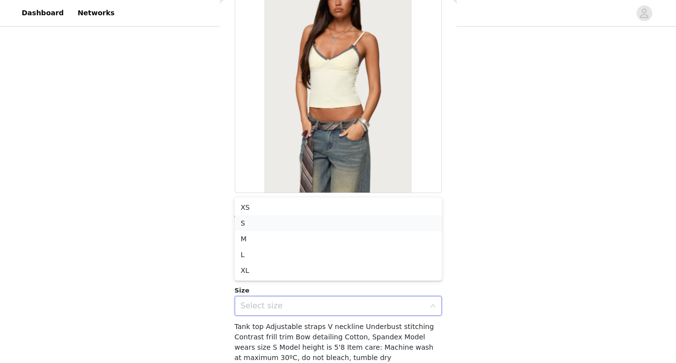
click at [320, 224] on li "S" at bounding box center [338, 223] width 207 height 16
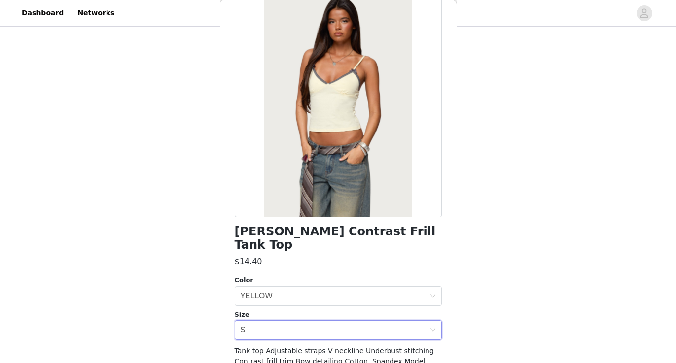
scroll to position [64, 0]
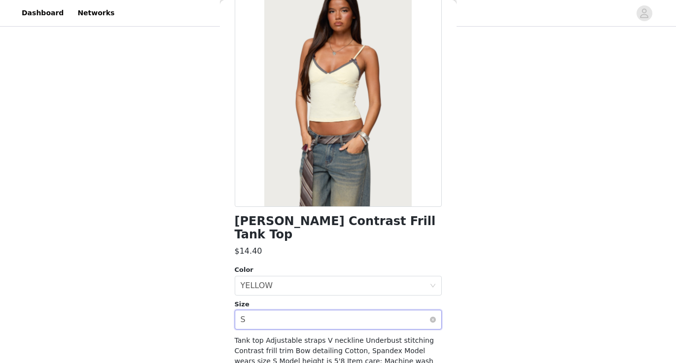
click at [369, 311] on div "Select size S" at bounding box center [335, 320] width 189 height 19
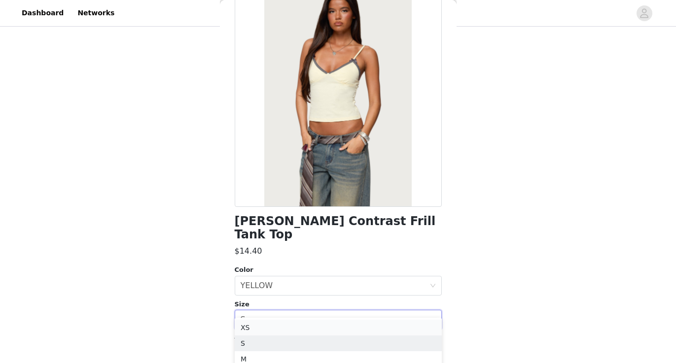
click at [376, 327] on li "XS" at bounding box center [338, 328] width 207 height 16
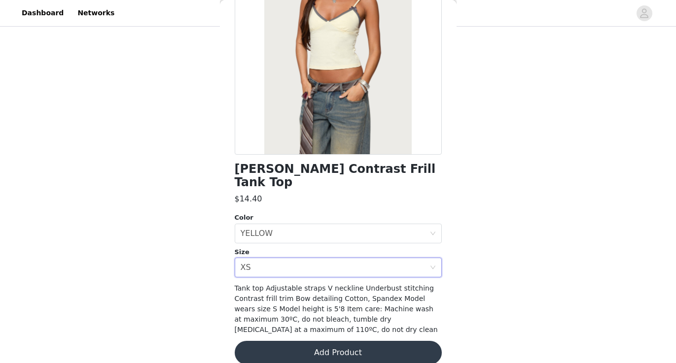
scroll to position [116, 0]
click at [382, 342] on button "Add Product" at bounding box center [338, 354] width 207 height 24
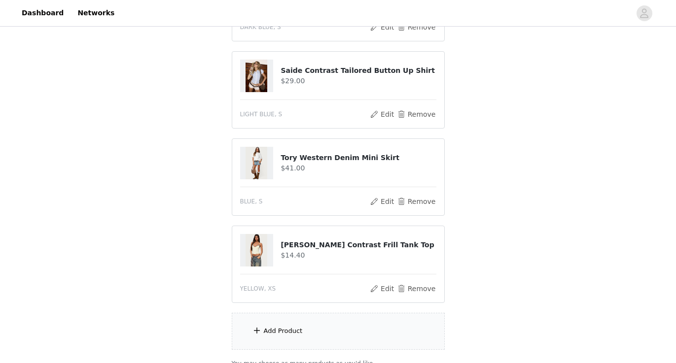
click at [339, 324] on div "Add Product" at bounding box center [338, 331] width 213 height 37
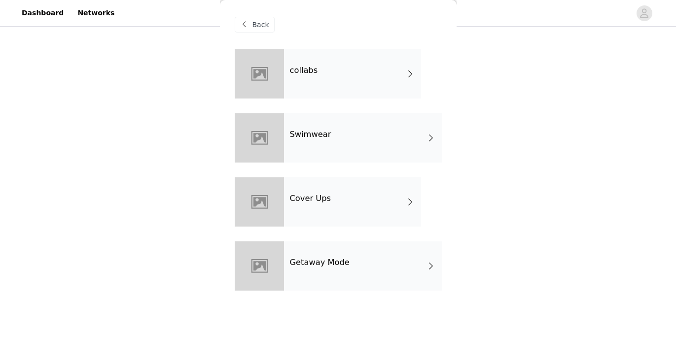
click at [395, 76] on div "collabs" at bounding box center [352, 73] width 137 height 49
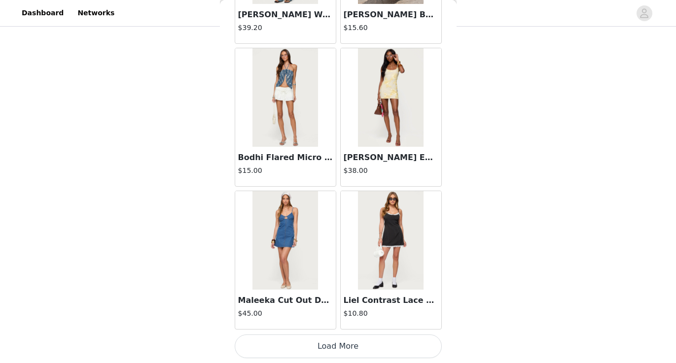
click at [332, 346] on button "Load More" at bounding box center [338, 347] width 207 height 24
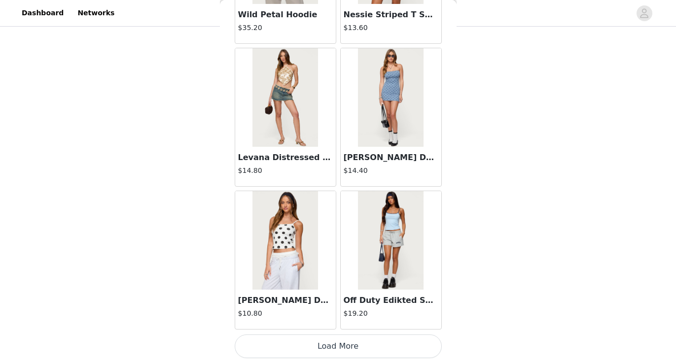
click at [332, 346] on button "Load More" at bounding box center [338, 347] width 207 height 24
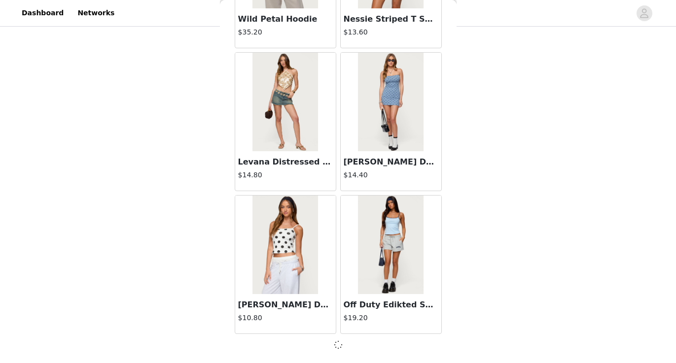
scroll to position [2571, 0]
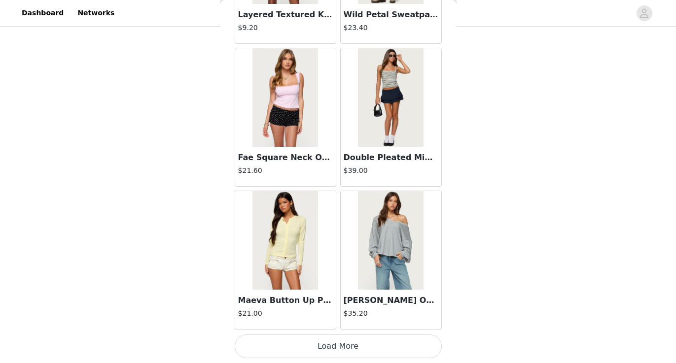
click at [354, 348] on button "Load More" at bounding box center [338, 347] width 207 height 24
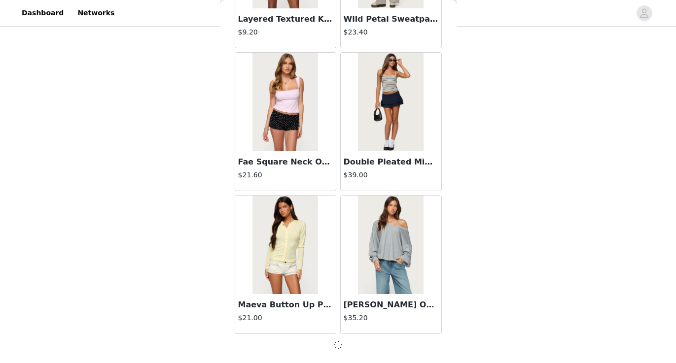
scroll to position [4001, 0]
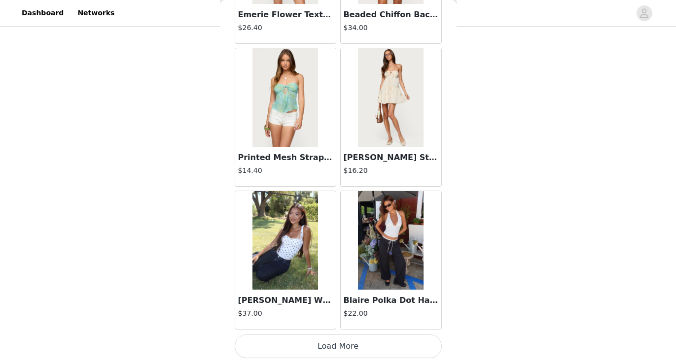
click at [354, 347] on button "Load More" at bounding box center [338, 347] width 207 height 24
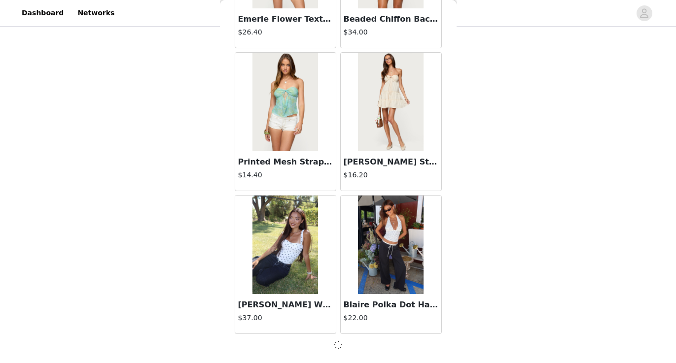
scroll to position [5431, 0]
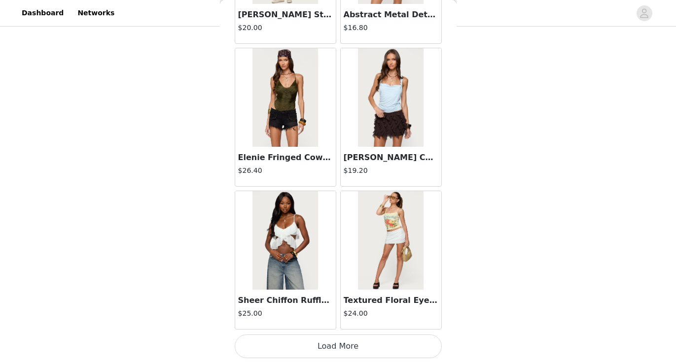
click at [344, 346] on button "Load More" at bounding box center [338, 347] width 207 height 24
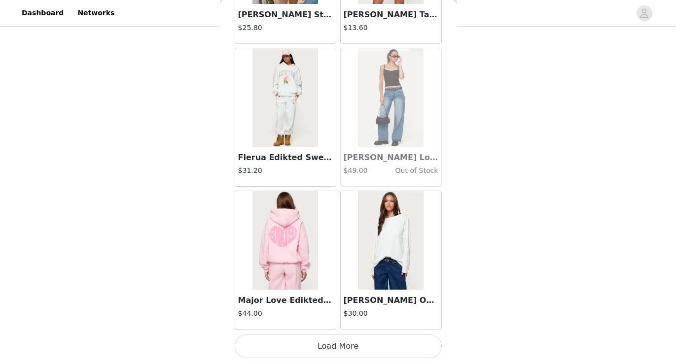
click at [336, 343] on button "Load More" at bounding box center [338, 347] width 207 height 24
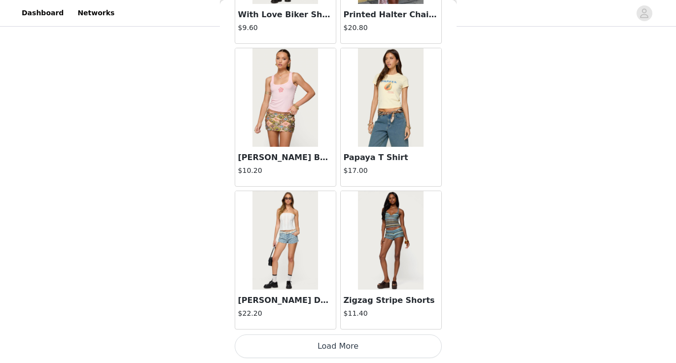
scroll to position [434, 0]
click at [348, 346] on button "Load More" at bounding box center [338, 347] width 207 height 24
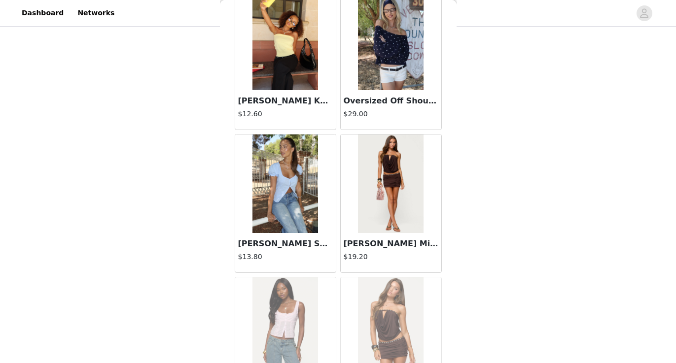
scroll to position [10215, 0]
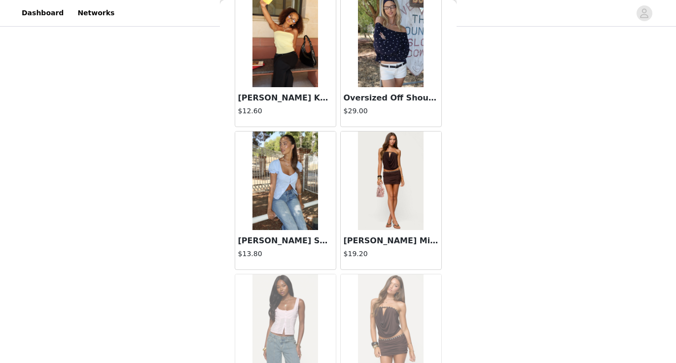
click at [290, 174] on img at bounding box center [285, 181] width 66 height 99
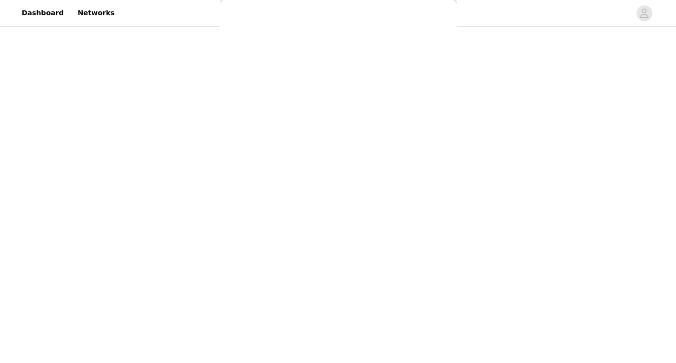
scroll to position [0, 0]
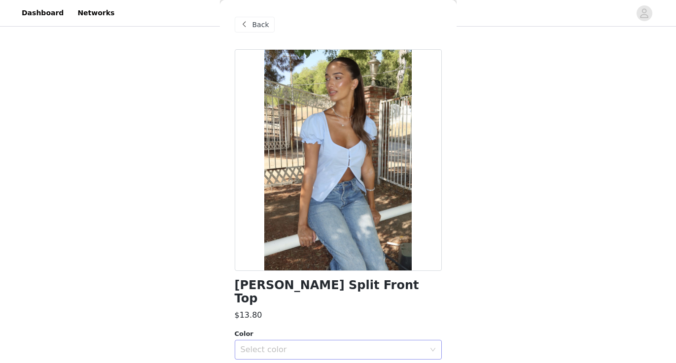
click at [310, 345] on div "Select color" at bounding box center [333, 350] width 184 height 10
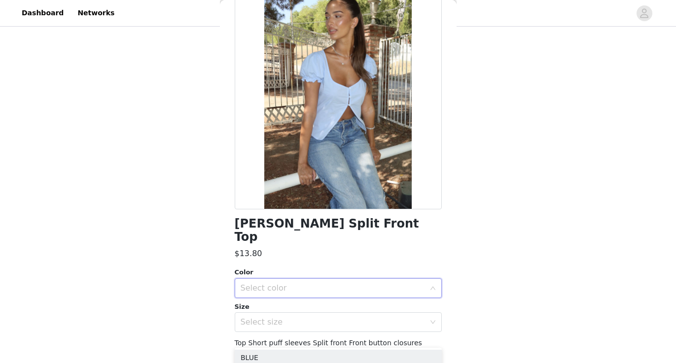
scroll to position [65, 0]
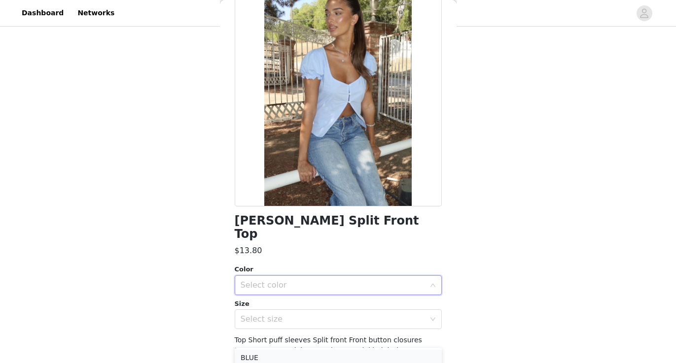
click at [315, 359] on li "BLUE" at bounding box center [338, 358] width 207 height 16
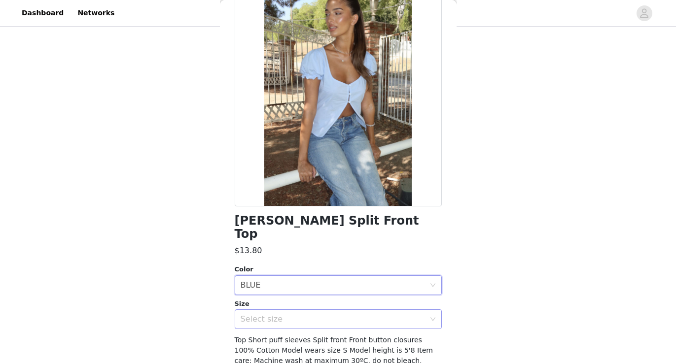
click at [323, 315] on div "Select size" at bounding box center [333, 320] width 184 height 10
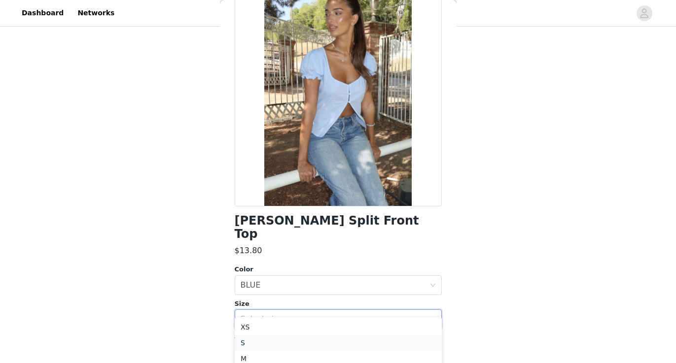
click at [323, 344] on li "S" at bounding box center [338, 343] width 207 height 16
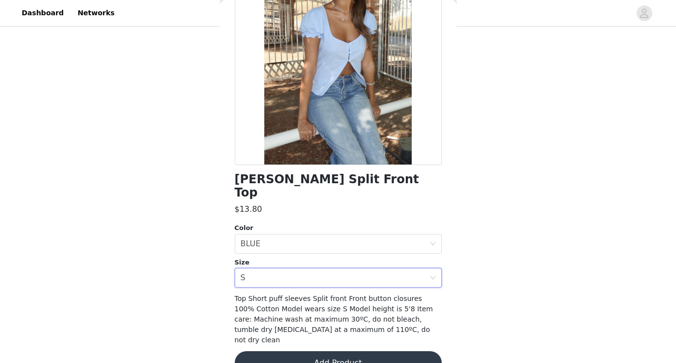
scroll to position [106, 0]
click at [323, 352] on button "Add Product" at bounding box center [338, 364] width 207 height 24
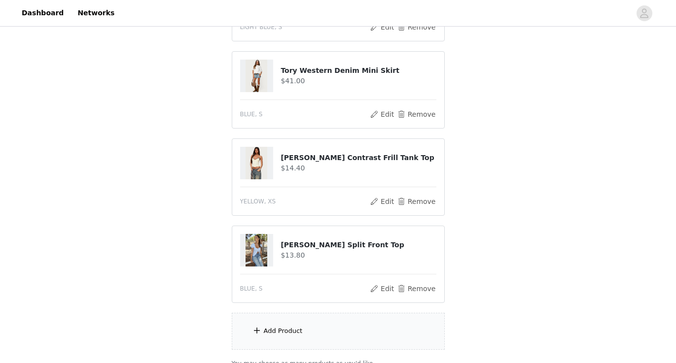
click at [323, 344] on div "Add Product" at bounding box center [338, 331] width 213 height 37
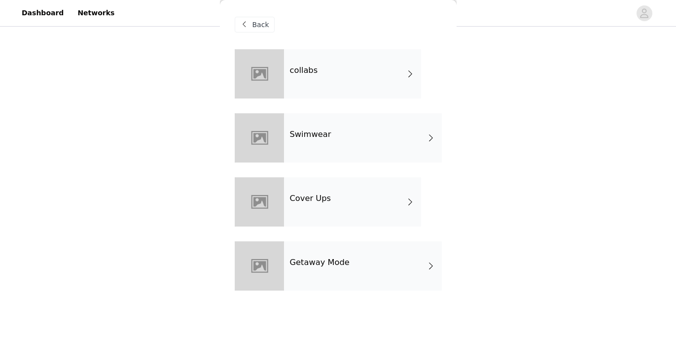
click at [343, 74] on div "collabs" at bounding box center [352, 73] width 137 height 49
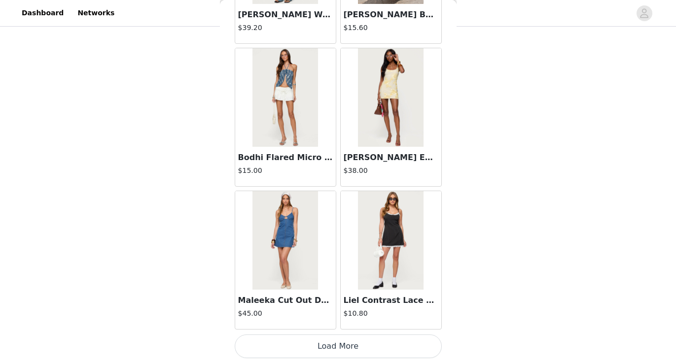
click at [319, 351] on button "Load More" at bounding box center [338, 347] width 207 height 24
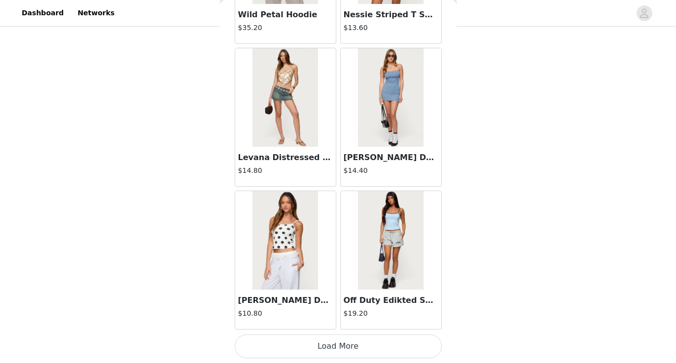
click at [344, 352] on button "Load More" at bounding box center [338, 347] width 207 height 24
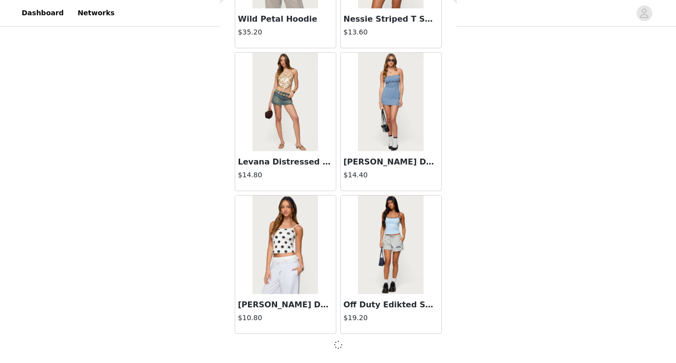
scroll to position [2571, 0]
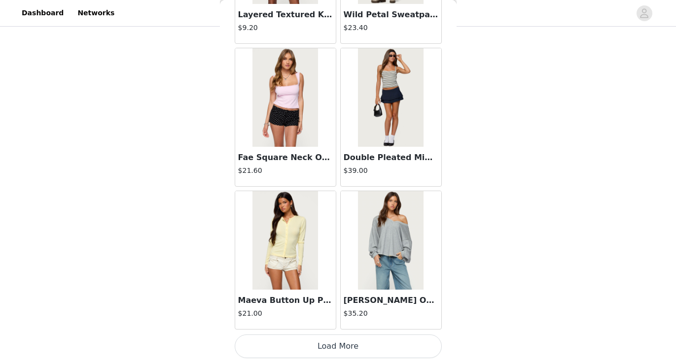
click at [354, 352] on button "Load More" at bounding box center [338, 347] width 207 height 24
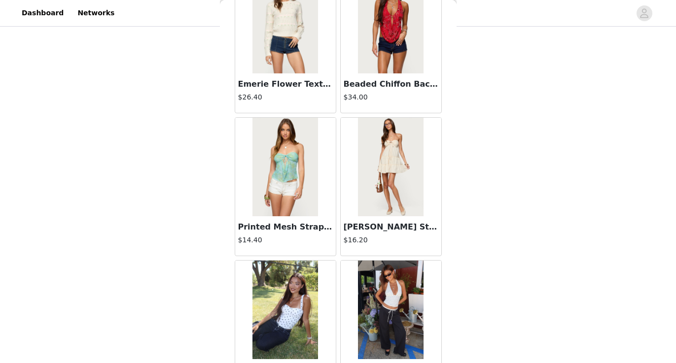
scroll to position [5367, 0]
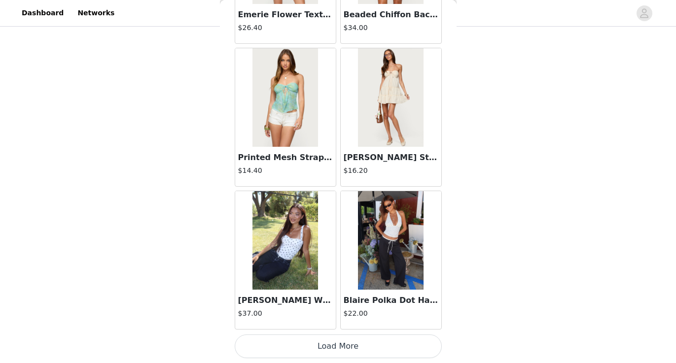
click at [359, 347] on button "Load More" at bounding box center [338, 347] width 207 height 24
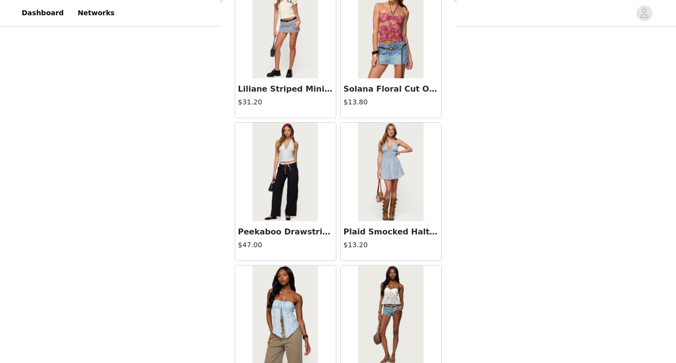
scroll to position [6220, 0]
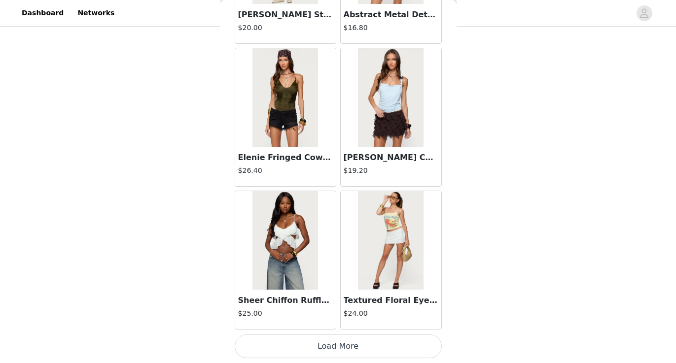
click at [350, 342] on button "Load More" at bounding box center [338, 347] width 207 height 24
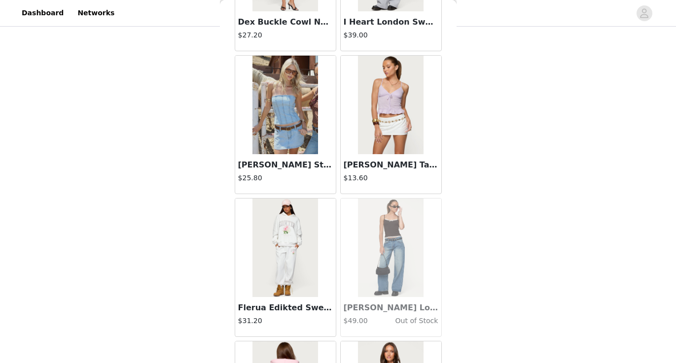
scroll to position [8147, 0]
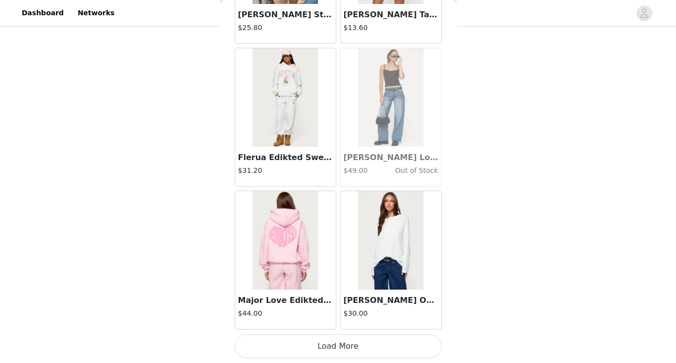
click at [341, 341] on button "Load More" at bounding box center [338, 347] width 207 height 24
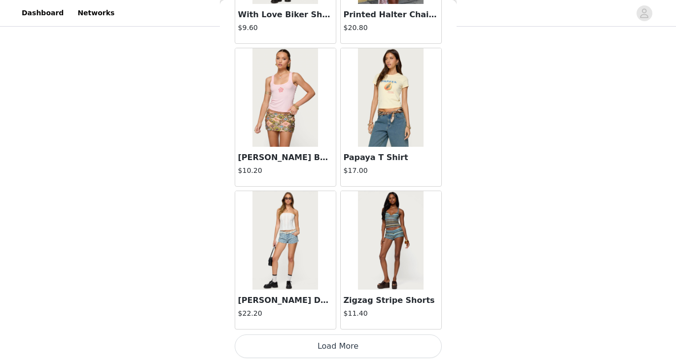
scroll to position [9726, 0]
click at [332, 345] on button "Load More" at bounding box center [338, 347] width 207 height 24
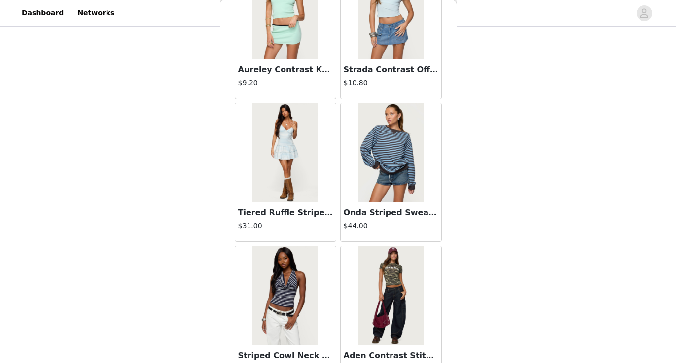
scroll to position [11101, 0]
click at [286, 193] on img at bounding box center [285, 152] width 66 height 99
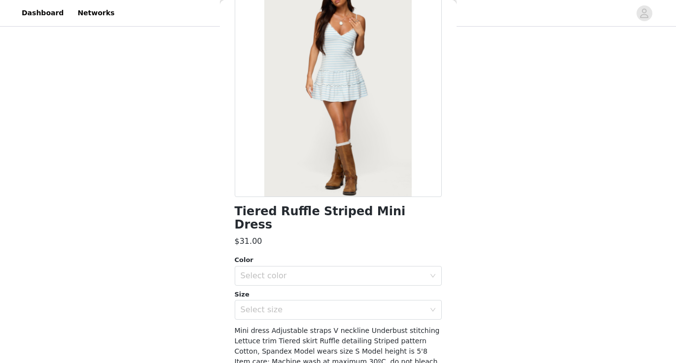
scroll to position [104, 0]
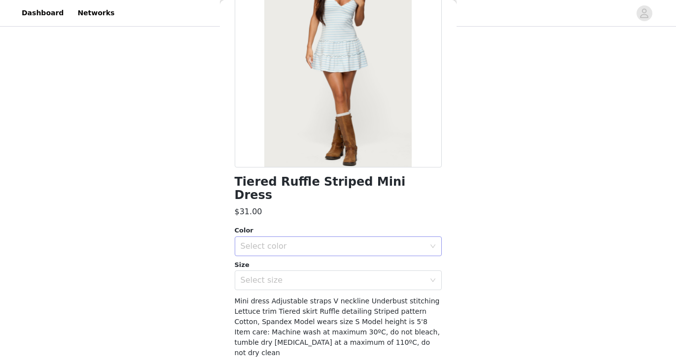
click at [271, 237] on div "Select color" at bounding box center [335, 246] width 189 height 19
click at [276, 254] on li "BLUE AND WHITE" at bounding box center [338, 255] width 207 height 16
click at [281, 276] on div "Select size" at bounding box center [333, 281] width 184 height 10
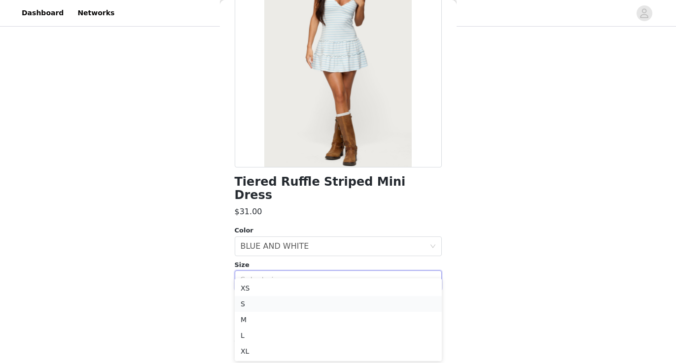
click at [273, 299] on li "S" at bounding box center [338, 304] width 207 height 16
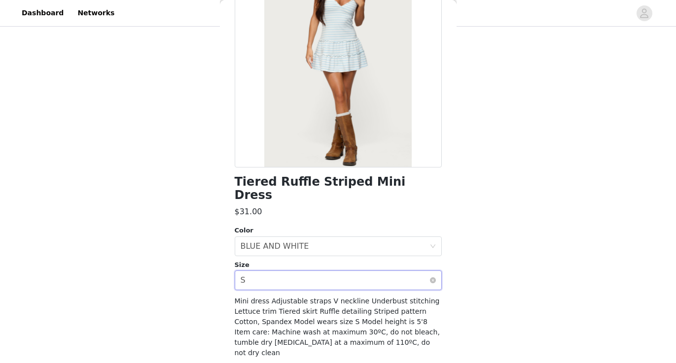
click at [326, 271] on div "Select size S" at bounding box center [335, 280] width 189 height 19
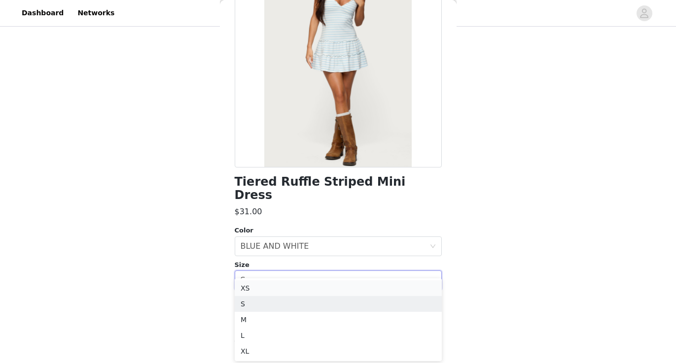
click at [312, 287] on li "XS" at bounding box center [338, 289] width 207 height 16
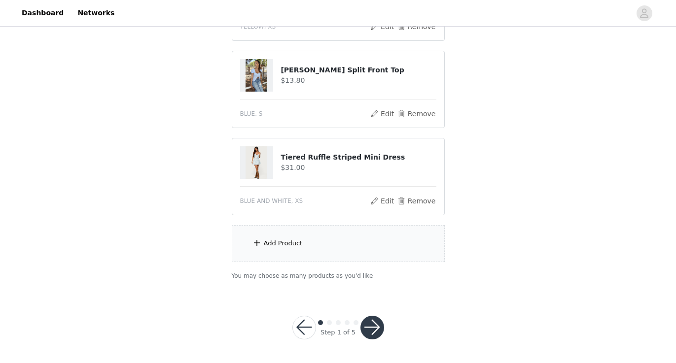
scroll to position [609, 0]
click at [297, 240] on div "Add Product" at bounding box center [283, 244] width 39 height 10
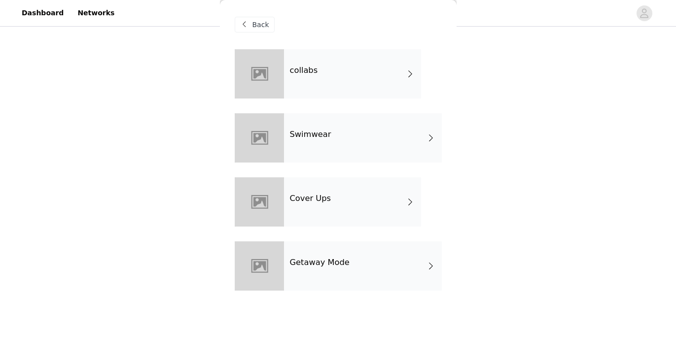
click at [321, 89] on div "collabs" at bounding box center [352, 73] width 137 height 49
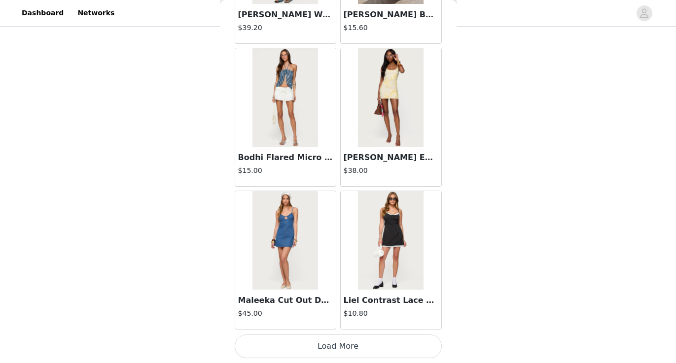
click at [321, 352] on button "Load More" at bounding box center [338, 347] width 207 height 24
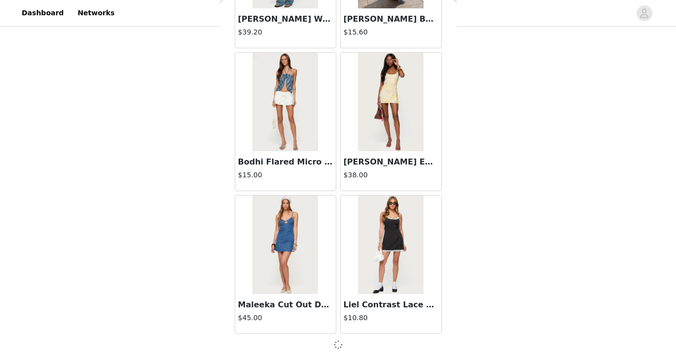
scroll to position [1141, 0]
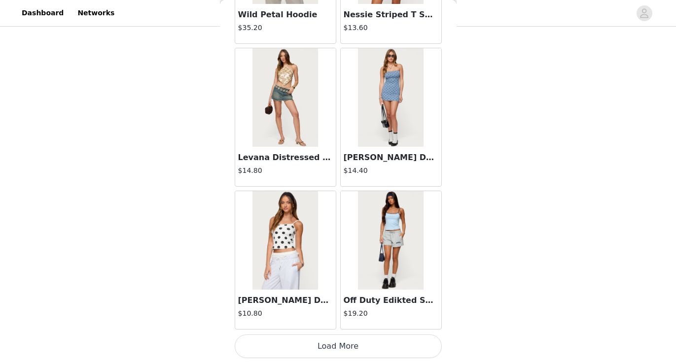
click at [346, 349] on button "Load More" at bounding box center [338, 347] width 207 height 24
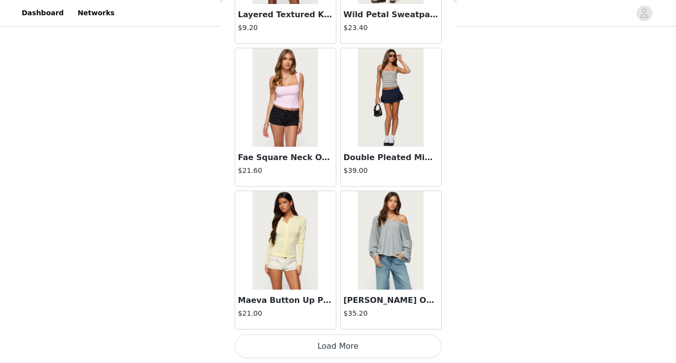
click at [341, 342] on button "Load More" at bounding box center [338, 347] width 207 height 24
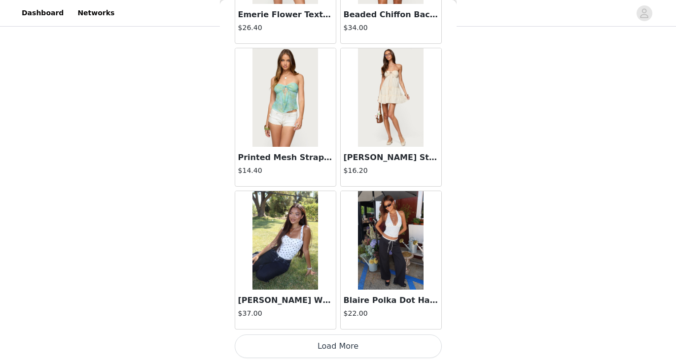
click at [344, 349] on button "Load More" at bounding box center [338, 347] width 207 height 24
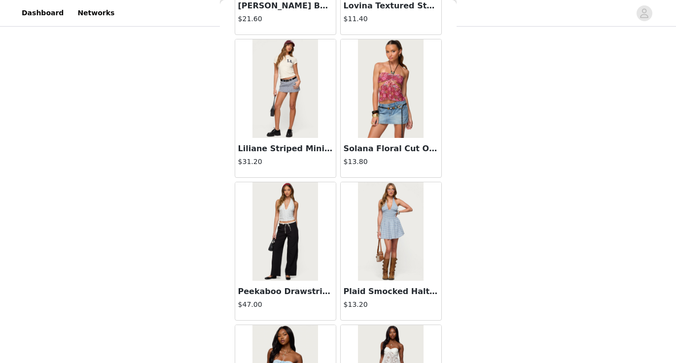
scroll to position [6163, 0]
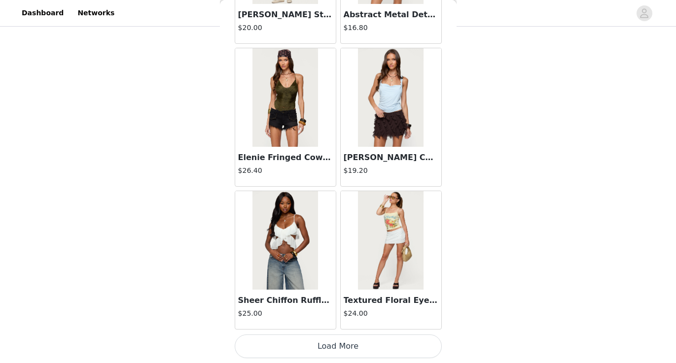
click at [337, 350] on button "Load More" at bounding box center [338, 347] width 207 height 24
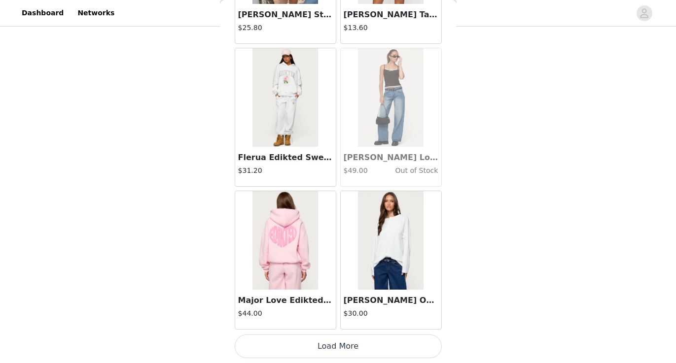
click at [351, 346] on button "Load More" at bounding box center [338, 347] width 207 height 24
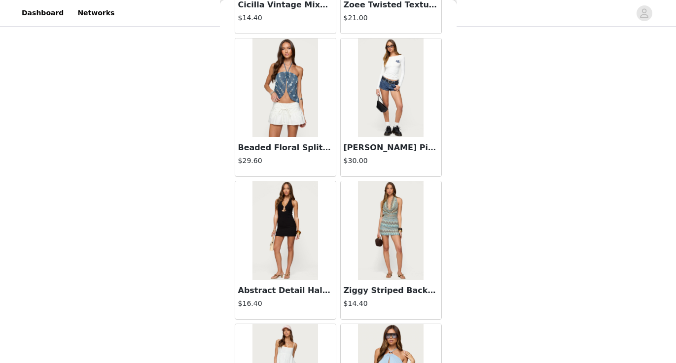
scroll to position [8735, 0]
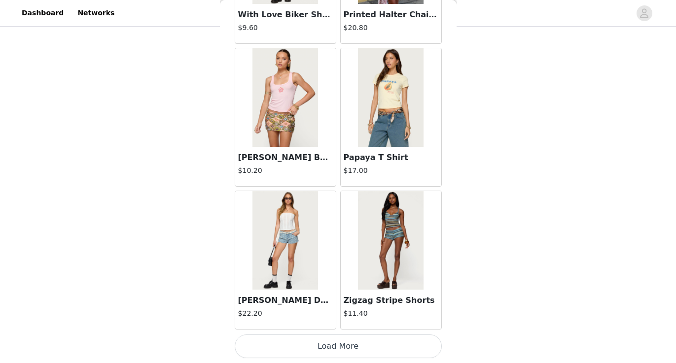
click at [351, 344] on button "Load More" at bounding box center [338, 347] width 207 height 24
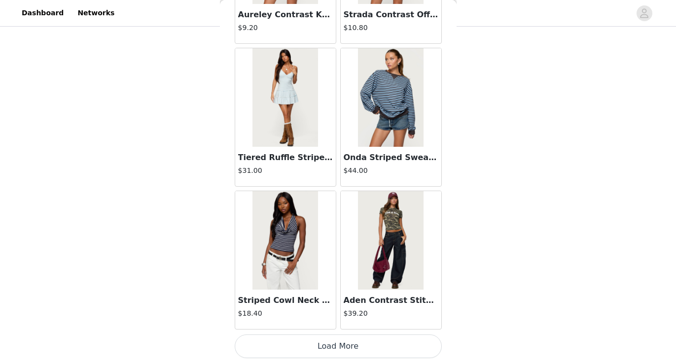
scroll to position [11156, 0]
click at [350, 351] on button "Load More" at bounding box center [338, 347] width 207 height 24
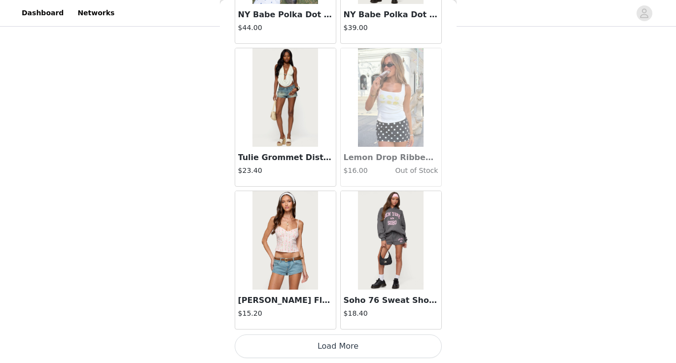
scroll to position [12586, 0]
click at [340, 352] on button "Load More" at bounding box center [338, 347] width 207 height 24
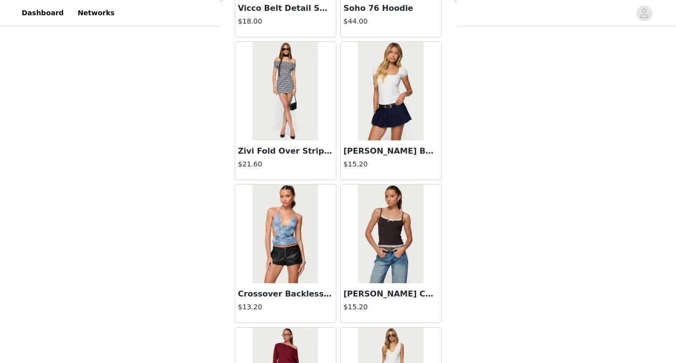
scroll to position [13882, 0]
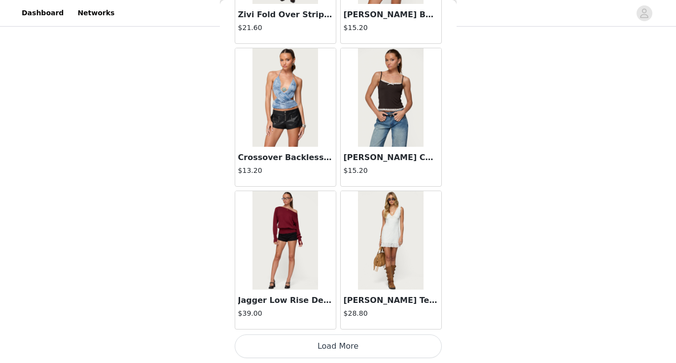
click at [353, 356] on button "Load More" at bounding box center [338, 347] width 207 height 24
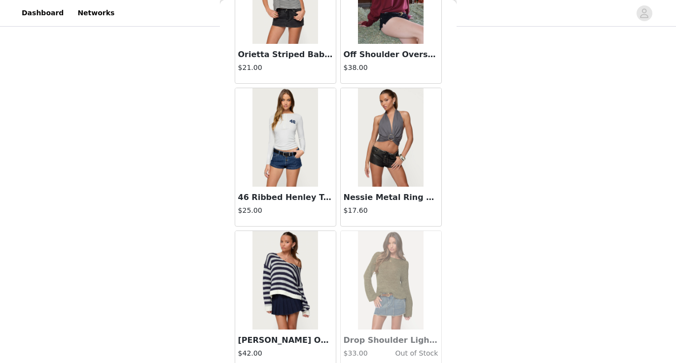
scroll to position [14696, 0]
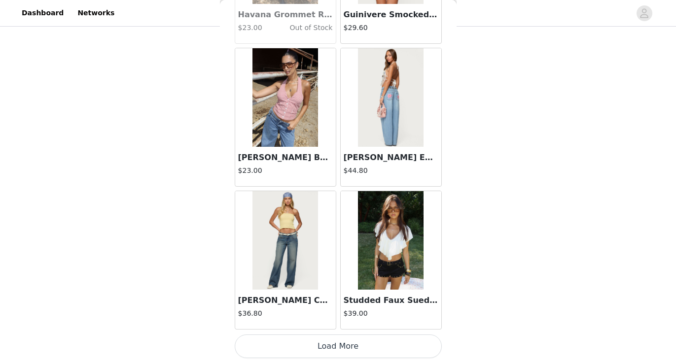
click at [344, 355] on button "Load More" at bounding box center [338, 347] width 207 height 24
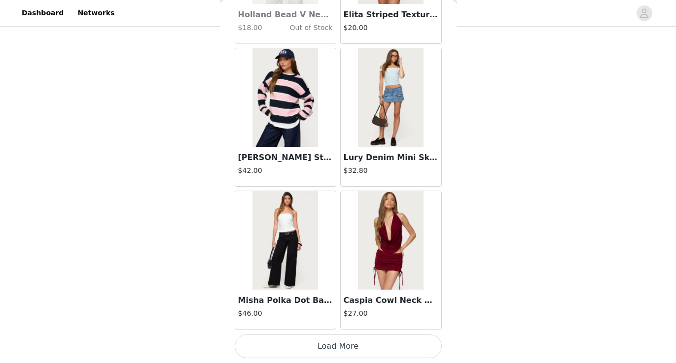
scroll to position [609, 0]
click at [345, 344] on button "Load More" at bounding box center [338, 347] width 207 height 24
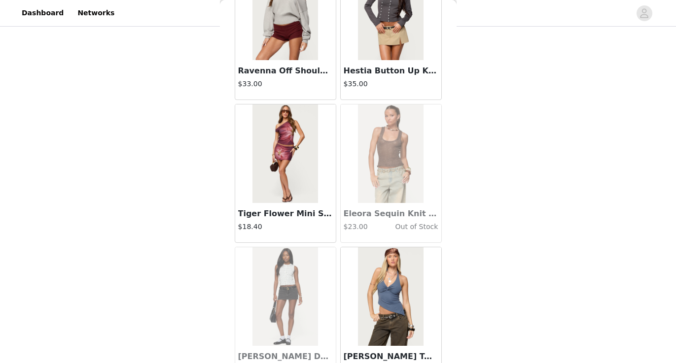
scroll to position [18109, 0]
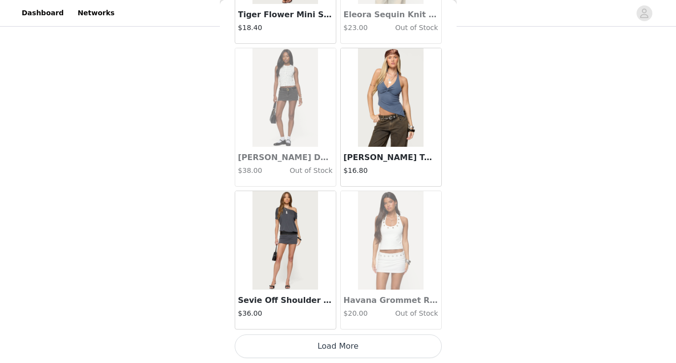
click at [336, 346] on button "Load More" at bounding box center [338, 347] width 207 height 24
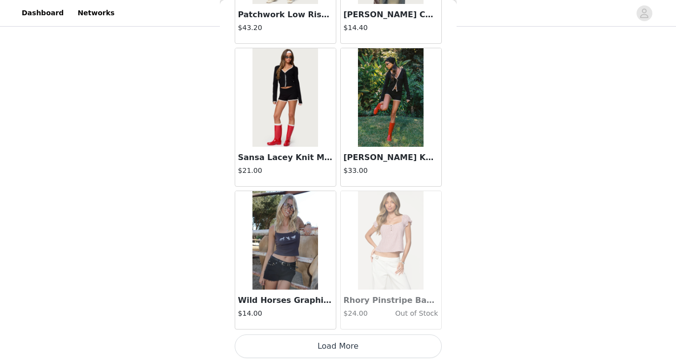
scroll to position [609, 0]
click at [350, 352] on button "Load More" at bounding box center [338, 347] width 207 height 24
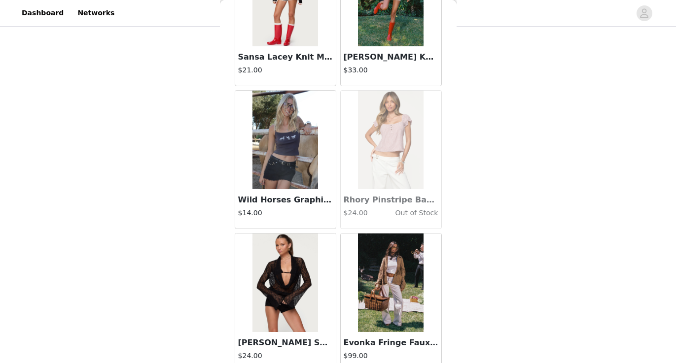
scroll to position [19838, 0]
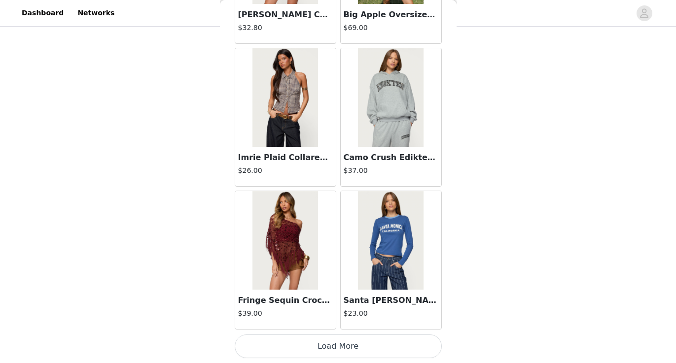
click at [340, 344] on button "Load More" at bounding box center [338, 347] width 207 height 24
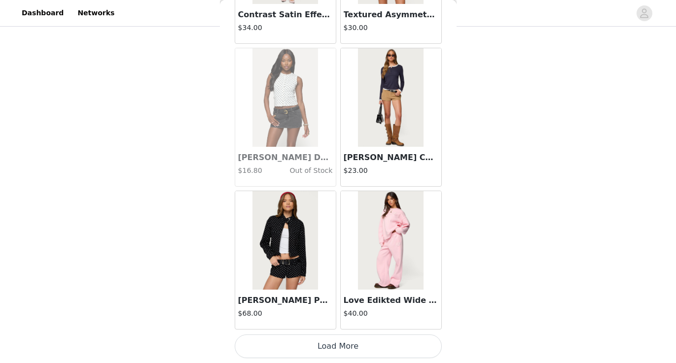
scroll to position [22597, 0]
click at [335, 349] on button "Load More" at bounding box center [338, 347] width 207 height 24
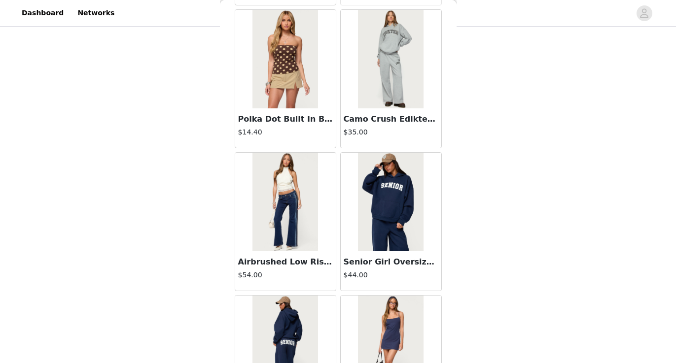
scroll to position [23210, 0]
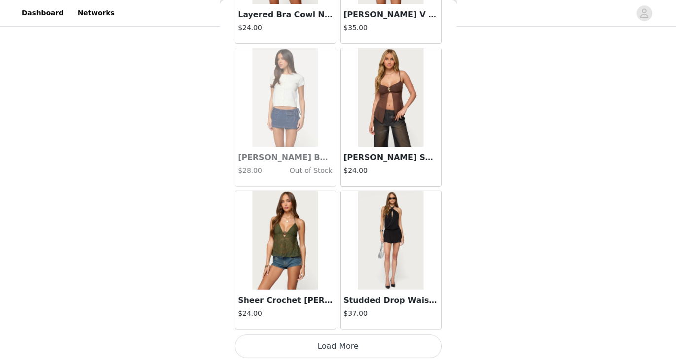
click at [338, 349] on button "Load More" at bounding box center [338, 347] width 207 height 24
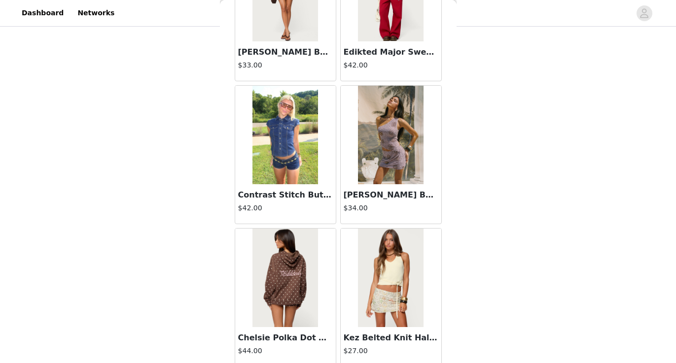
scroll to position [25277, 0]
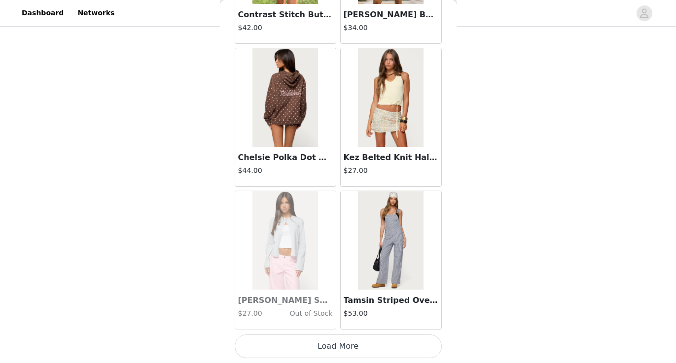
click at [335, 357] on button "Load More" at bounding box center [338, 347] width 207 height 24
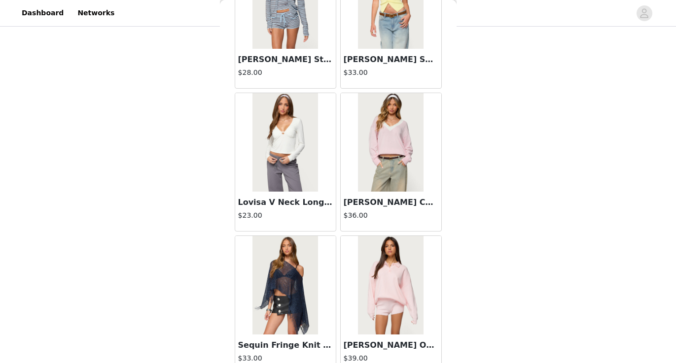
scroll to position [26271, 0]
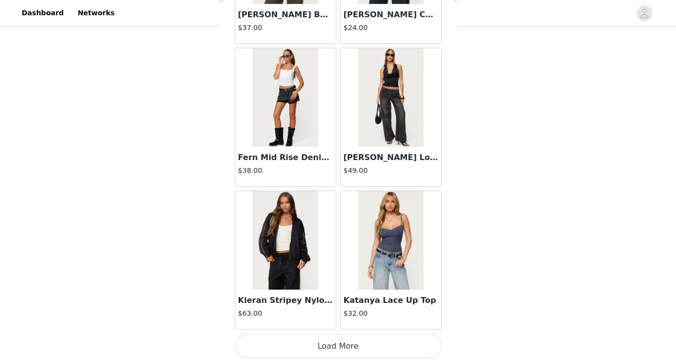
click at [343, 340] on button "Load More" at bounding box center [338, 347] width 207 height 24
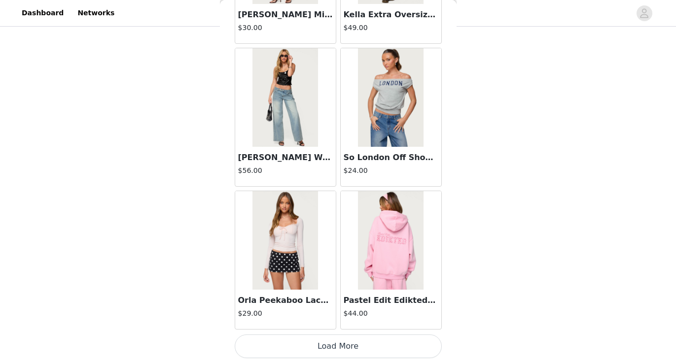
scroll to position [609, 0]
click at [340, 351] on button "Load More" at bounding box center [338, 347] width 207 height 24
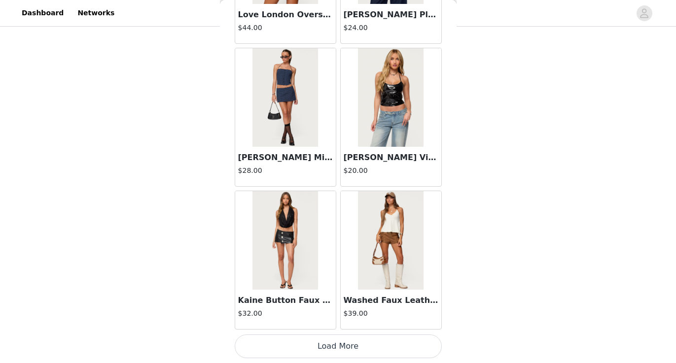
scroll to position [29747, 0]
click at [358, 344] on button "Load More" at bounding box center [338, 347] width 207 height 24
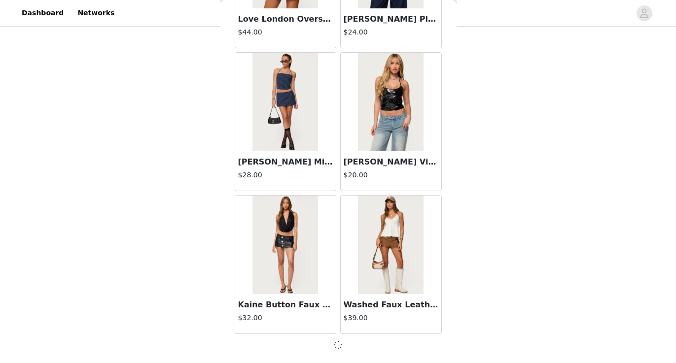
scroll to position [29743, 0]
click at [359, 352] on button "Load More" at bounding box center [338, 351] width 207 height 24
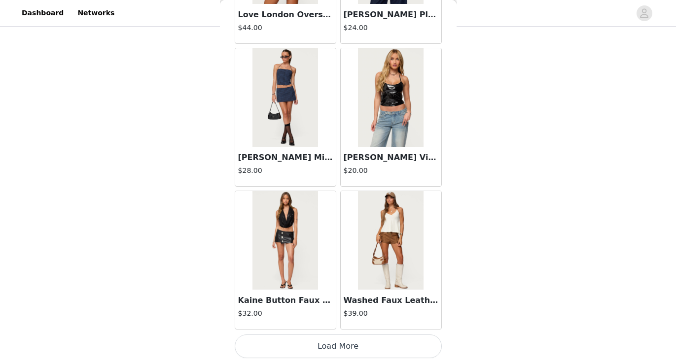
click at [345, 346] on button "Load More" at bounding box center [338, 347] width 207 height 24
click at [335, 346] on button "Load More" at bounding box center [338, 347] width 207 height 24
drag, startPoint x: 495, startPoint y: 50, endPoint x: 596, endPoint y: 58, distance: 101.4
click at [597, 58] on div "STEP 1 OF 5 Products Choose as many products as you'd like, up to $200.00. 8 Se…" at bounding box center [338, 70] width 676 height 873
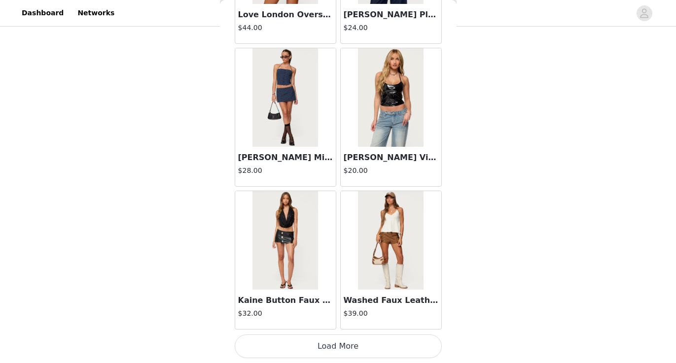
click at [368, 342] on button "Load More" at bounding box center [338, 347] width 207 height 24
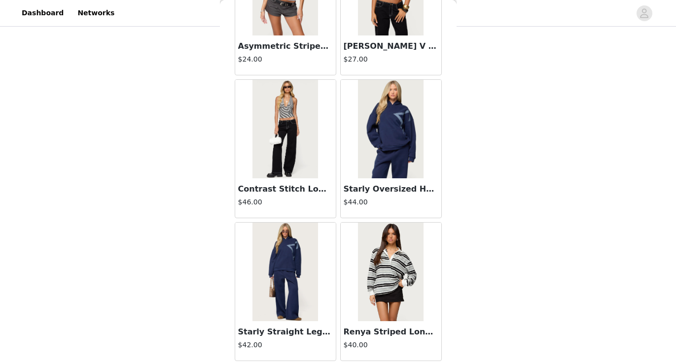
scroll to position [30574, 0]
click at [370, 328] on h3 "Renya Striped Long Sleeve Polo Top" at bounding box center [391, 332] width 95 height 12
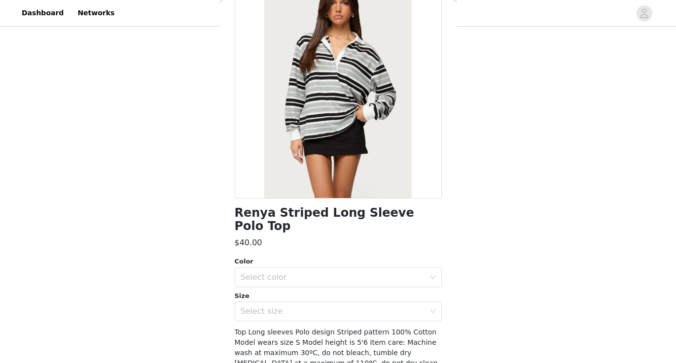
scroll to position [86, 0]
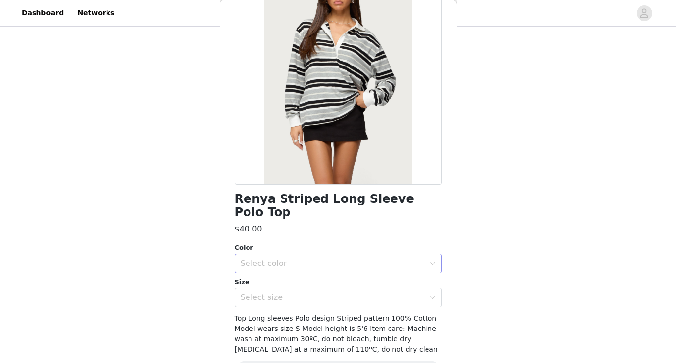
click at [330, 259] on div "Select color" at bounding box center [333, 264] width 184 height 10
click at [310, 277] on li "GRAY" at bounding box center [338, 272] width 207 height 16
click at [310, 288] on div "Select size" at bounding box center [335, 297] width 189 height 19
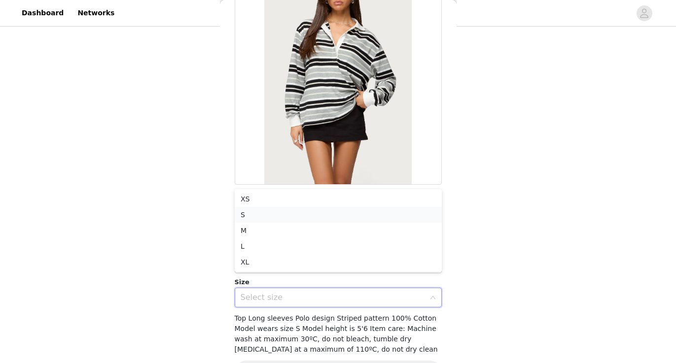
click at [296, 214] on li "S" at bounding box center [338, 215] width 207 height 16
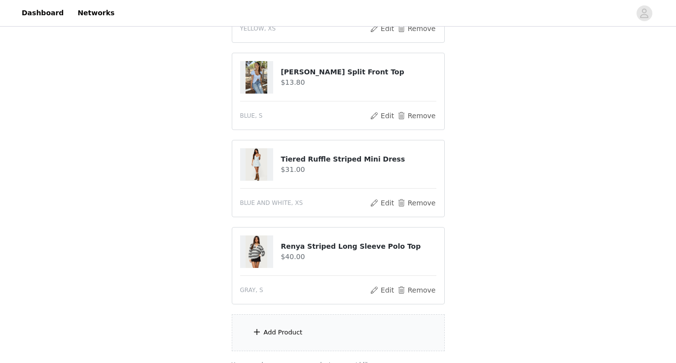
scroll to position [610, 0]
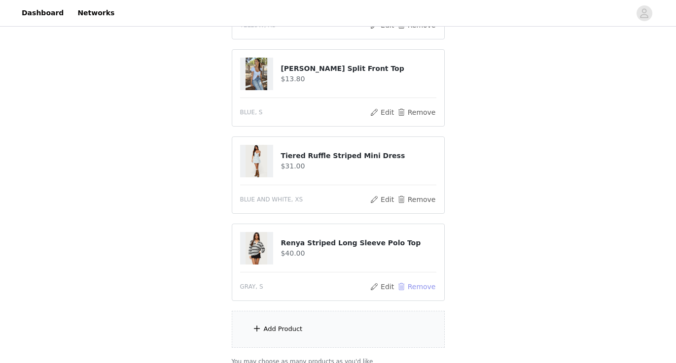
click at [425, 288] on button "Remove" at bounding box center [415, 287] width 39 height 12
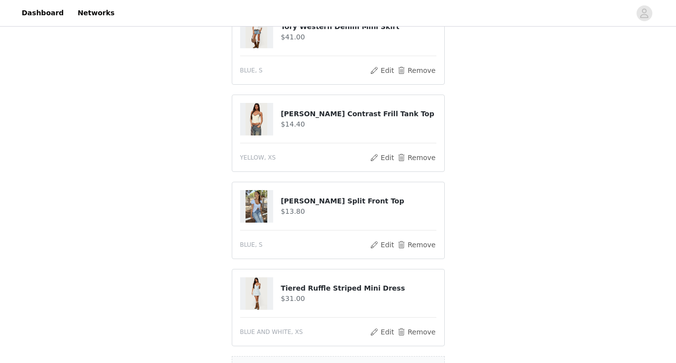
scroll to position [478, 0]
drag, startPoint x: 371, startPoint y: 205, endPoint x: 277, endPoint y: 199, distance: 93.9
click at [277, 199] on div "[PERSON_NAME] Split Front Top $13.80" at bounding box center [338, 206] width 196 height 33
copy div "[PERSON_NAME] Split Front Top"
click at [419, 246] on button "Remove" at bounding box center [415, 245] width 39 height 12
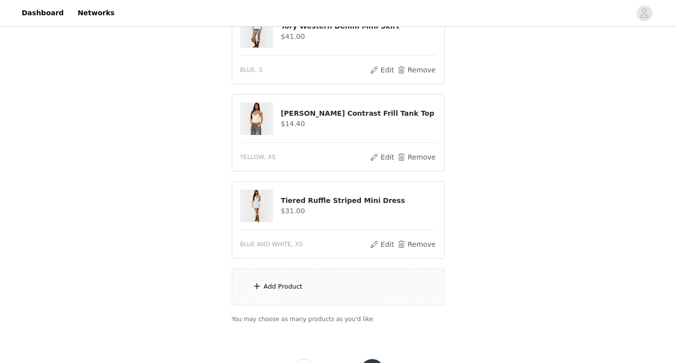
click at [332, 283] on div "Add Product" at bounding box center [338, 287] width 213 height 37
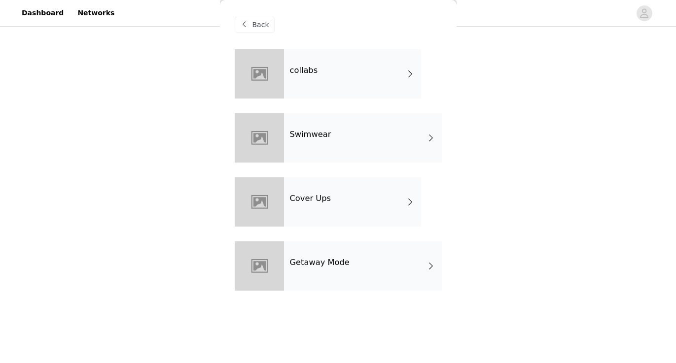
click at [374, 66] on div "collabs" at bounding box center [352, 73] width 137 height 49
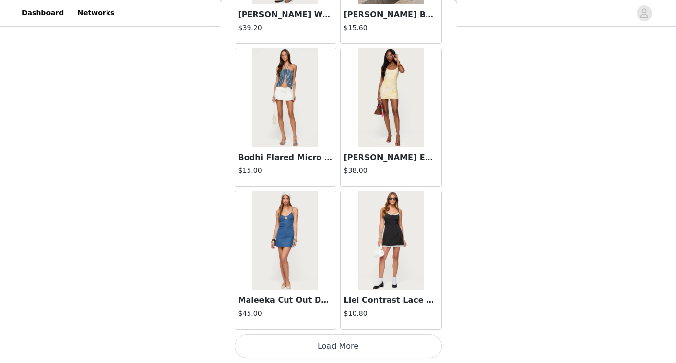
scroll to position [1146, 0]
click at [325, 347] on button "Load More" at bounding box center [338, 347] width 207 height 24
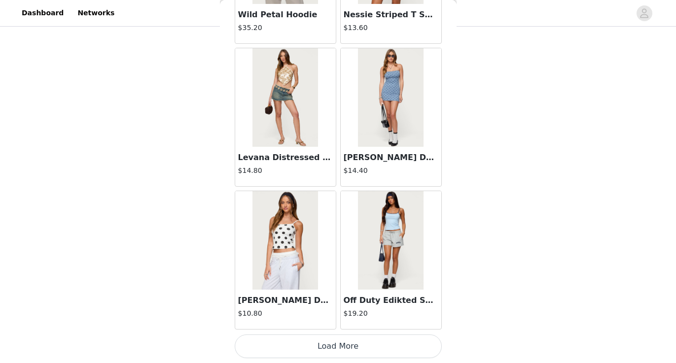
scroll to position [521, 0]
click at [346, 351] on button "Load More" at bounding box center [338, 347] width 207 height 24
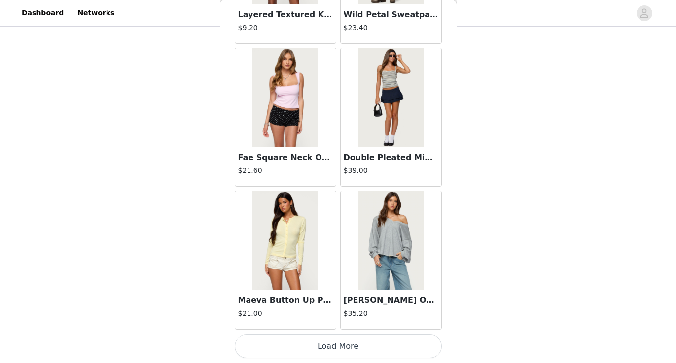
scroll to position [4006, 0]
click at [342, 346] on button "Load More" at bounding box center [338, 347] width 207 height 24
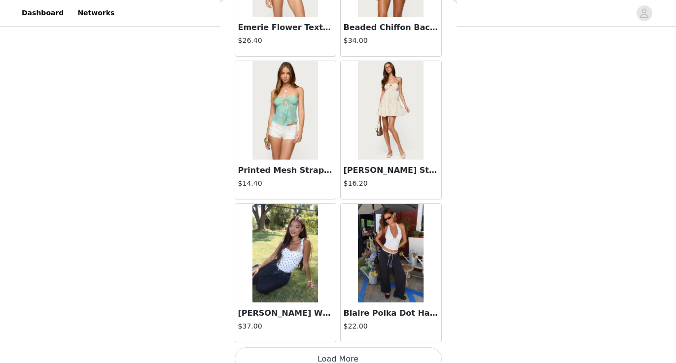
scroll to position [5429, 0]
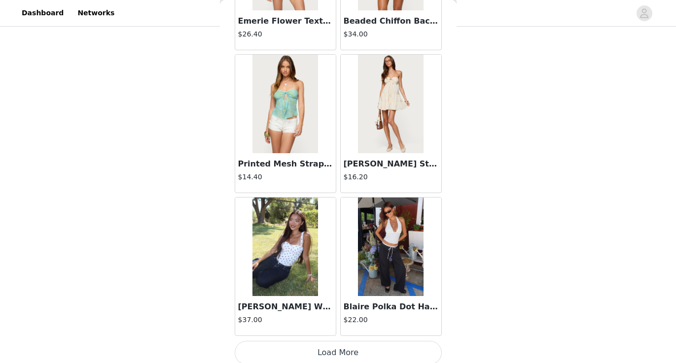
click at [341, 351] on button "Load More" at bounding box center [338, 353] width 207 height 24
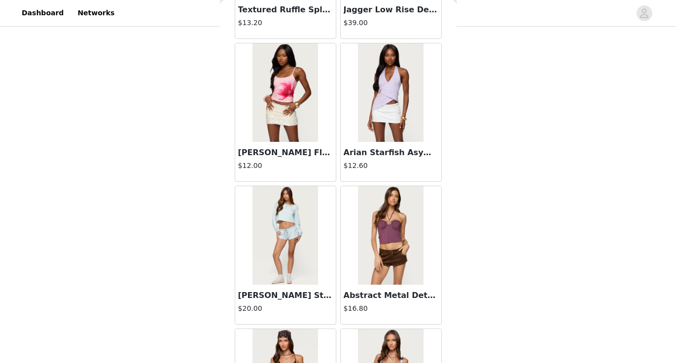
scroll to position [6595, 0]
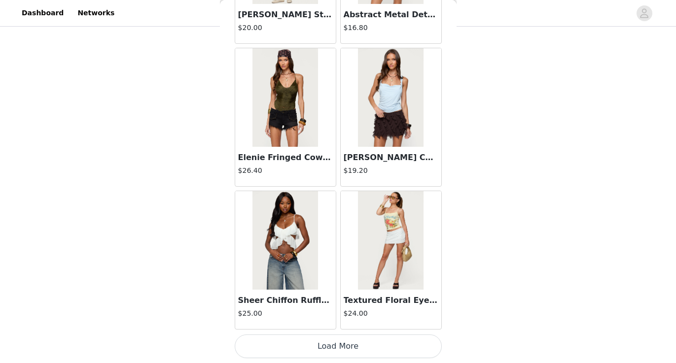
click at [339, 358] on button "Load More" at bounding box center [338, 347] width 207 height 24
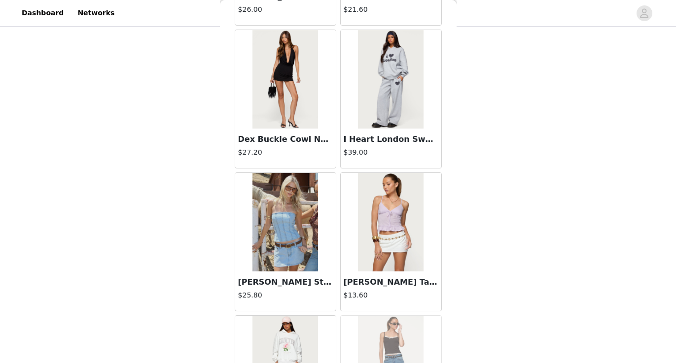
scroll to position [8029, 0]
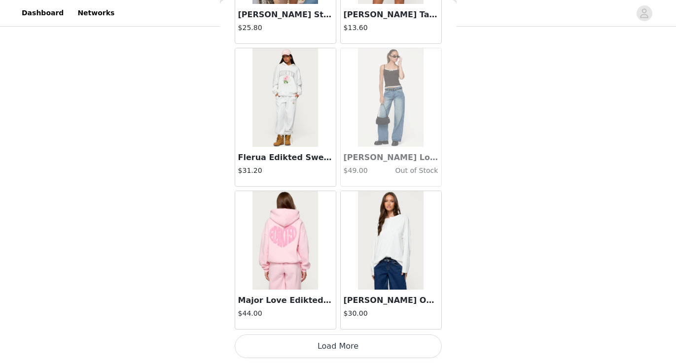
click at [343, 339] on button "Load More" at bounding box center [338, 347] width 207 height 24
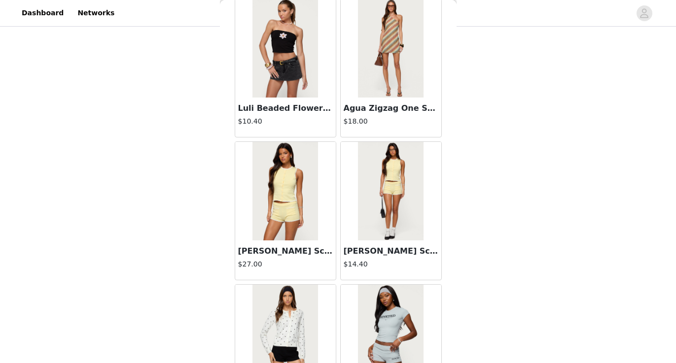
scroll to position [9204, 0]
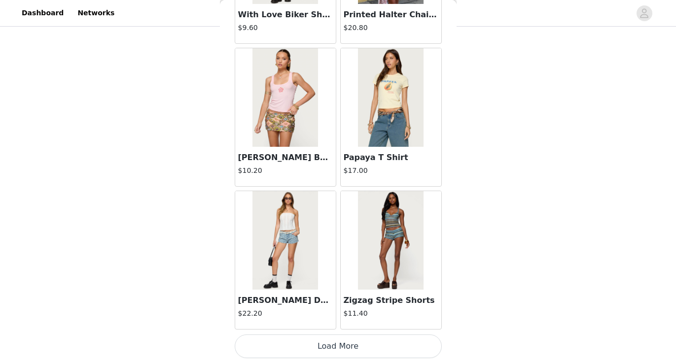
click at [339, 352] on button "Load More" at bounding box center [338, 347] width 207 height 24
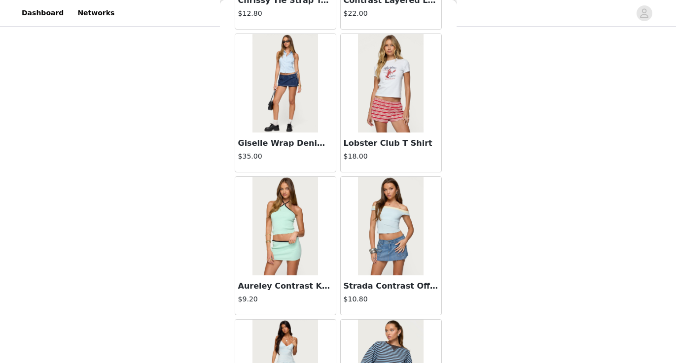
scroll to position [10885, 0]
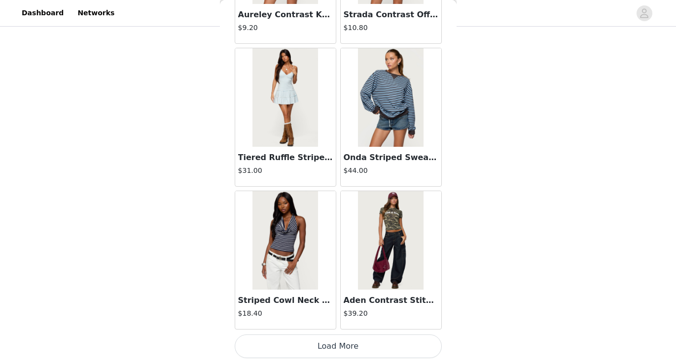
click at [338, 355] on button "Load More" at bounding box center [338, 347] width 207 height 24
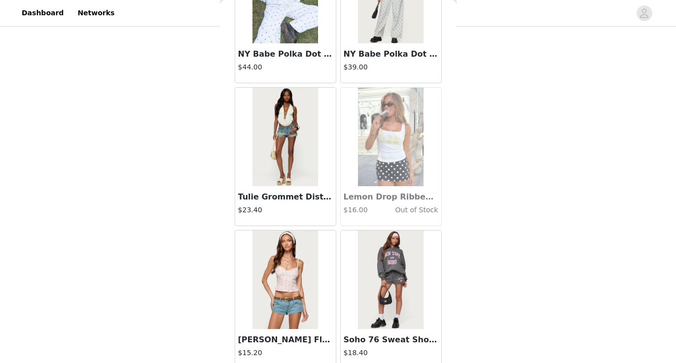
scroll to position [12586, 0]
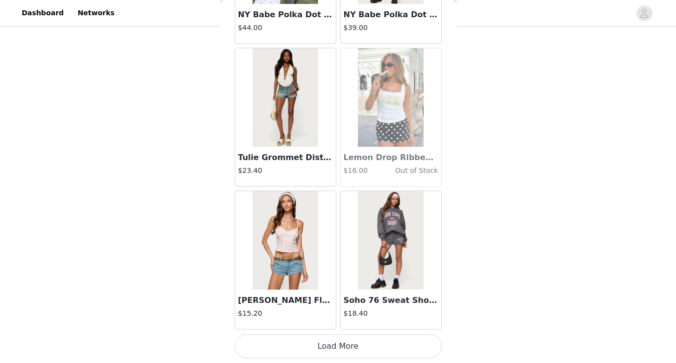
click at [347, 345] on button "Load More" at bounding box center [338, 347] width 207 height 24
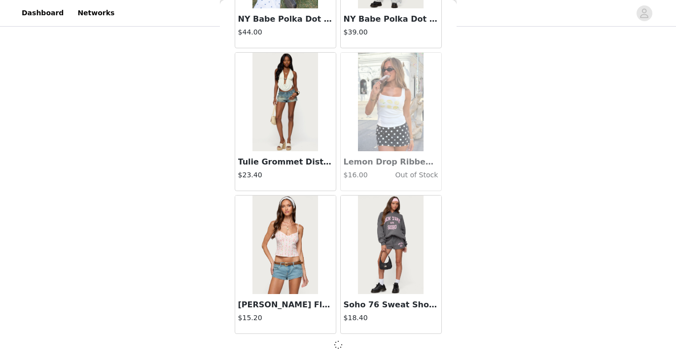
scroll to position [12582, 0]
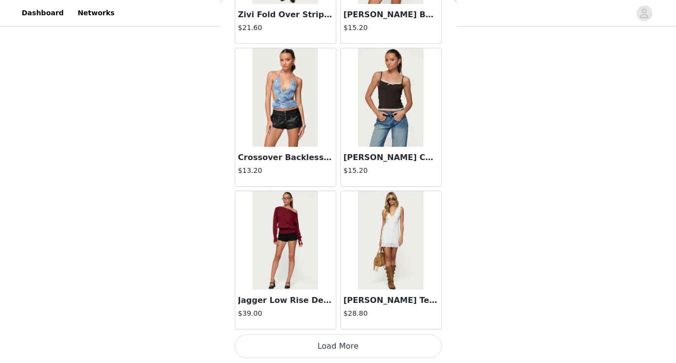
click at [342, 342] on button "Load More" at bounding box center [338, 347] width 207 height 24
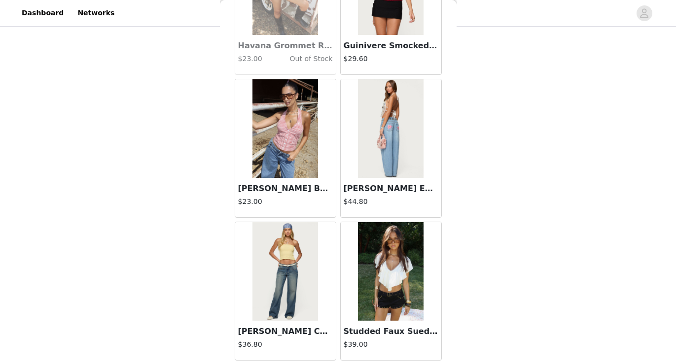
scroll to position [15416, 0]
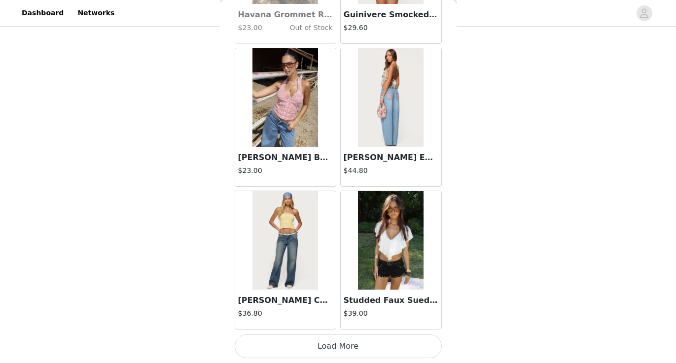
click at [337, 344] on button "Load More" at bounding box center [338, 347] width 207 height 24
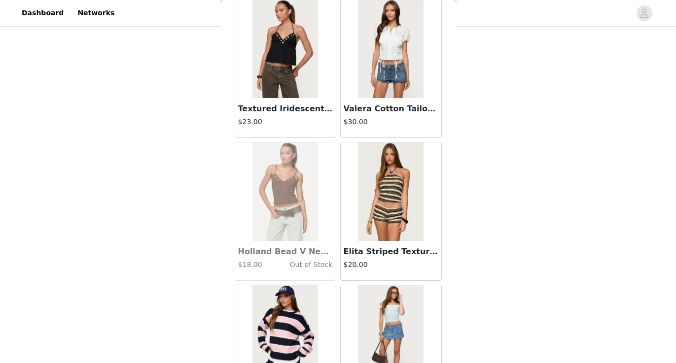
scroll to position [16639, 0]
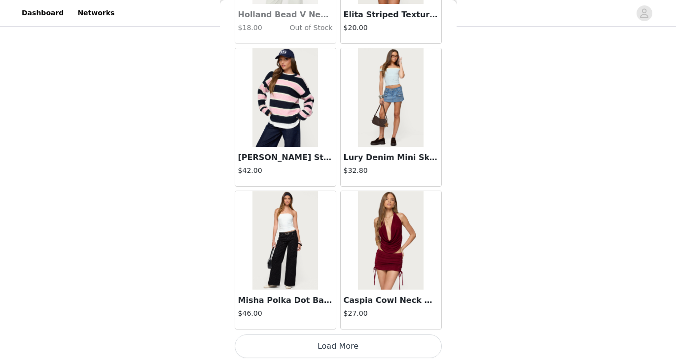
click at [343, 340] on button "Load More" at bounding box center [338, 347] width 207 height 24
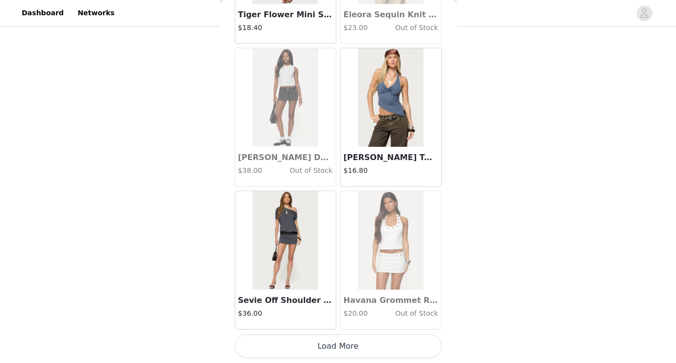
scroll to position [521, 0]
click at [343, 348] on button "Load More" at bounding box center [338, 347] width 207 height 24
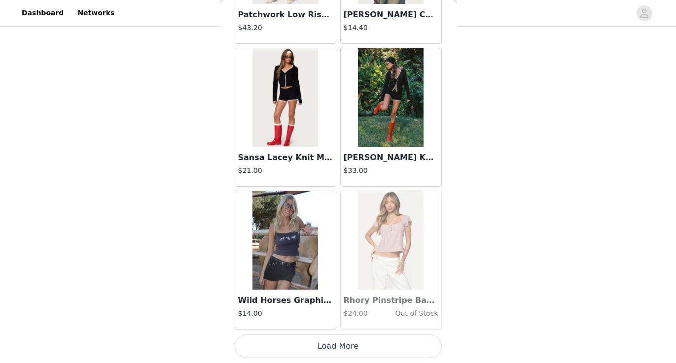
scroll to position [19737, 0]
click at [344, 346] on button "Load More" at bounding box center [338, 347] width 207 height 24
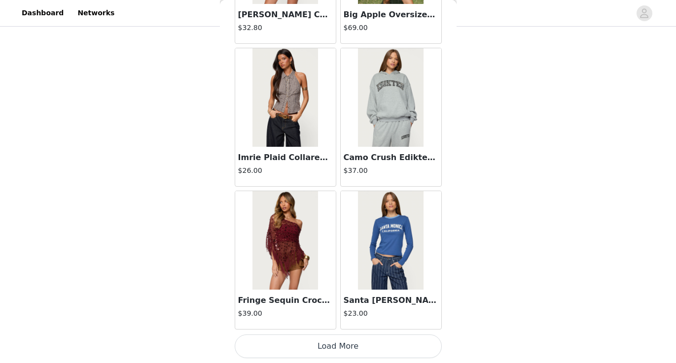
scroll to position [21167, 0]
click at [341, 352] on button "Load More" at bounding box center [338, 347] width 207 height 24
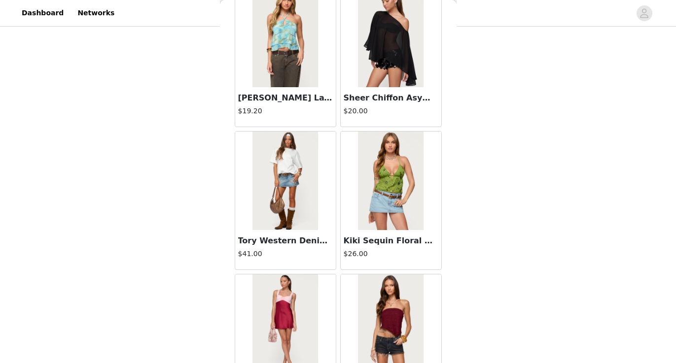
scroll to position [22231, 0]
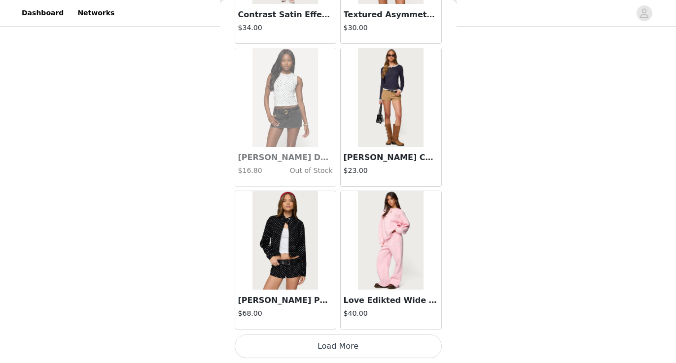
click at [344, 349] on button "Load More" at bounding box center [338, 347] width 207 height 24
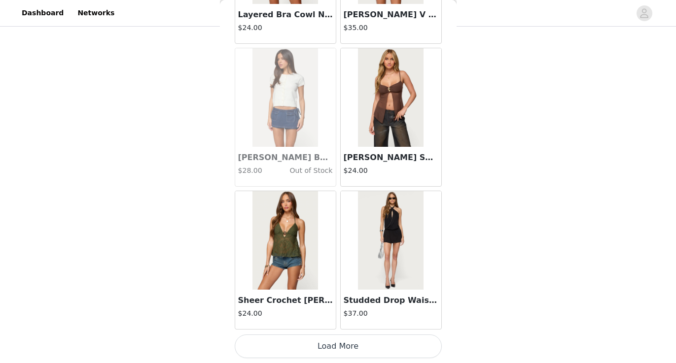
scroll to position [24027, 0]
click at [343, 354] on button "Load More" at bounding box center [338, 347] width 207 height 24
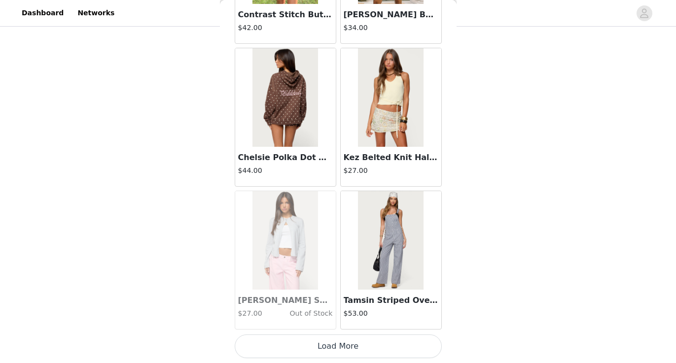
scroll to position [521, 0]
click at [341, 347] on button "Load More" at bounding box center [338, 347] width 207 height 24
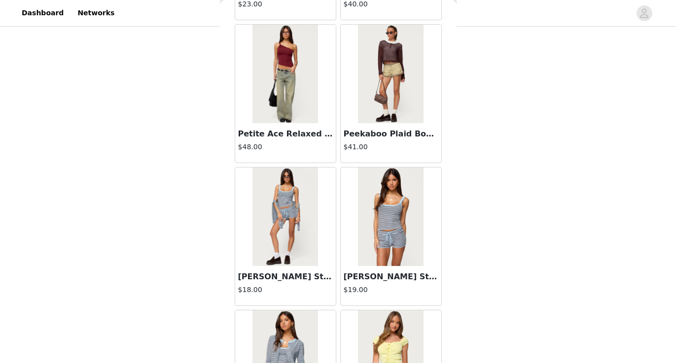
scroll to position [25910, 0]
click at [290, 98] on img at bounding box center [285, 73] width 66 height 99
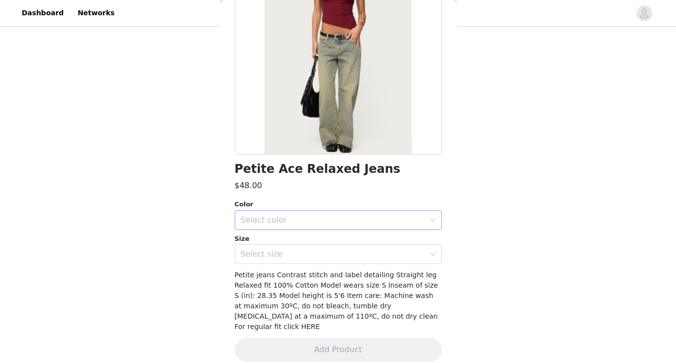
scroll to position [116, 0]
click at [307, 217] on div "Select color" at bounding box center [333, 221] width 184 height 10
click at [307, 238] on li "LIGHT BLUE" at bounding box center [338, 242] width 207 height 16
click at [308, 252] on div "Select size" at bounding box center [333, 255] width 184 height 10
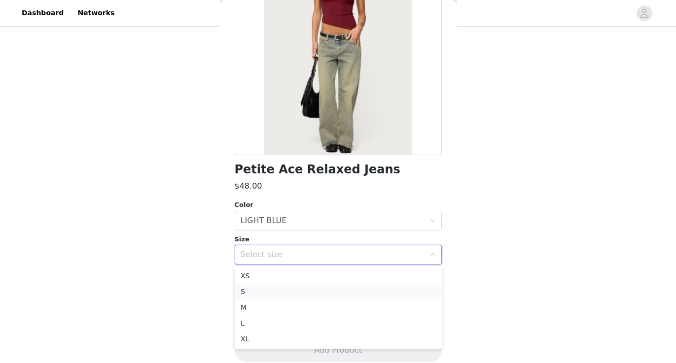
click at [300, 286] on li "S" at bounding box center [338, 292] width 207 height 16
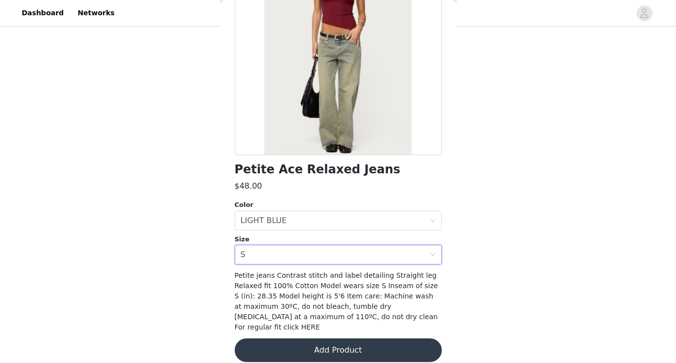
scroll to position [521, 0]
click at [322, 345] on button "Add Product" at bounding box center [338, 351] width 207 height 24
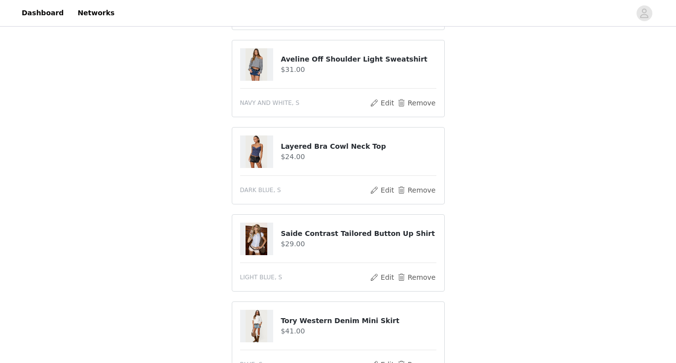
scroll to position [176, 0]
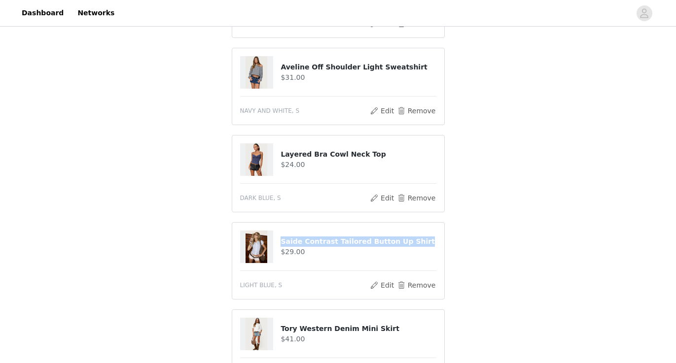
drag, startPoint x: 413, startPoint y: 241, endPoint x: 280, endPoint y: 241, distance: 132.7
click at [280, 241] on div "Saide Contrast Tailored Button Up Shirt $29.00" at bounding box center [338, 247] width 196 height 33
copy div "Saide Contrast Tailored Button Up Shirt"
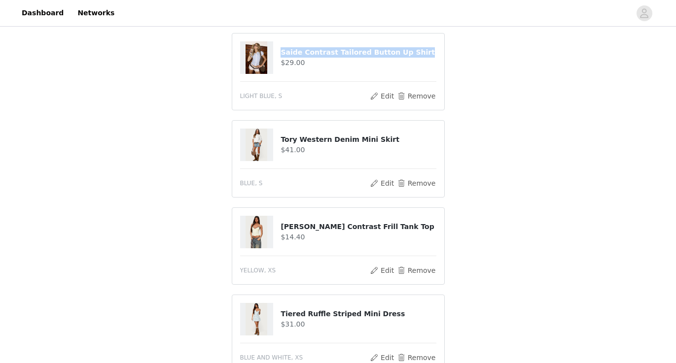
scroll to position [366, 0]
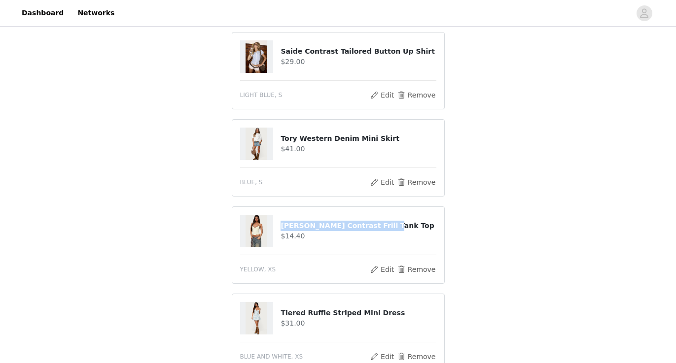
drag, startPoint x: 381, startPoint y: 225, endPoint x: 282, endPoint y: 227, distance: 98.6
click at [282, 227] on h4 "[PERSON_NAME] Contrast Frill Tank Top" at bounding box center [358, 226] width 155 height 10
copy h4 "[PERSON_NAME] Contrast Frill Tank Top"
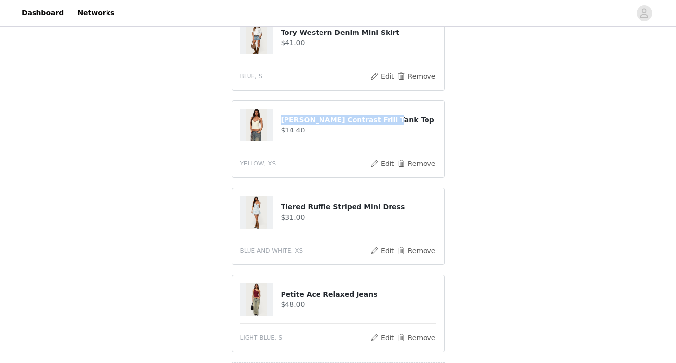
scroll to position [468, 0]
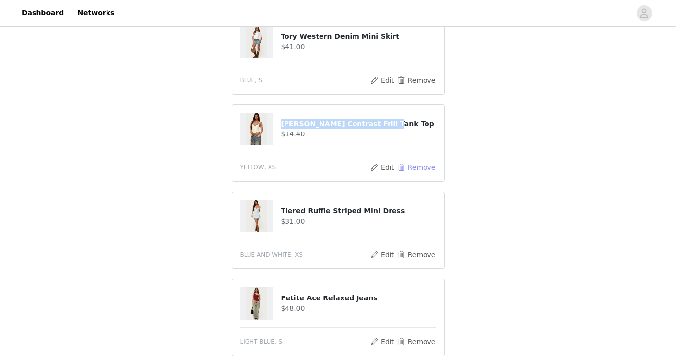
click at [415, 162] on button "Remove" at bounding box center [415, 168] width 39 height 12
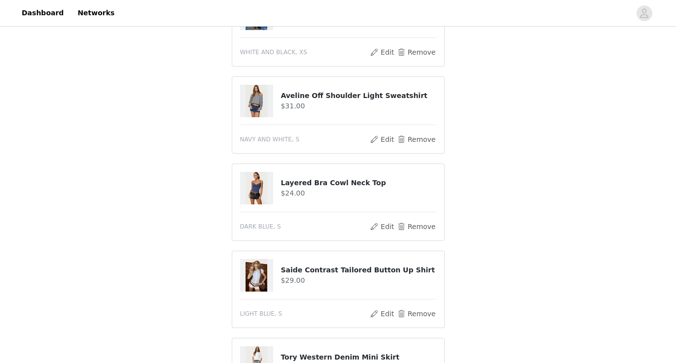
scroll to position [151, 0]
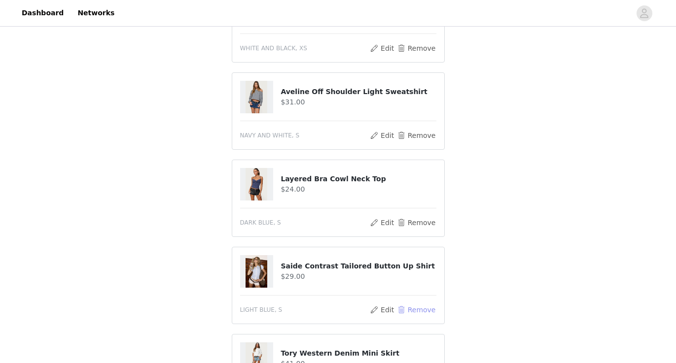
click at [421, 309] on button "Remove" at bounding box center [415, 310] width 39 height 12
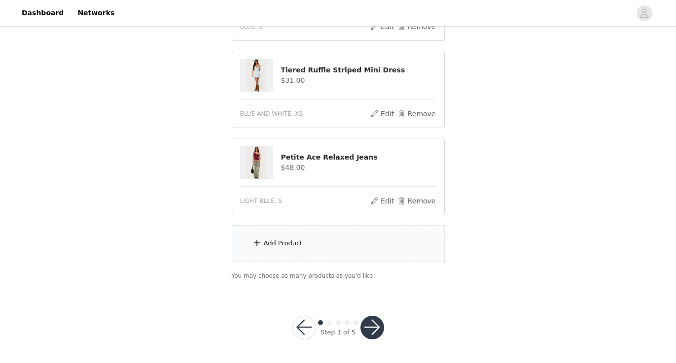
scroll to position [434, 0]
click at [373, 333] on button "button" at bounding box center [372, 329] width 24 height 24
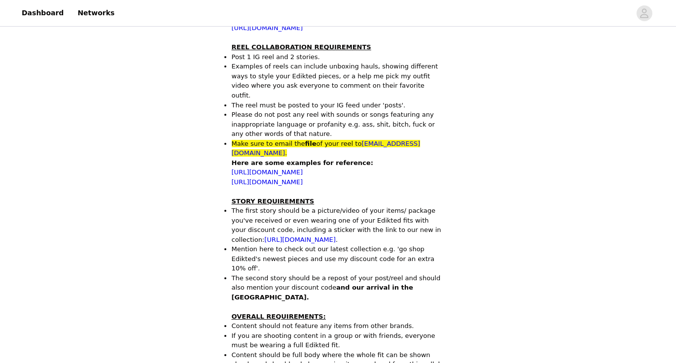
scroll to position [384, 0]
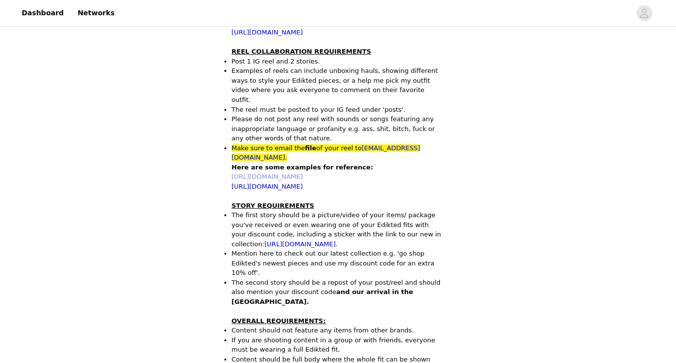
click at [303, 173] on link "[URL][DOMAIN_NAME]" at bounding box center [268, 176] width 72 height 7
